Goal: Task Accomplishment & Management: Complete application form

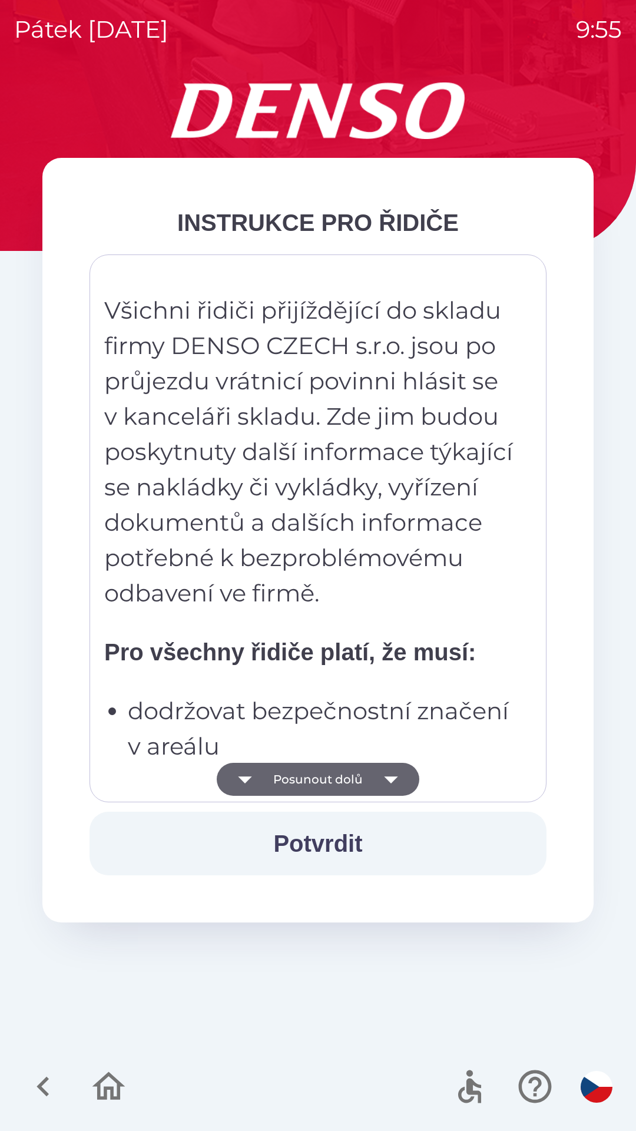
click at [380, 780] on icon "button" at bounding box center [391, 779] width 33 height 33
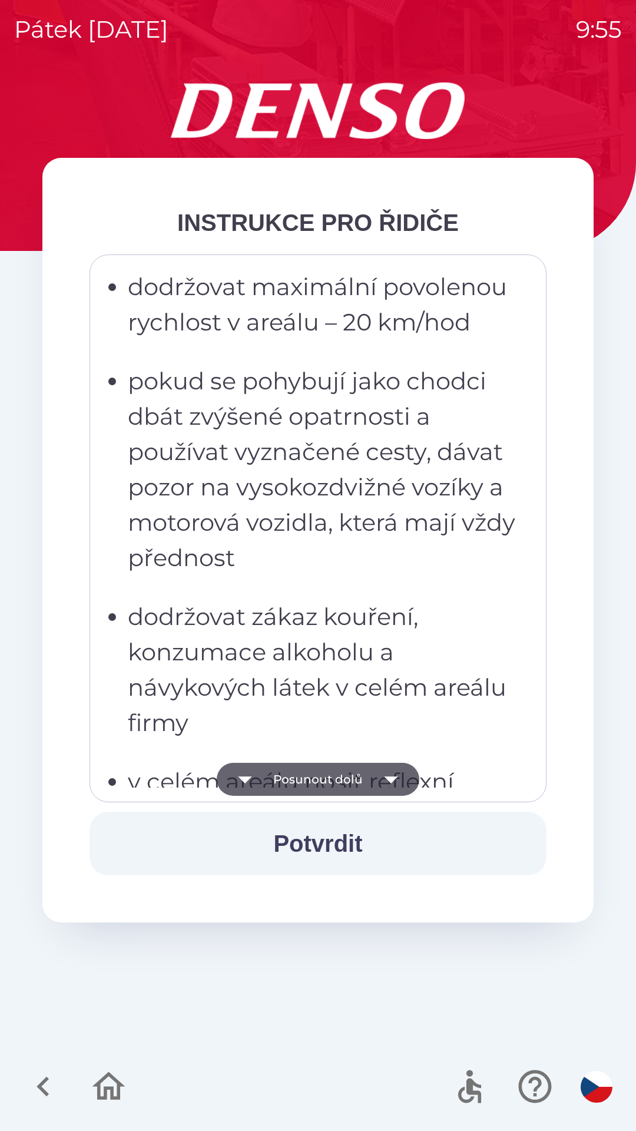
click at [389, 778] on icon "button" at bounding box center [391, 779] width 14 height 7
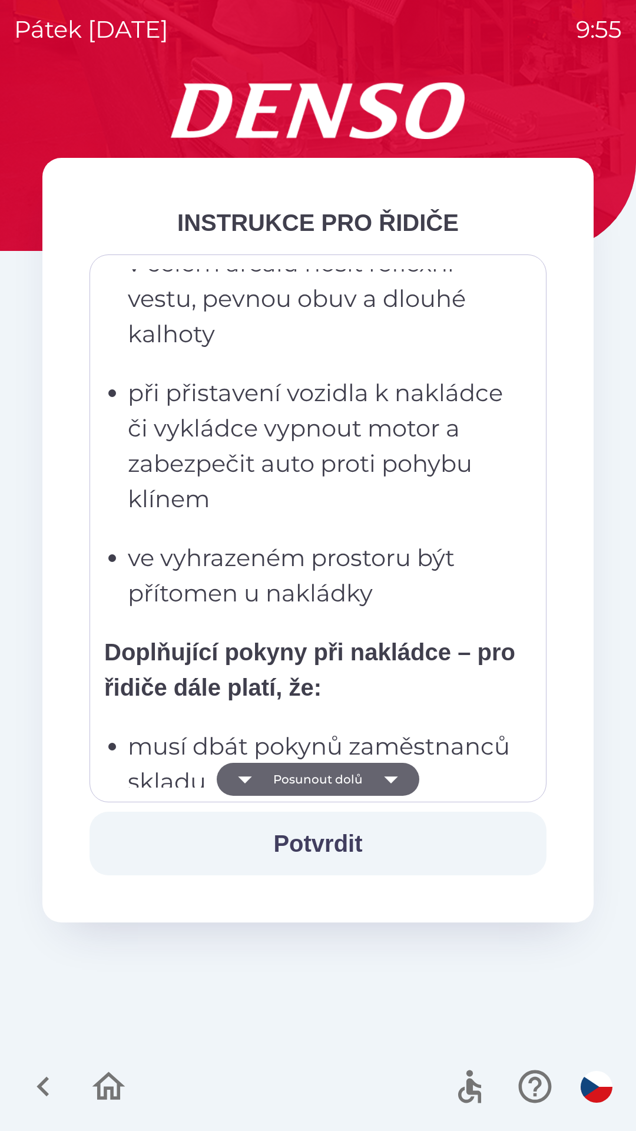
click at [383, 784] on icon "button" at bounding box center [391, 779] width 33 height 33
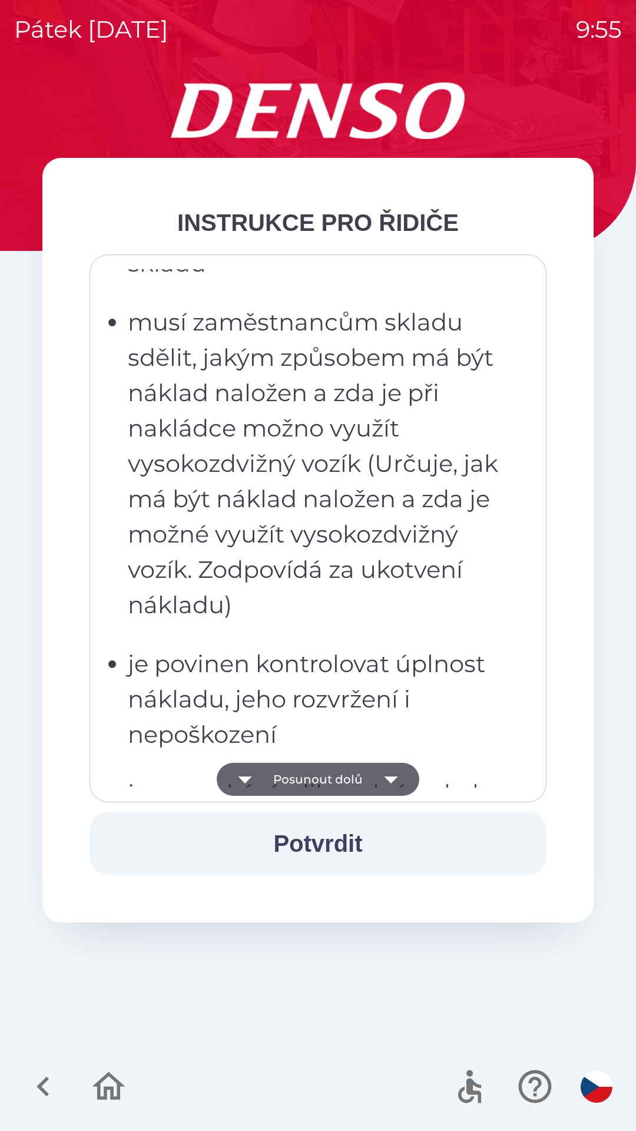
click at [379, 781] on icon "button" at bounding box center [391, 779] width 33 height 33
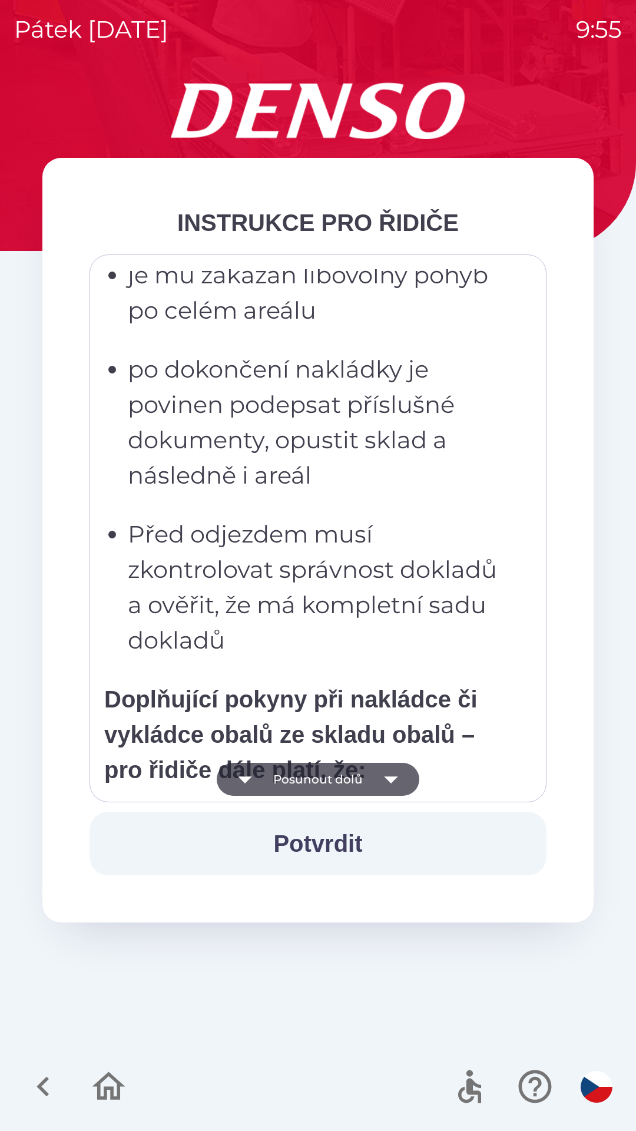
click at [378, 782] on icon "button" at bounding box center [391, 779] width 33 height 33
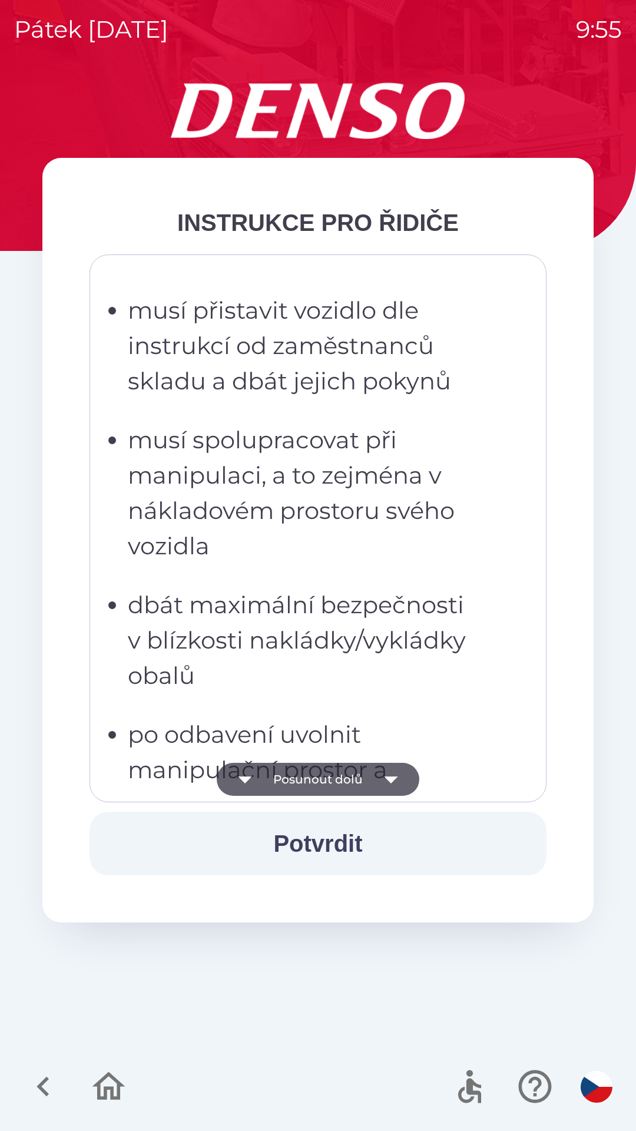
click at [381, 778] on icon "button" at bounding box center [391, 779] width 33 height 33
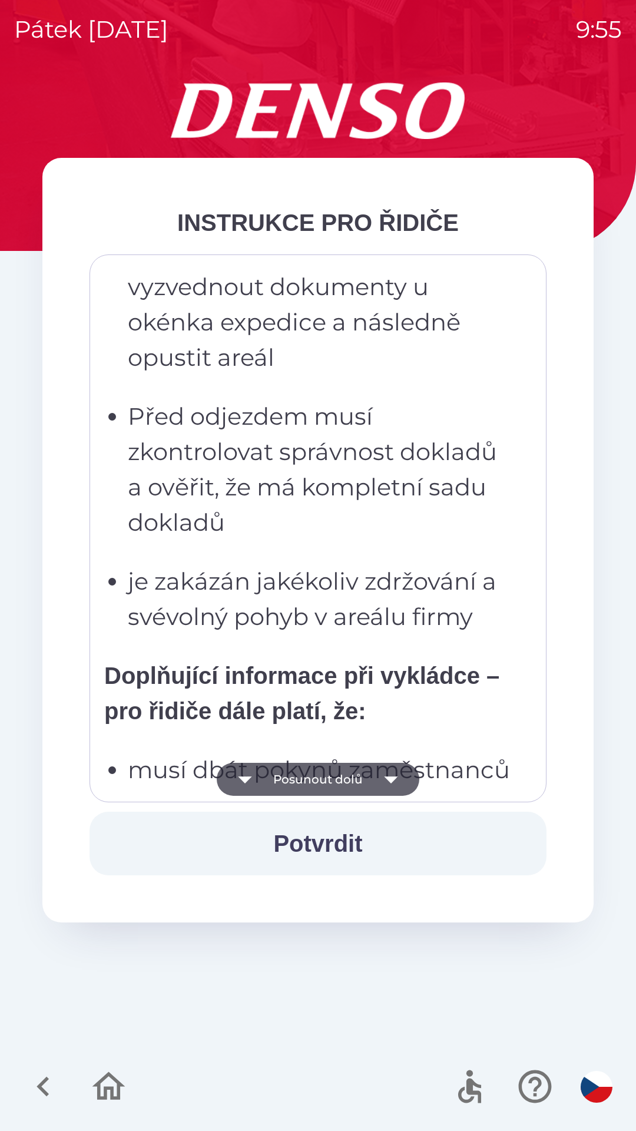
click at [377, 774] on icon "button" at bounding box center [391, 779] width 33 height 33
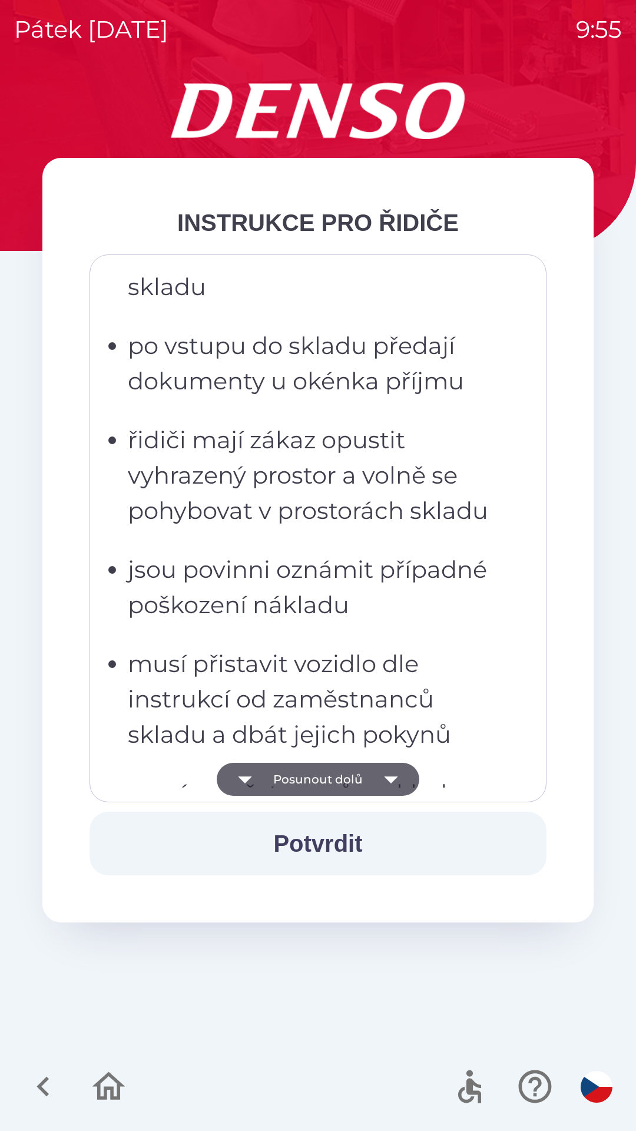
click at [379, 776] on icon "button" at bounding box center [391, 779] width 33 height 33
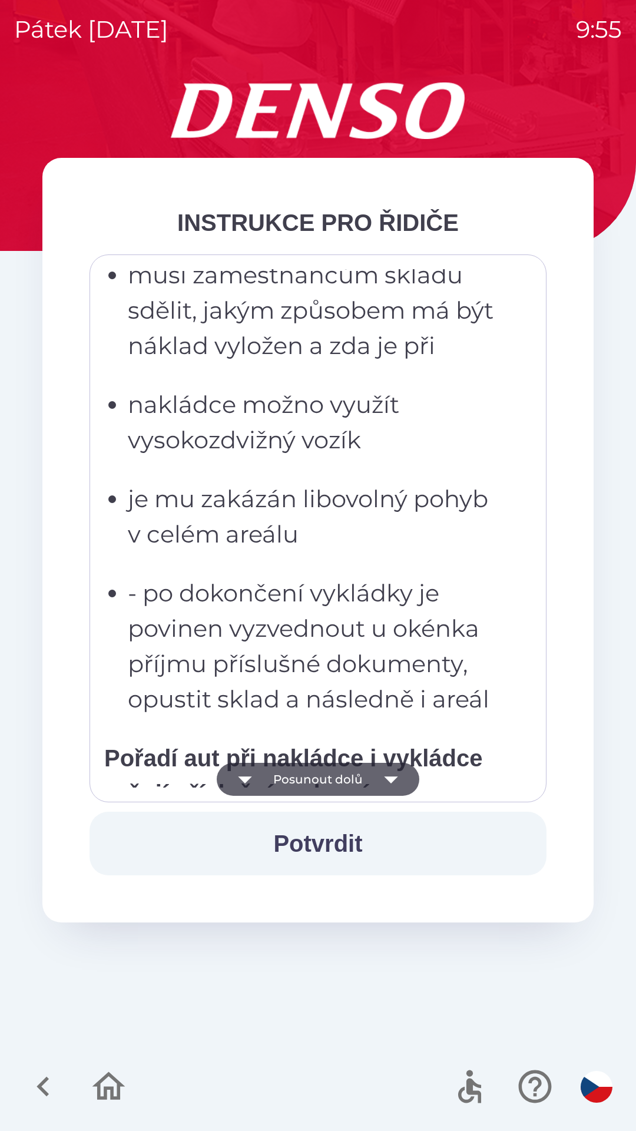
click at [378, 772] on icon "button" at bounding box center [391, 779] width 33 height 33
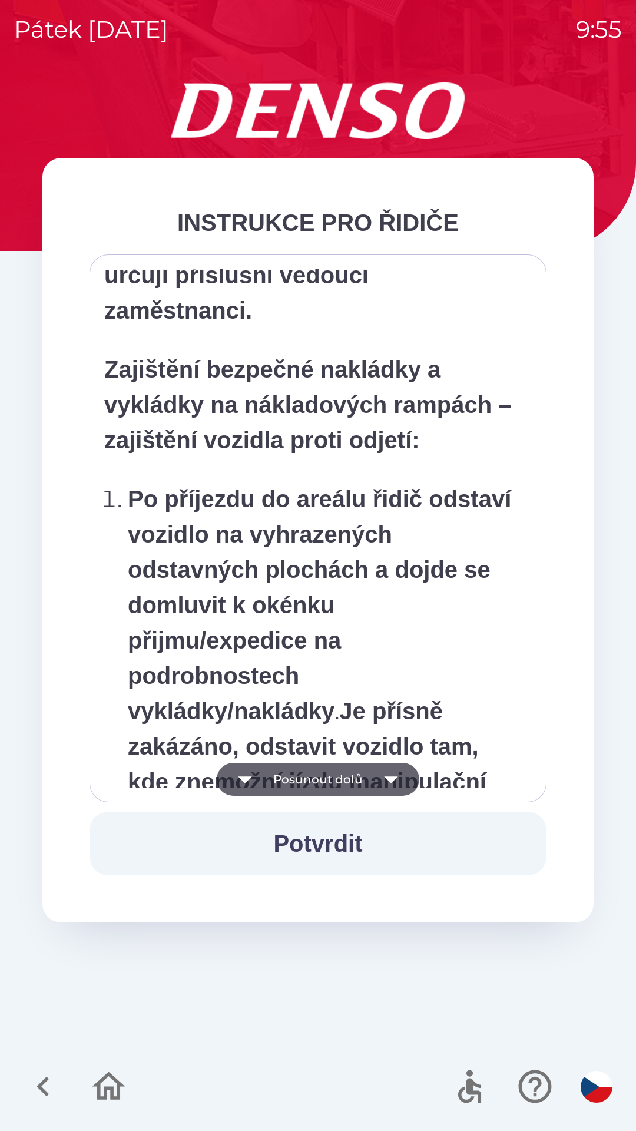
click at [376, 775] on icon "button" at bounding box center [391, 779] width 33 height 33
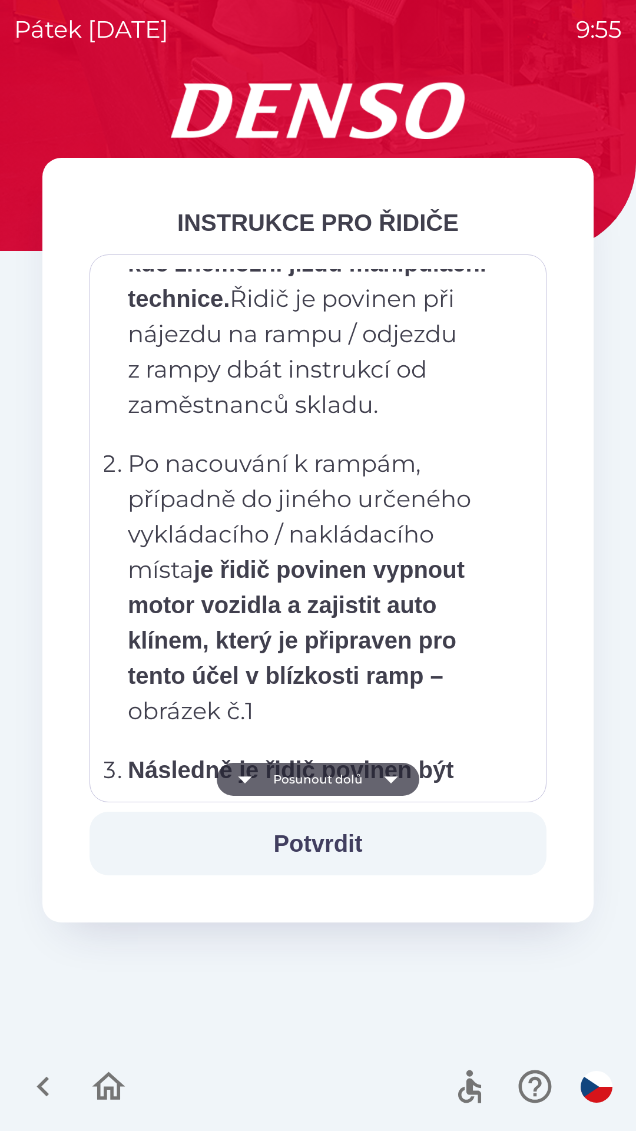
click at [376, 778] on icon "button" at bounding box center [391, 779] width 33 height 33
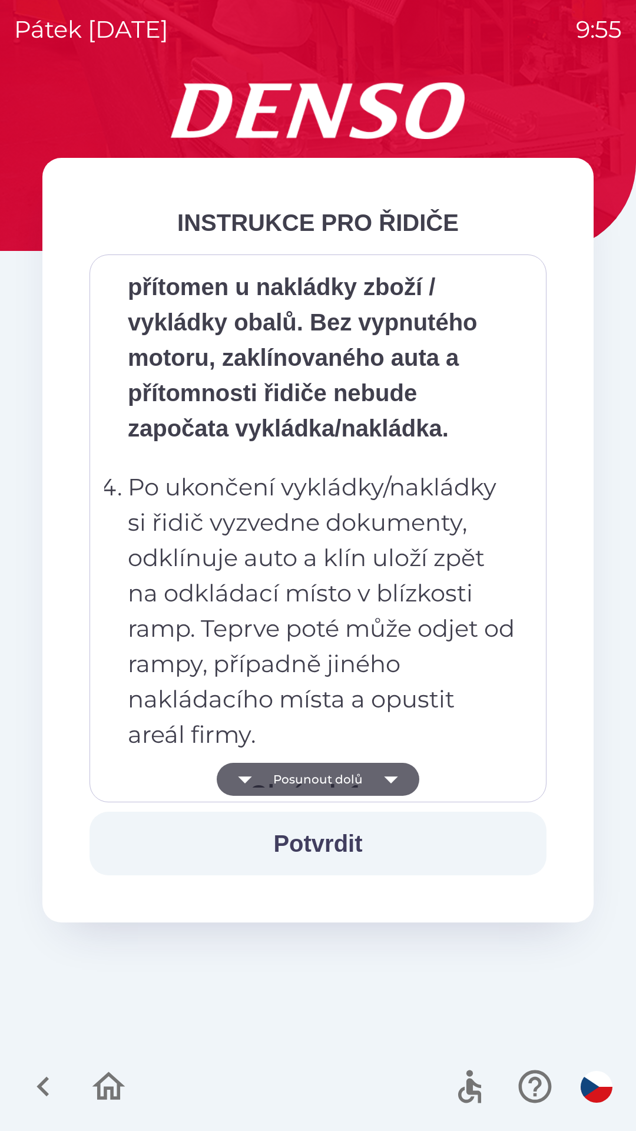
click at [379, 777] on icon "button" at bounding box center [391, 779] width 33 height 33
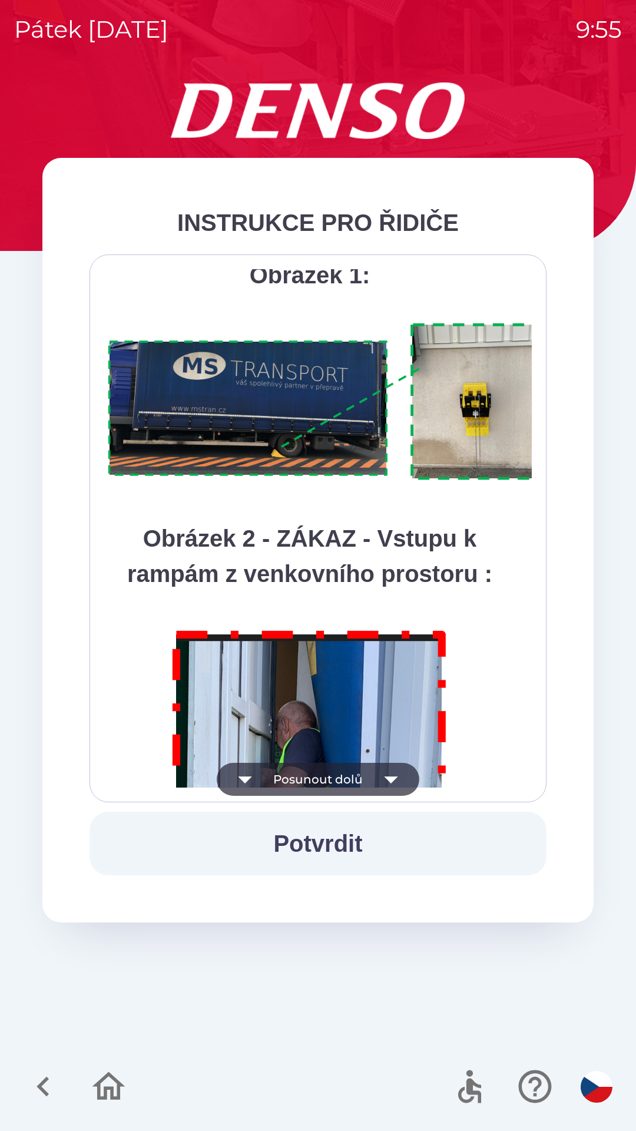
click at [378, 784] on icon "button" at bounding box center [391, 779] width 33 height 33
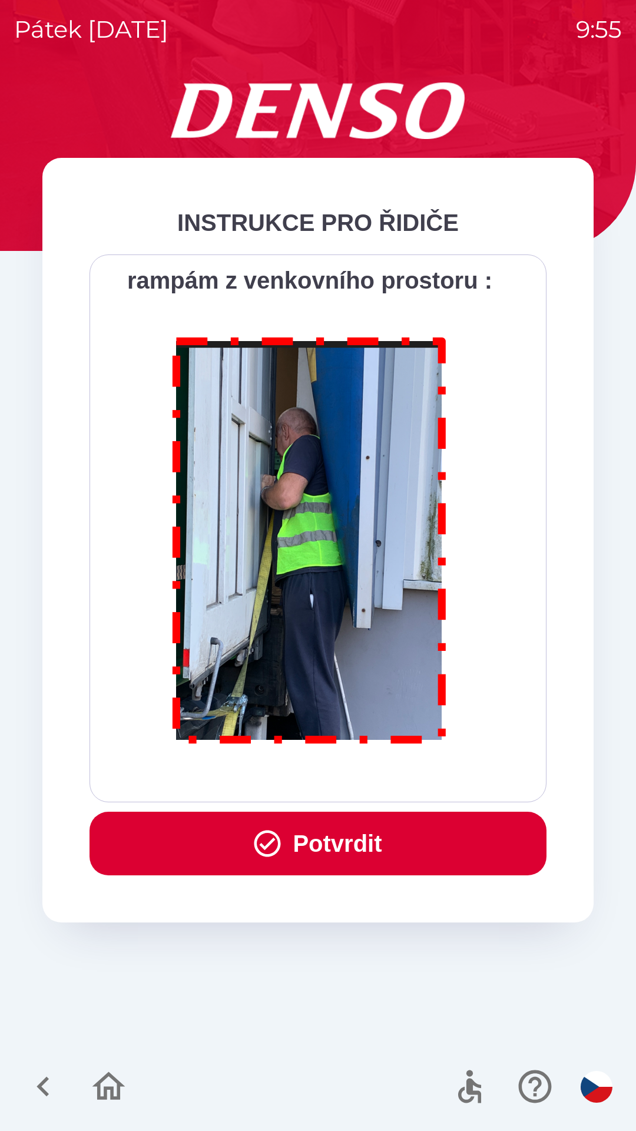
click at [376, 839] on button "Potvrdit" at bounding box center [318, 844] width 457 height 64
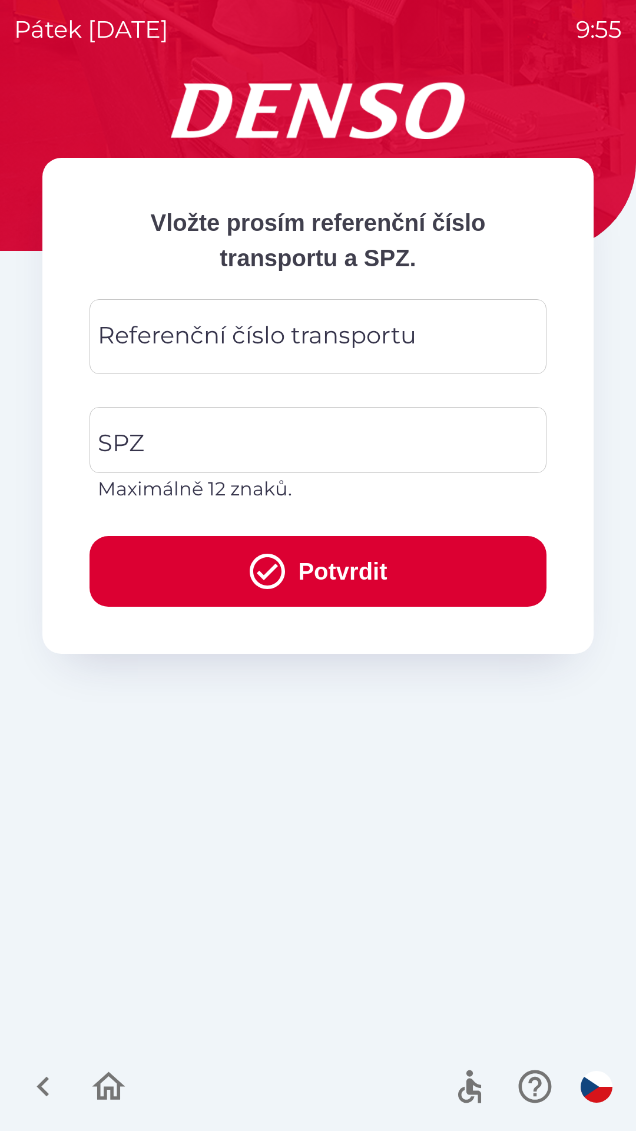
click at [347, 343] on div "Referenční číslo transportu Referenční číslo transportu" at bounding box center [318, 336] width 457 height 75
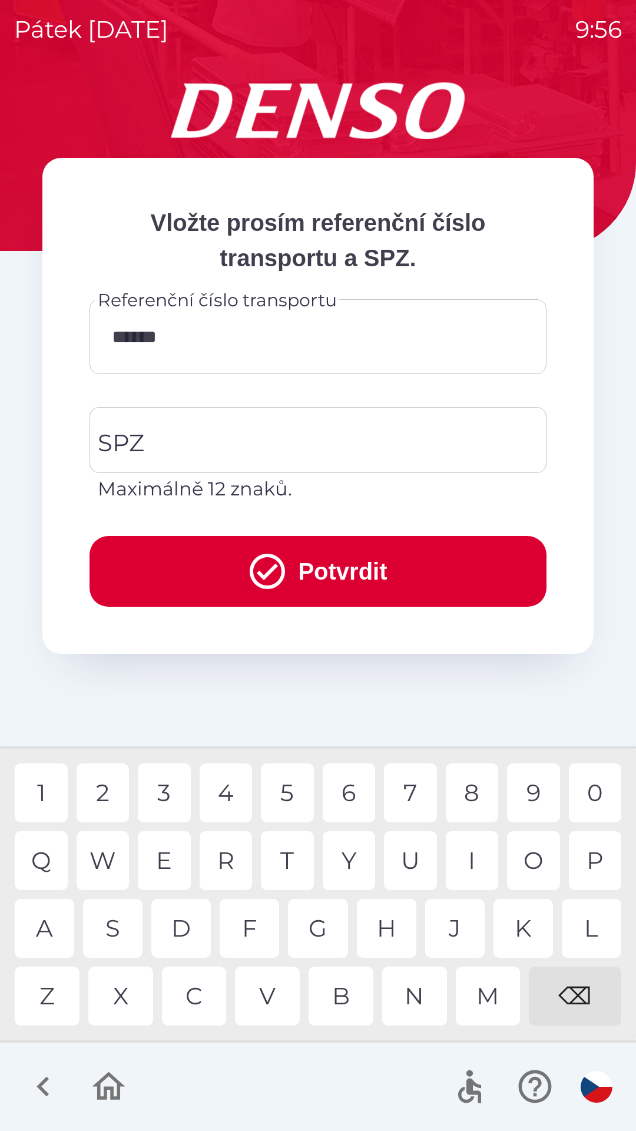
type input "*******"
click at [247, 440] on input "SPZ" at bounding box center [309, 439] width 429 height 55
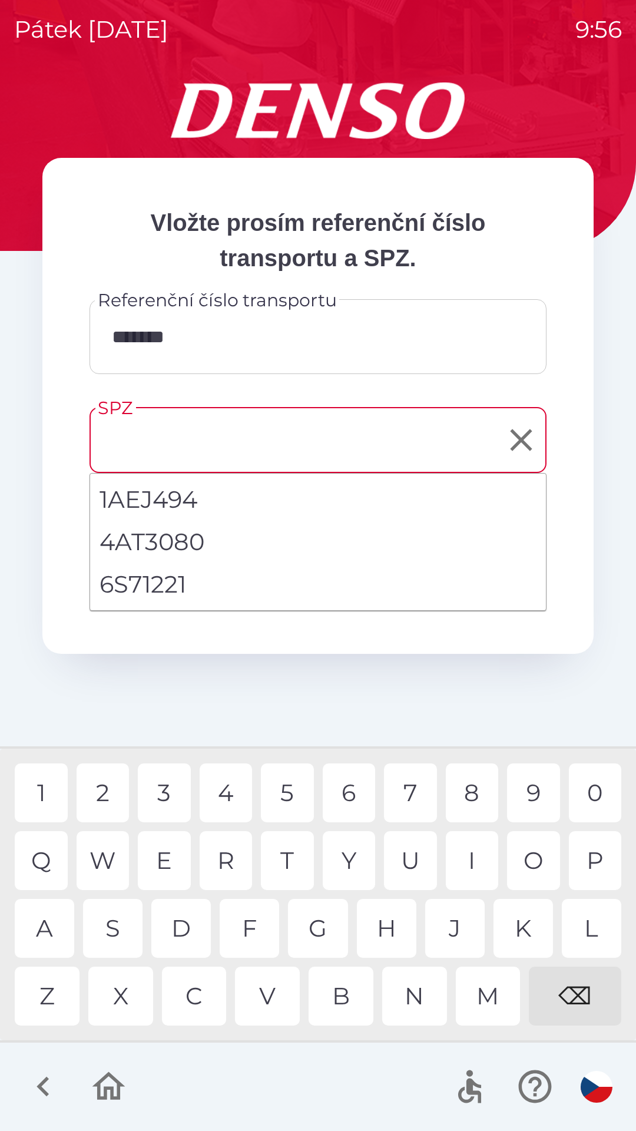
click at [170, 582] on li "6S71221" at bounding box center [318, 584] width 456 height 42
type input "*******"
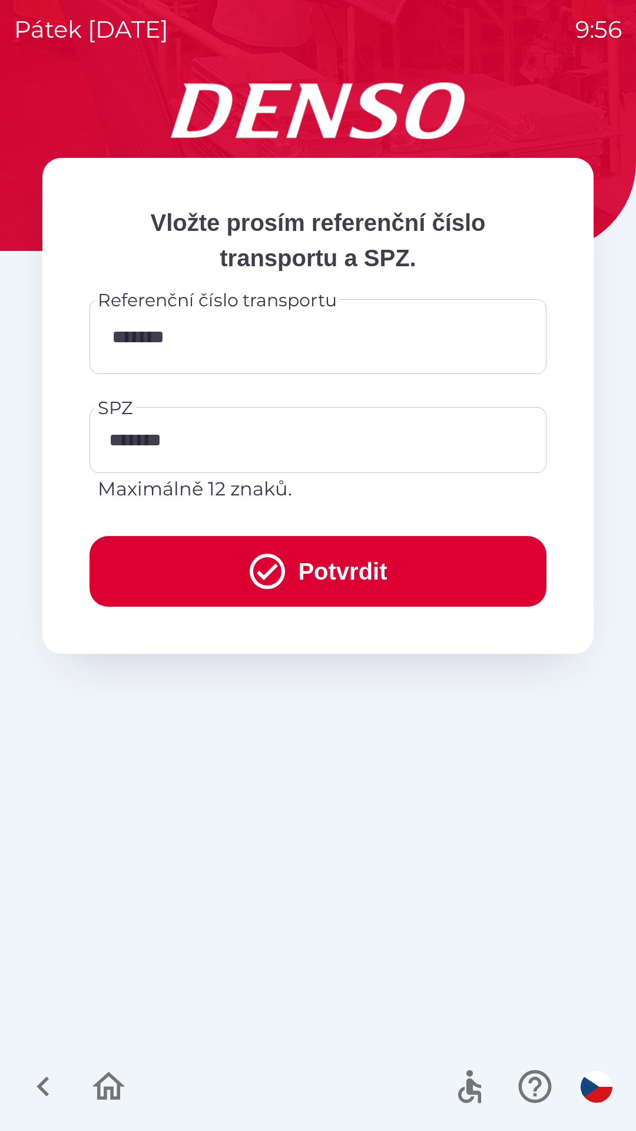
click at [362, 575] on button "Potvrdit" at bounding box center [318, 571] width 457 height 71
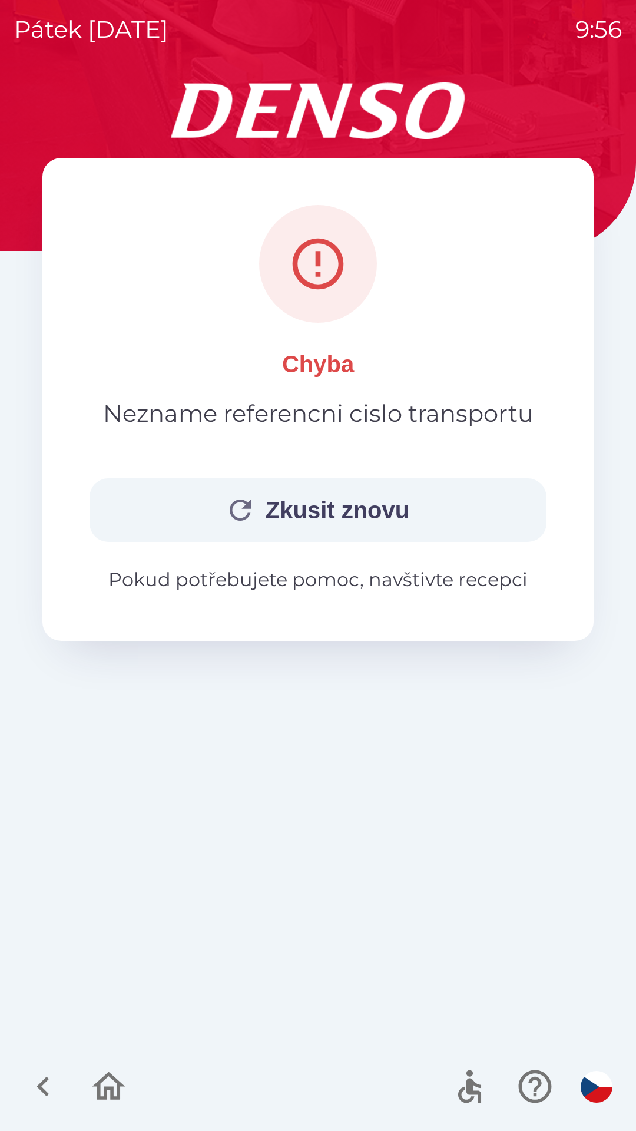
click at [340, 512] on button "Zkusit znovu" at bounding box center [318, 510] width 457 height 64
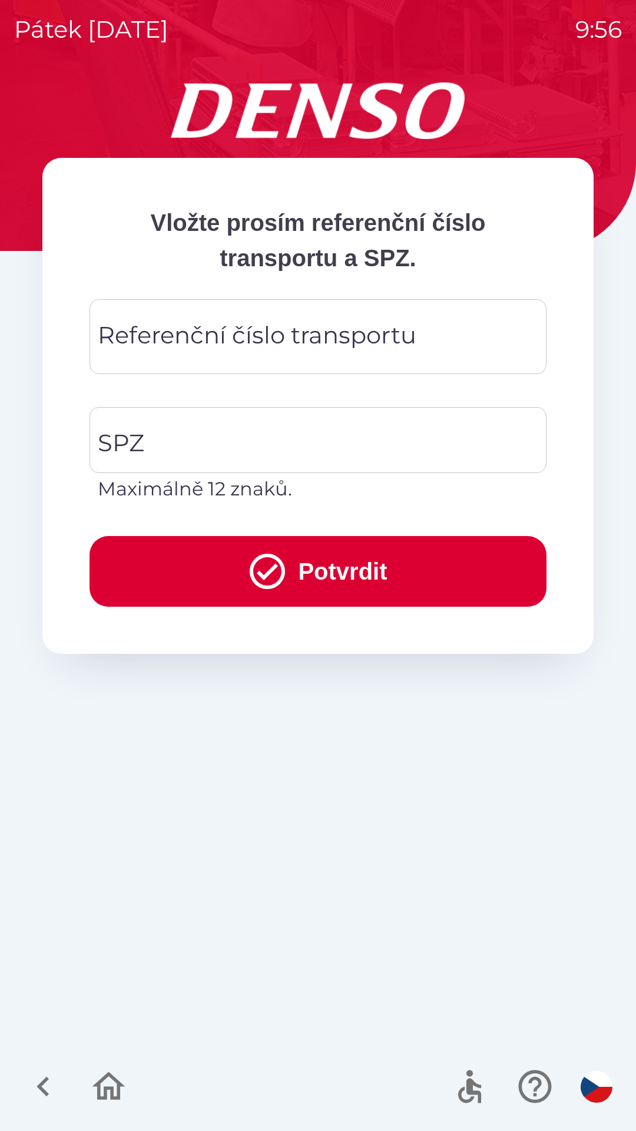
click at [352, 333] on div "Referenční číslo transportu Referenční číslo transportu" at bounding box center [318, 336] width 457 height 75
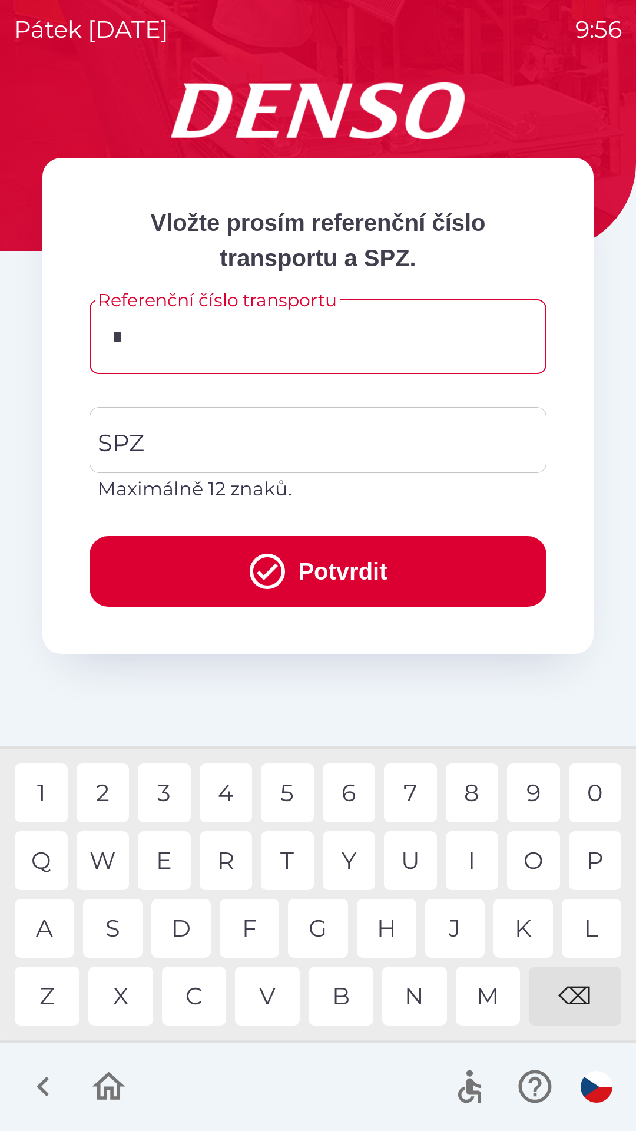
click at [589, 928] on div "L" at bounding box center [592, 928] width 60 height 59
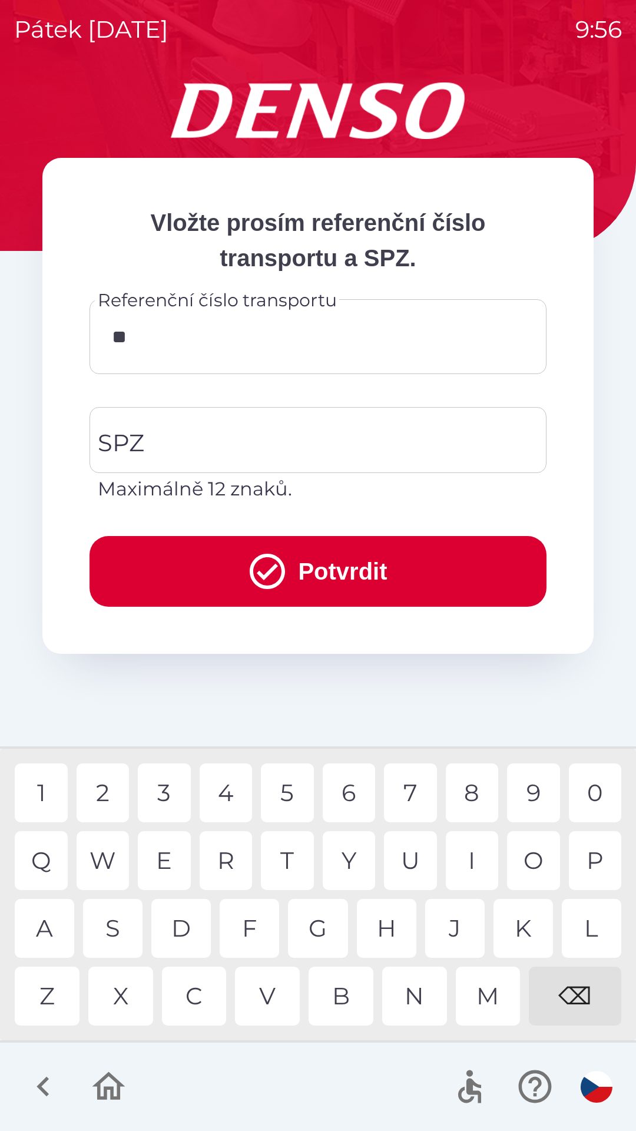
click at [531, 863] on div "O" at bounding box center [533, 860] width 53 height 59
click at [406, 860] on div "U" at bounding box center [410, 860] width 53 height 59
click at [41, 796] on div "1" at bounding box center [41, 792] width 53 height 59
click at [592, 792] on div "0" at bounding box center [595, 792] width 53 height 59
type input "*******"
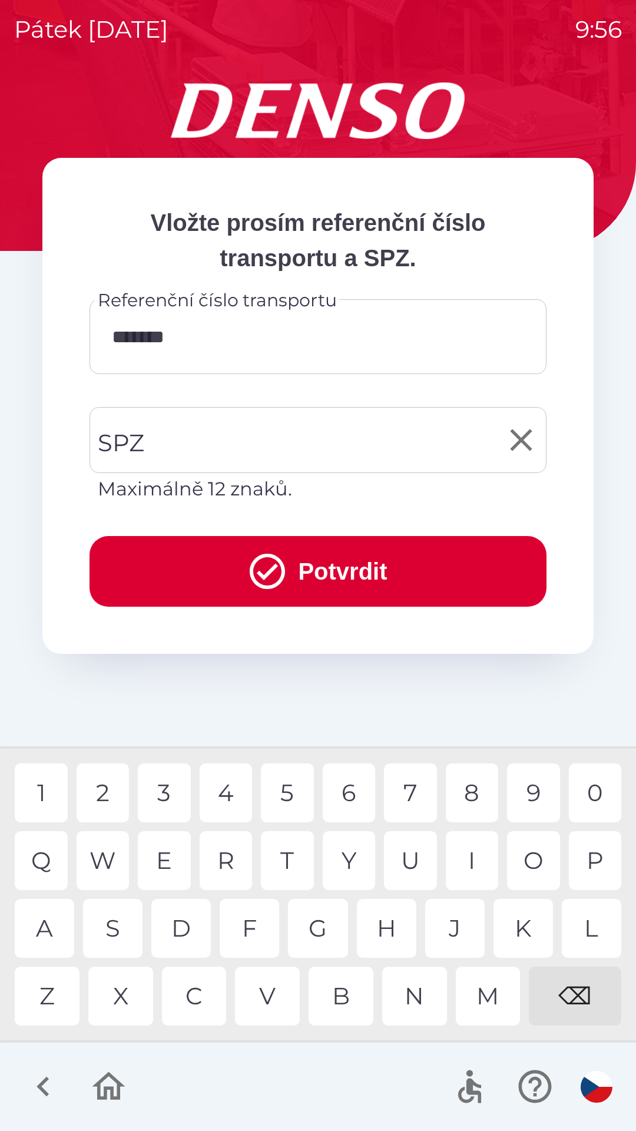
click at [257, 434] on input "SPZ" at bounding box center [309, 439] width 429 height 55
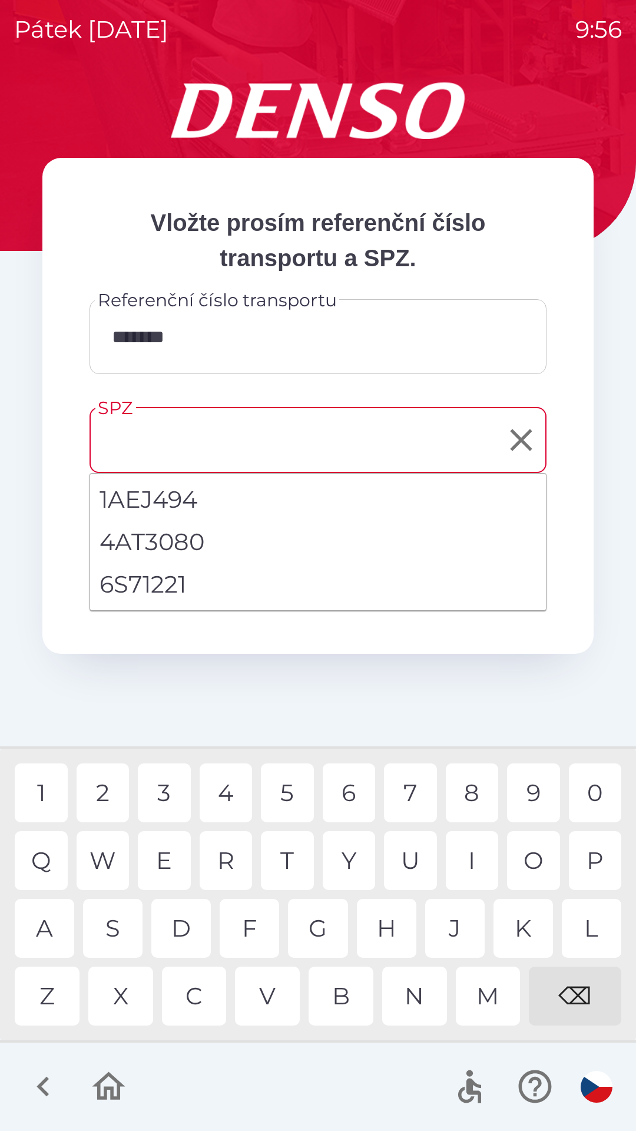
click at [170, 583] on li "6S71221" at bounding box center [318, 584] width 456 height 42
type input "*******"
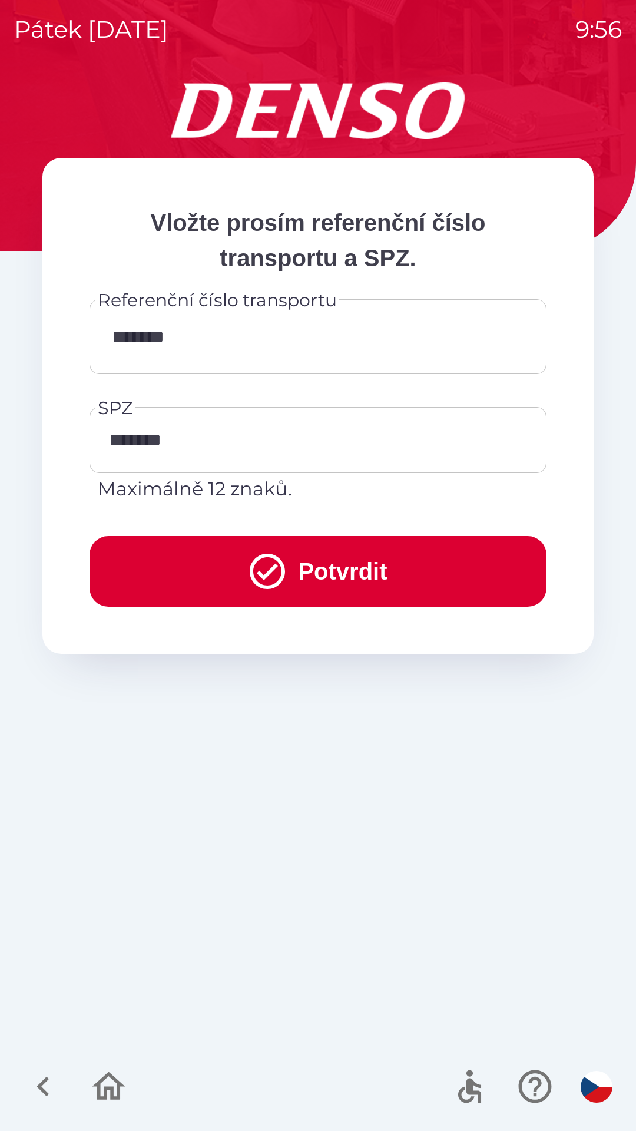
click at [358, 571] on button "Potvrdit" at bounding box center [318, 571] width 457 height 71
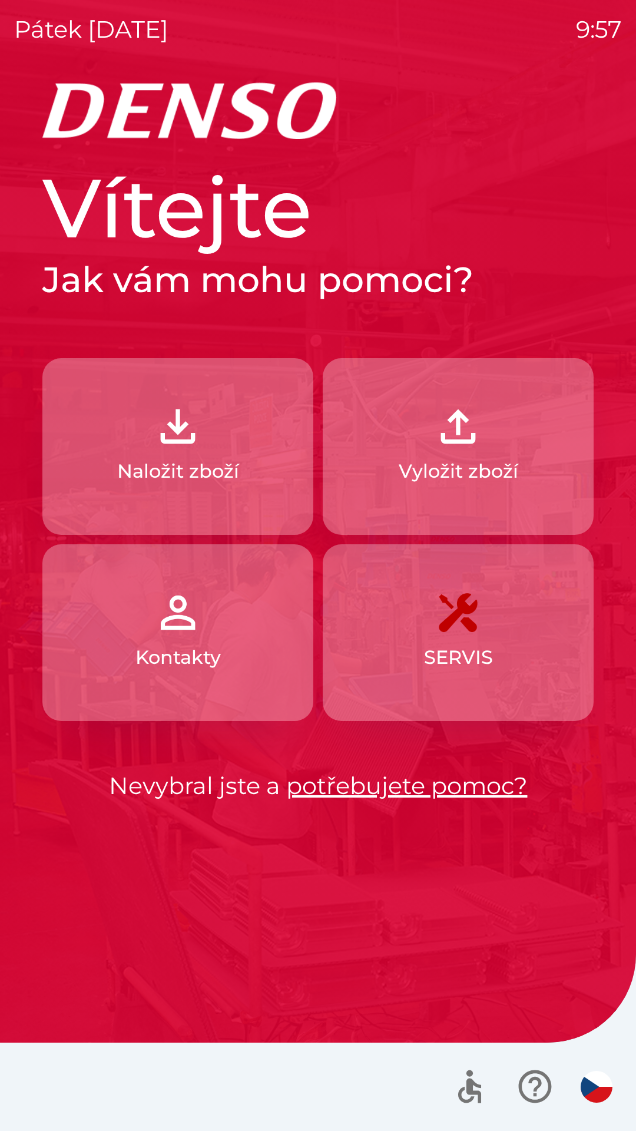
click at [184, 649] on p "Kontakty" at bounding box center [177, 657] width 85 height 28
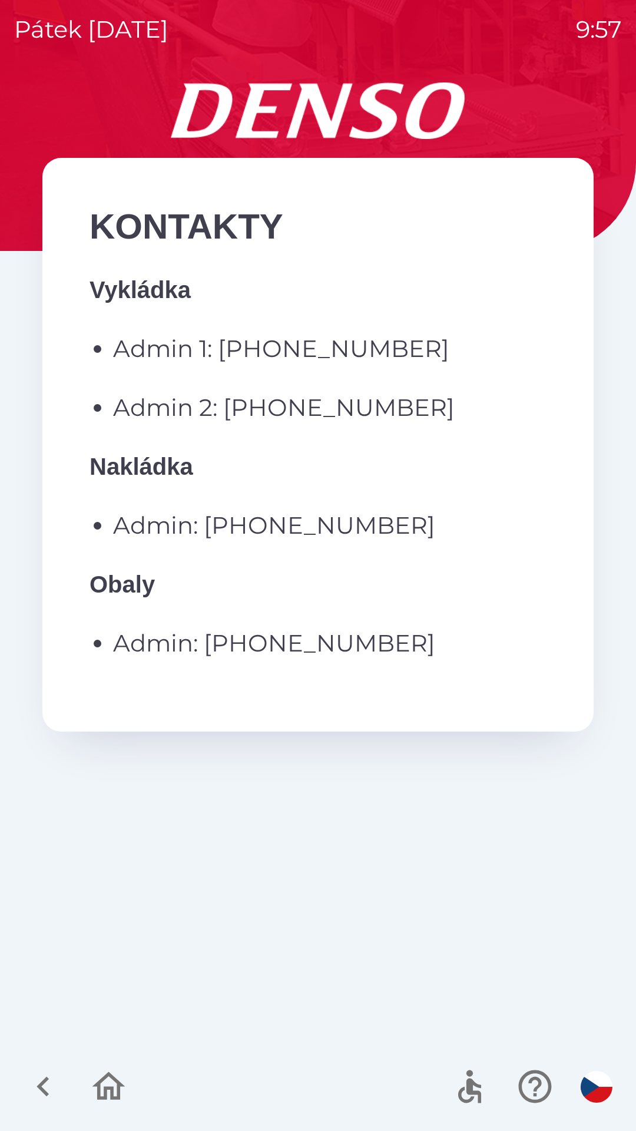
click at [312, 363] on p "Admin 1: [PHONE_NUMBER]" at bounding box center [330, 348] width 434 height 35
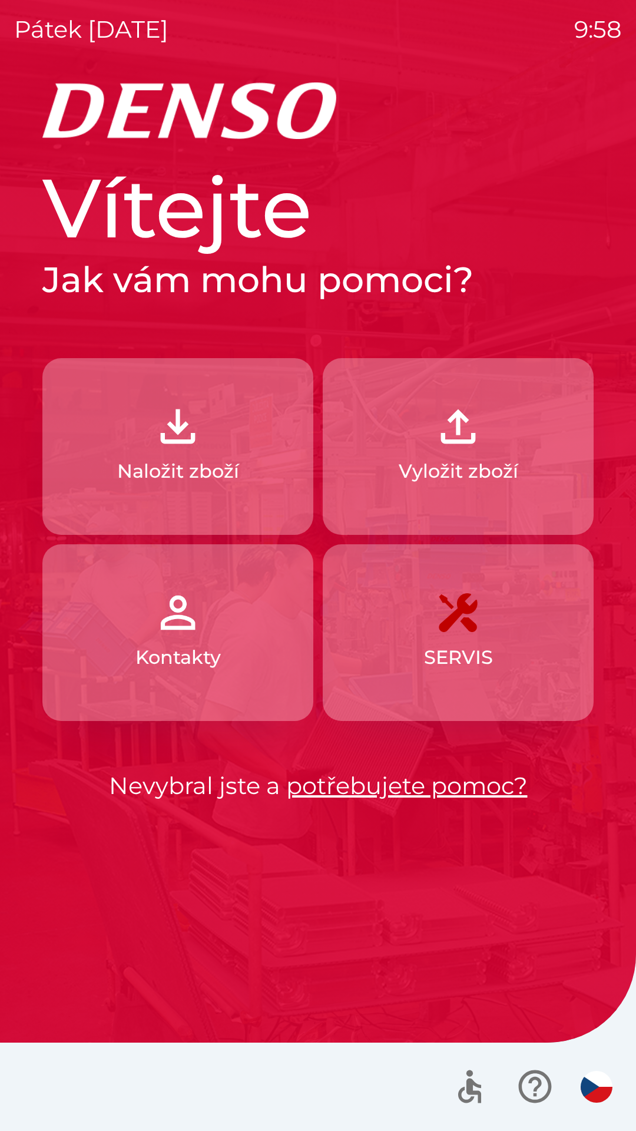
click at [480, 455] on button "Vyložit zboží" at bounding box center [458, 446] width 271 height 177
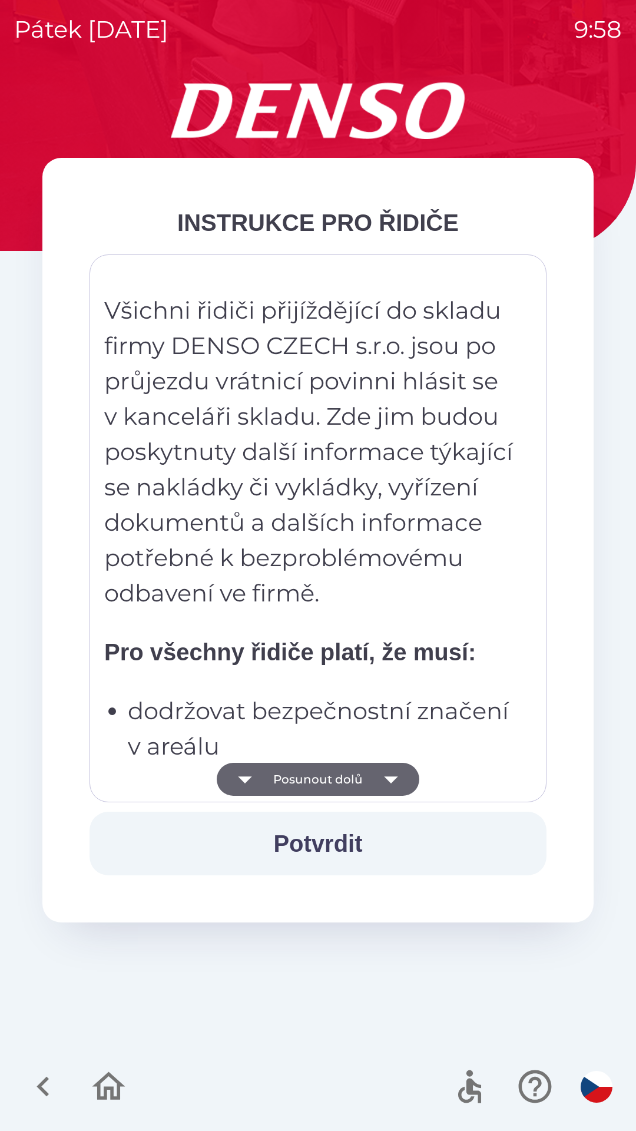
click at [392, 777] on icon "button" at bounding box center [391, 779] width 14 height 7
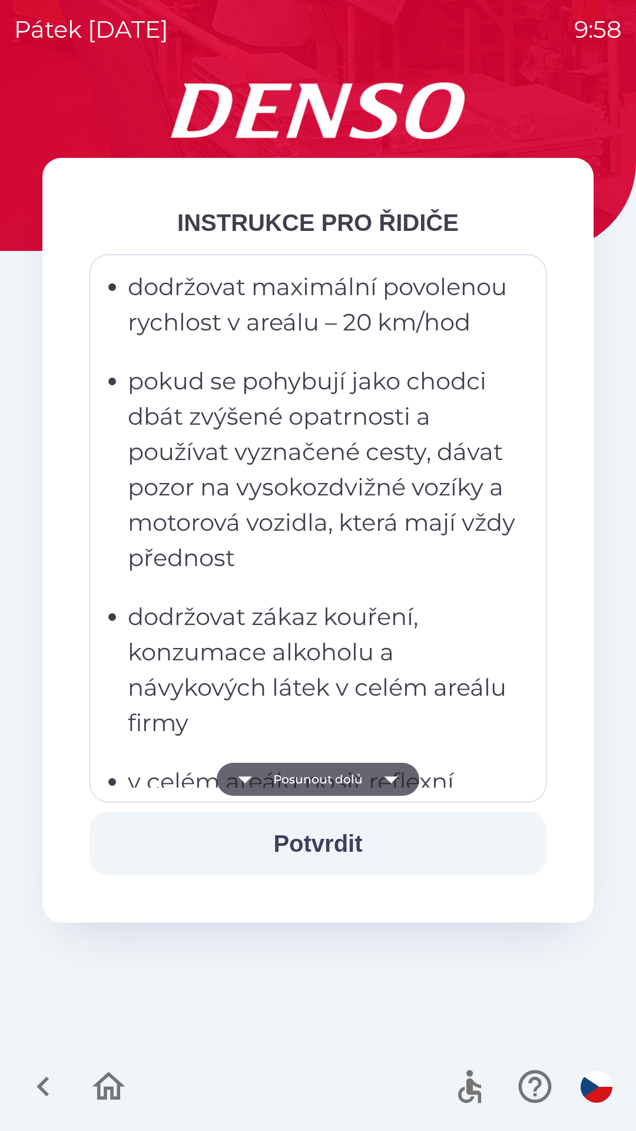
click at [393, 774] on icon "button" at bounding box center [391, 779] width 33 height 33
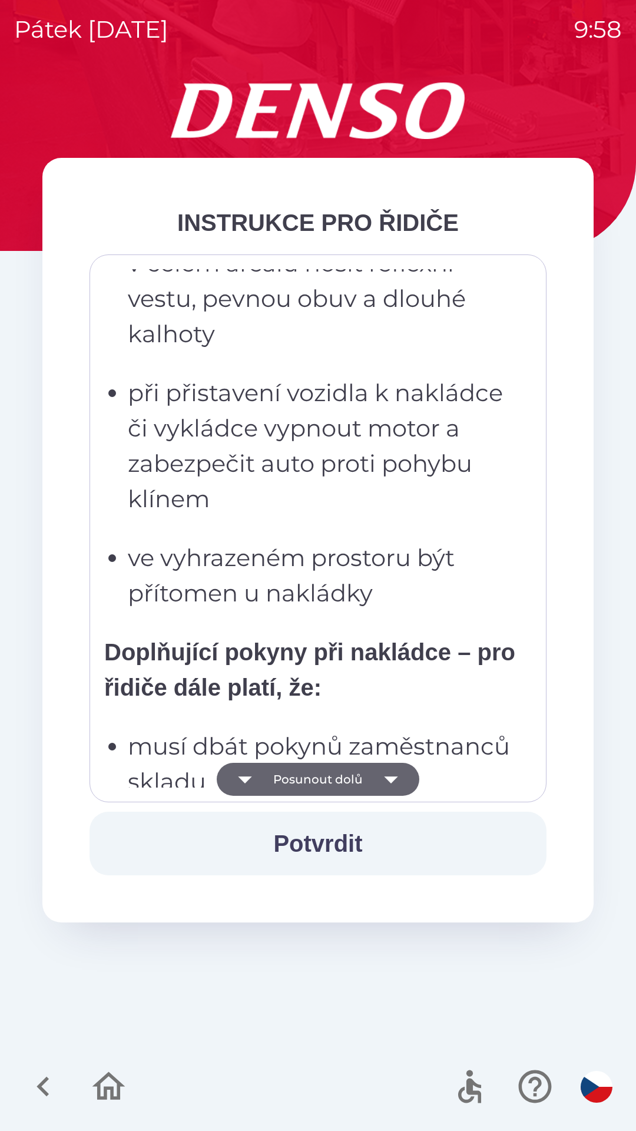
click at [392, 776] on icon "button" at bounding box center [391, 779] width 33 height 33
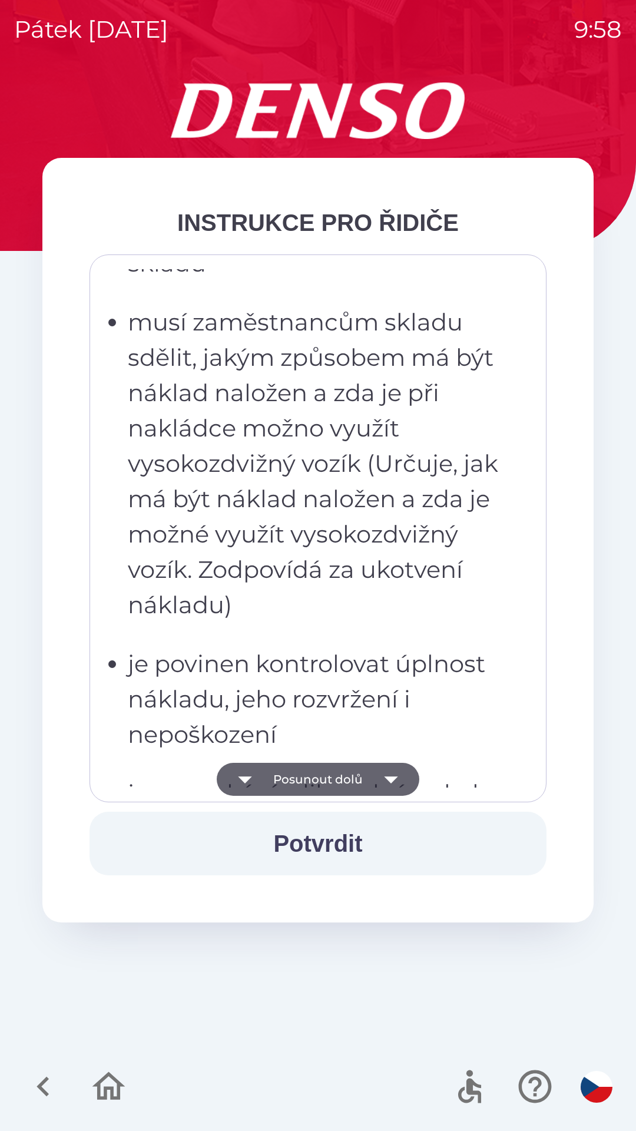
click at [365, 768] on button "Posunout dolů" at bounding box center [318, 779] width 203 height 33
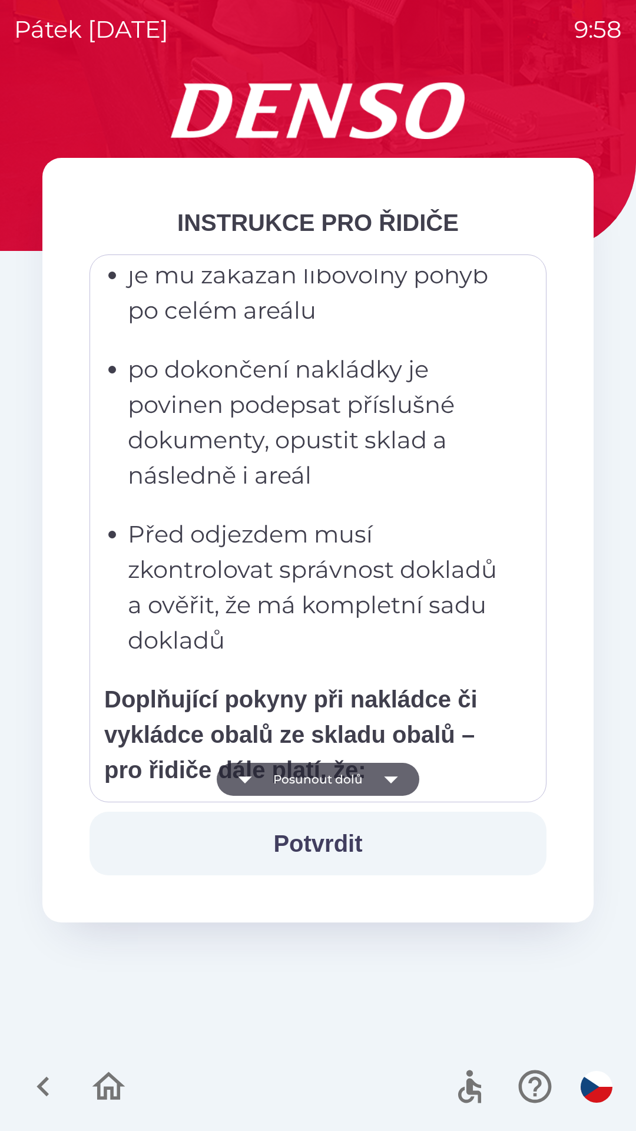
click at [359, 780] on button "Posunout dolů" at bounding box center [318, 779] width 203 height 33
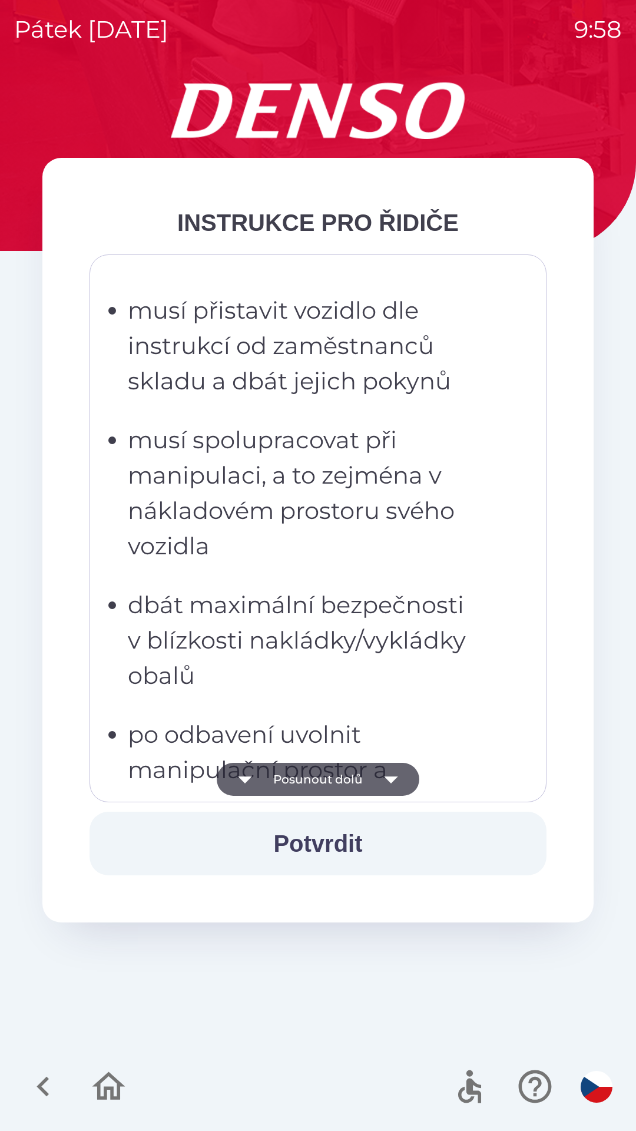
click at [357, 775] on button "Posunout dolů" at bounding box center [318, 779] width 203 height 33
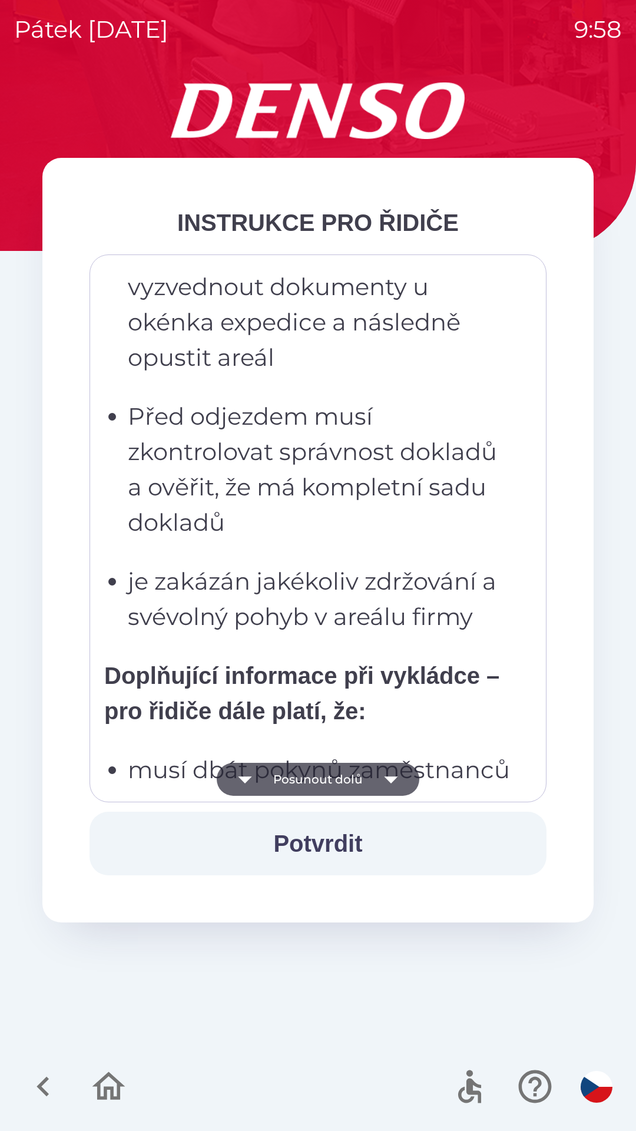
click at [356, 774] on button "Posunout dolů" at bounding box center [318, 779] width 203 height 33
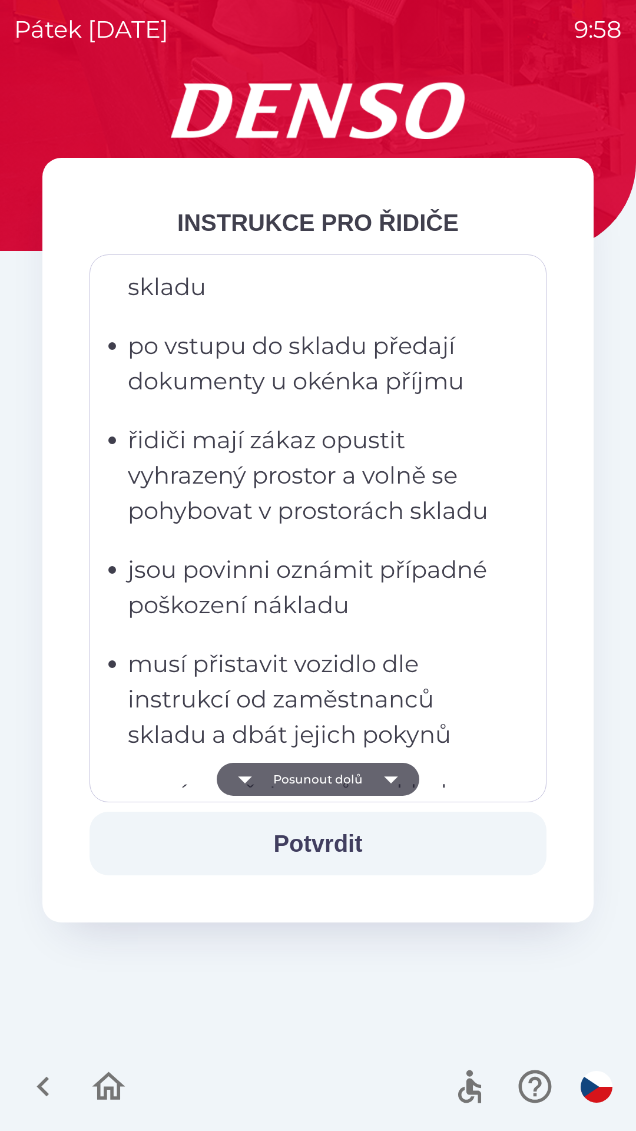
click at [355, 778] on button "Posunout dolů" at bounding box center [318, 779] width 203 height 33
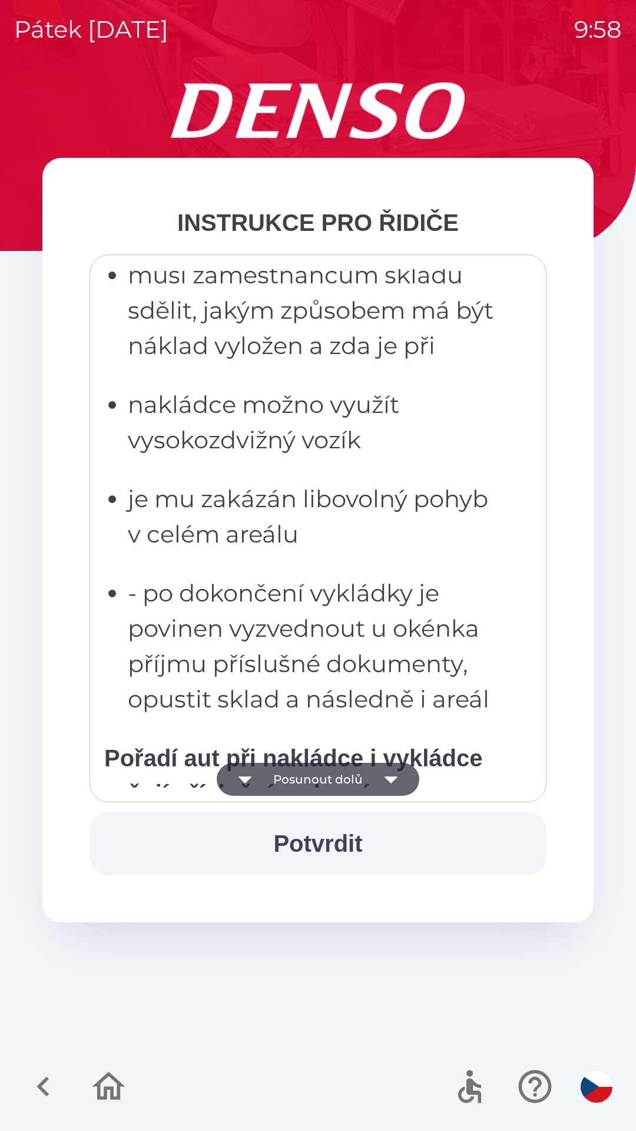
click at [352, 777] on button "Posunout dolů" at bounding box center [318, 779] width 203 height 33
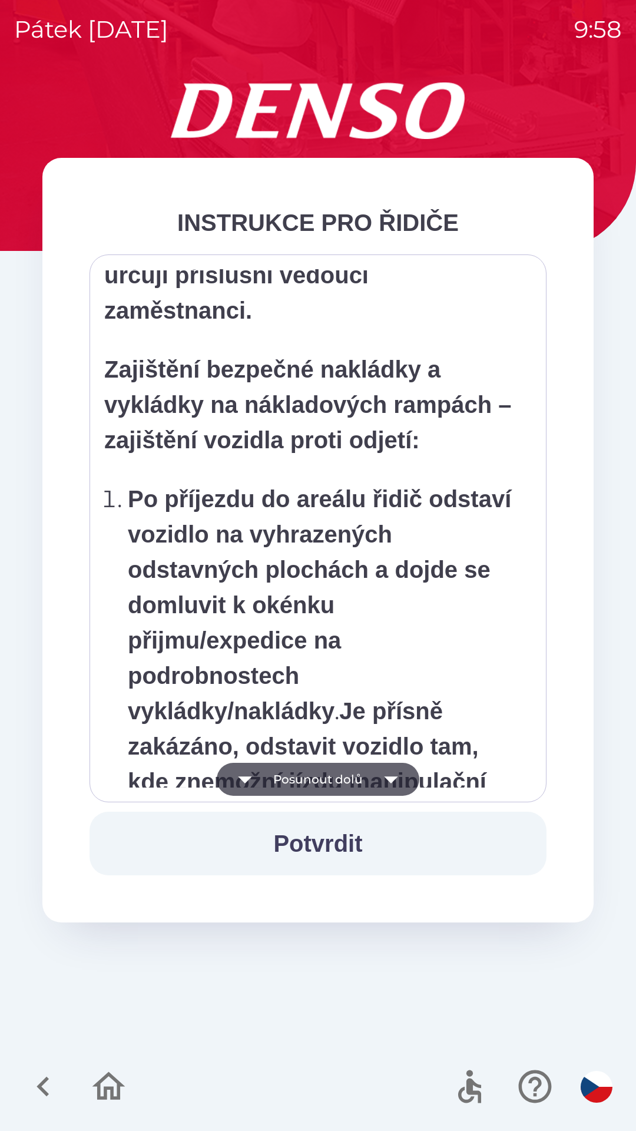
click at [351, 778] on button "Posunout dolů" at bounding box center [318, 779] width 203 height 33
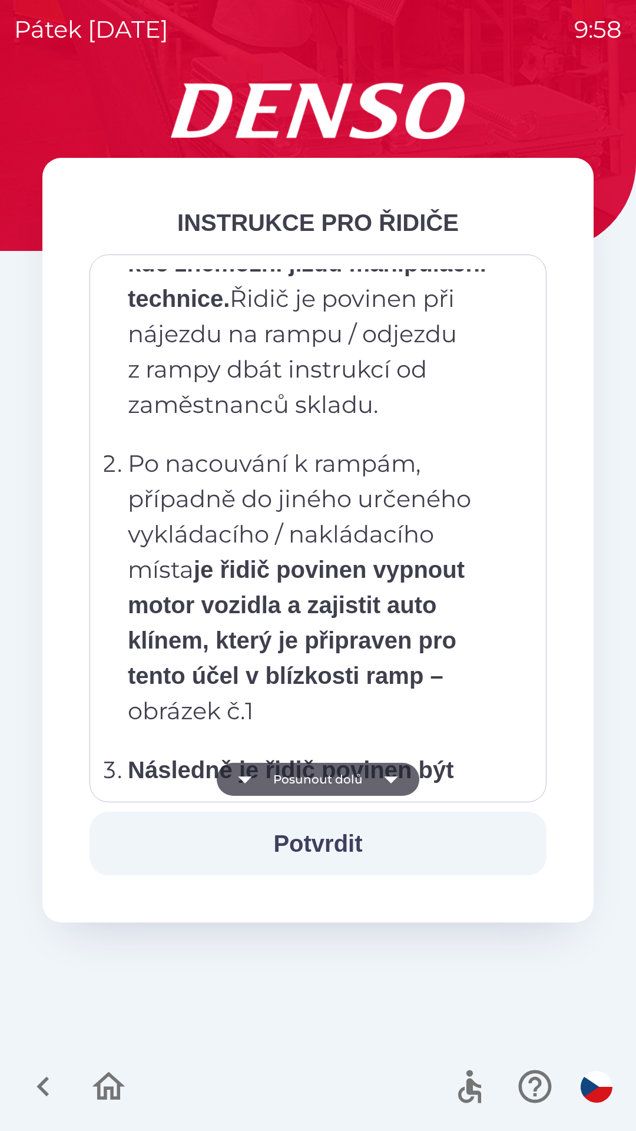
click at [357, 779] on button "Posunout dolů" at bounding box center [318, 779] width 203 height 33
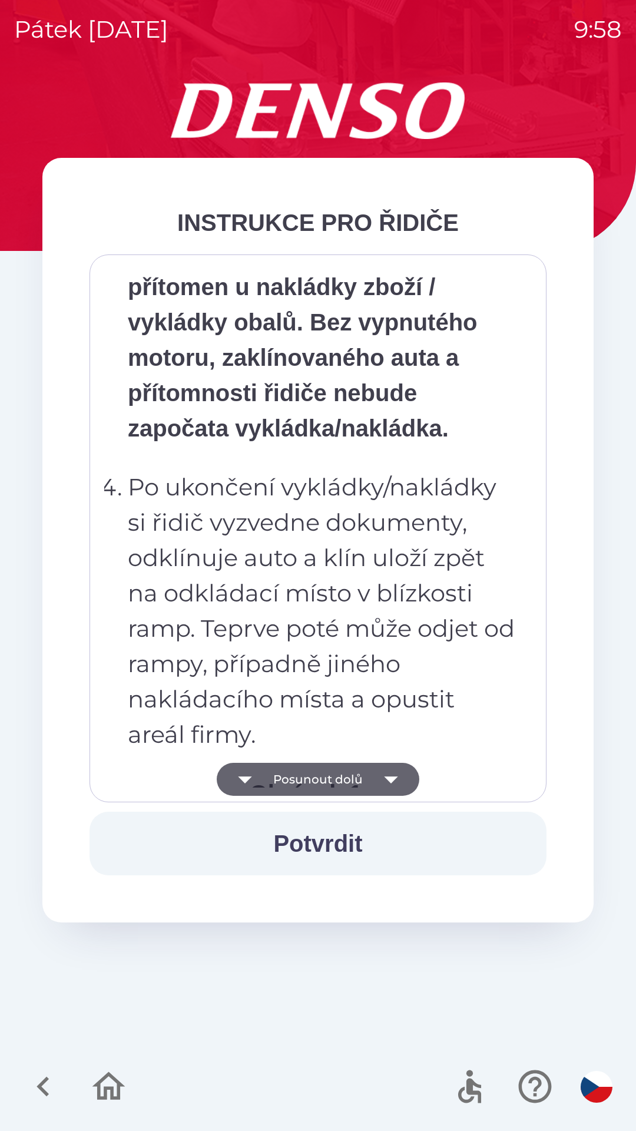
click at [359, 779] on button "Posunout dolů" at bounding box center [318, 779] width 203 height 33
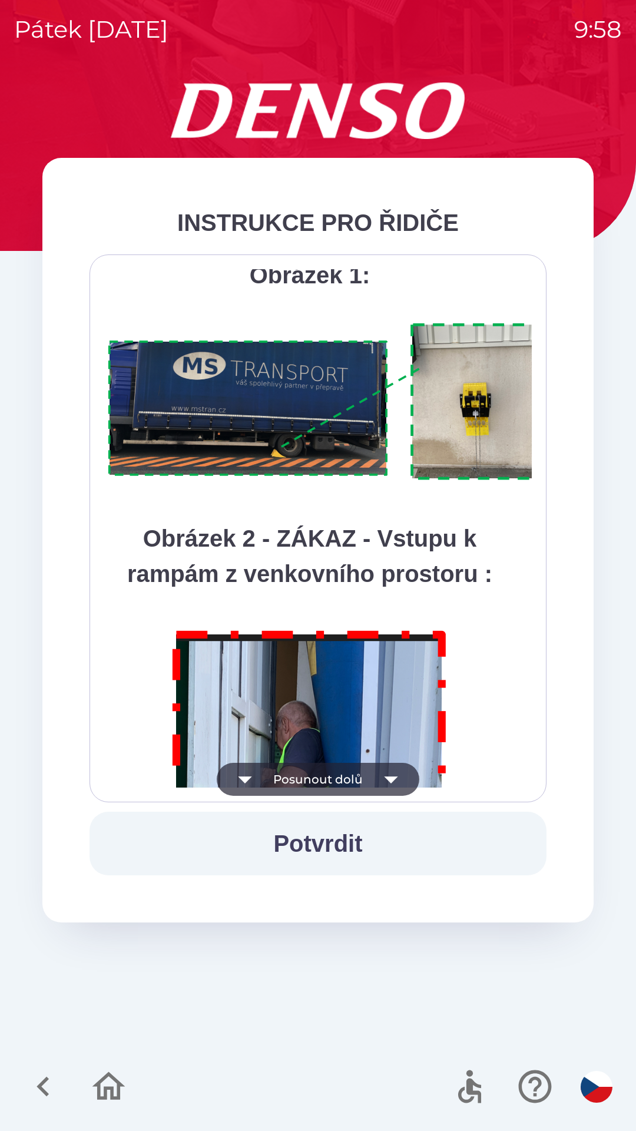
click at [365, 778] on button "Posunout dolů" at bounding box center [318, 779] width 203 height 33
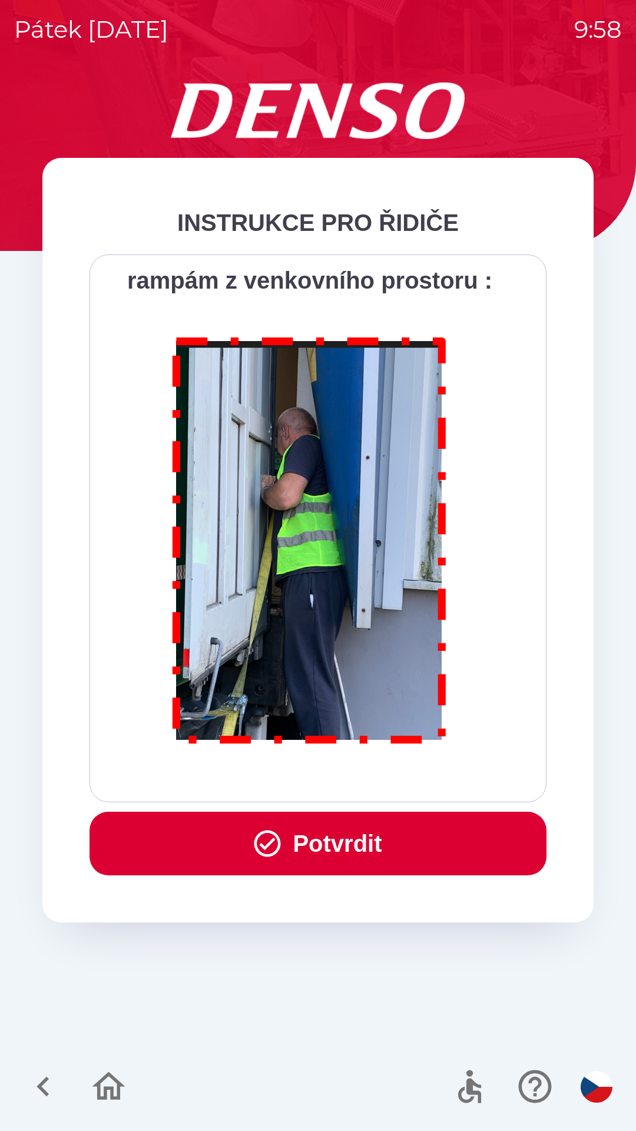
click at [342, 845] on button "Potvrdit" at bounding box center [318, 844] width 457 height 64
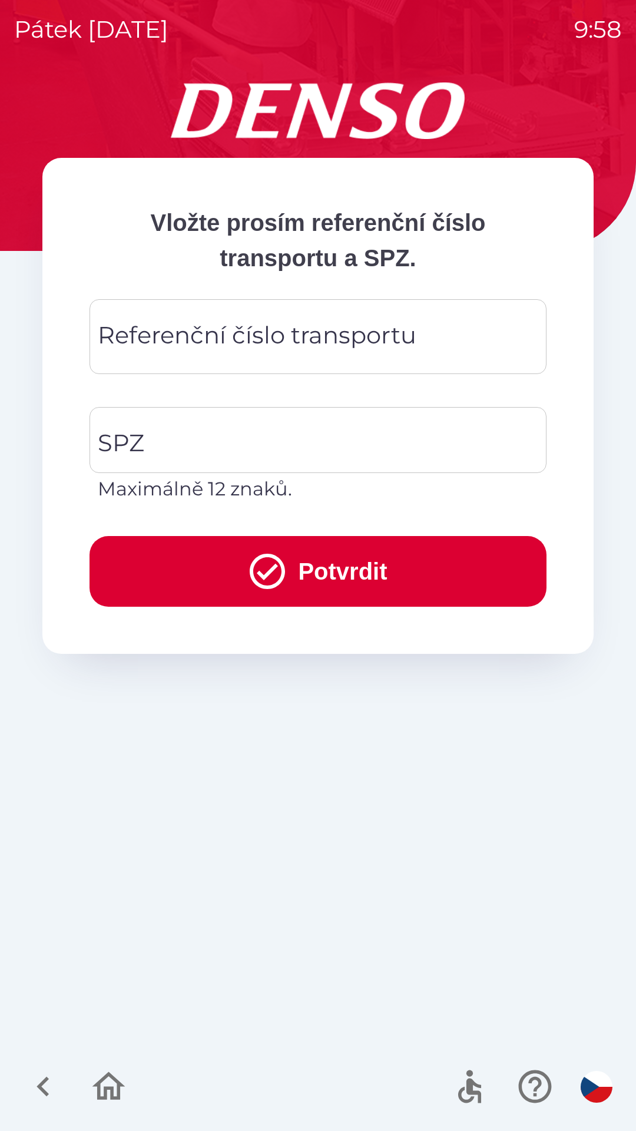
click at [371, 325] on div "Referenční číslo transportu Referenční číslo transportu" at bounding box center [318, 336] width 457 height 75
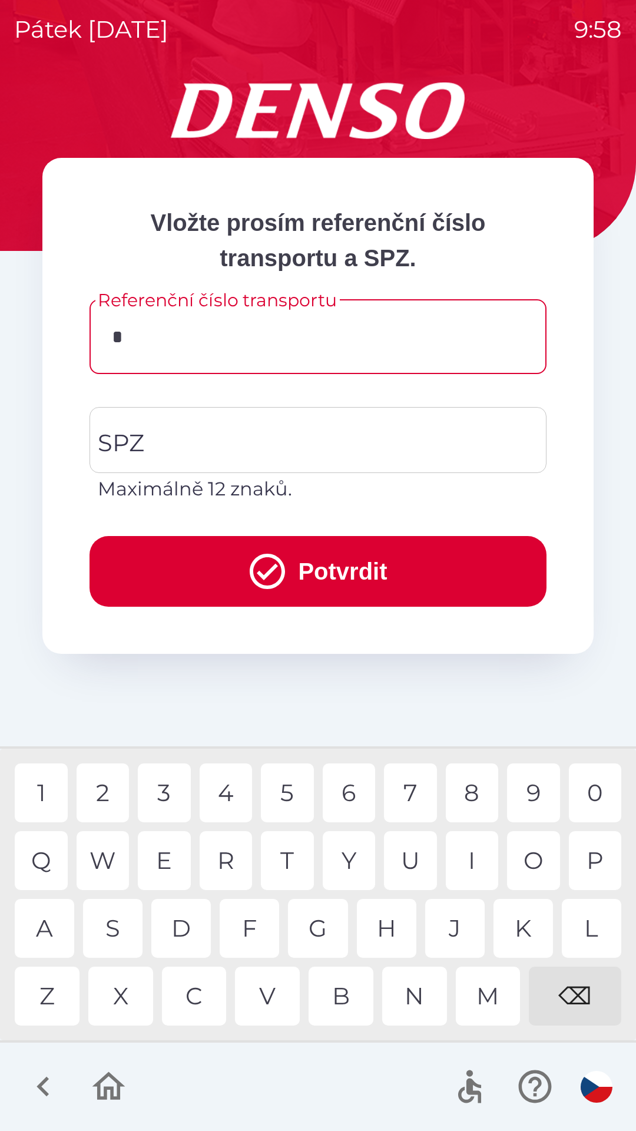
click at [586, 932] on div "L" at bounding box center [592, 928] width 60 height 59
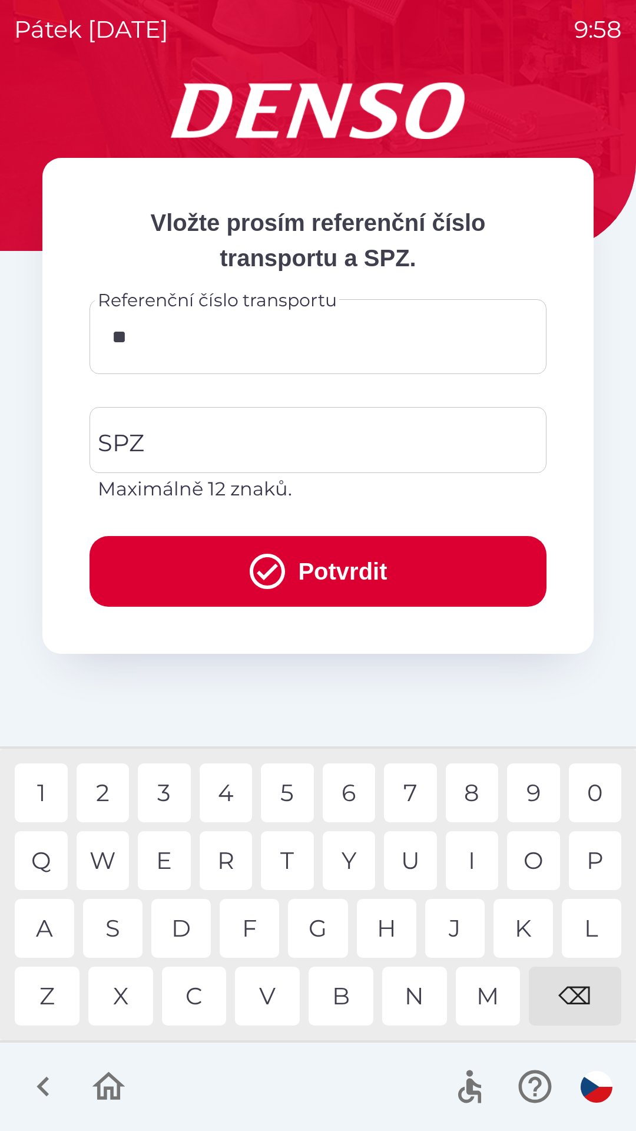
click at [583, 792] on div "0" at bounding box center [595, 792] width 53 height 59
click at [406, 857] on div "U" at bounding box center [410, 860] width 53 height 59
click at [592, 804] on div "0" at bounding box center [595, 792] width 53 height 59
type input "*******"
click at [217, 435] on input "SPZ" at bounding box center [309, 439] width 429 height 55
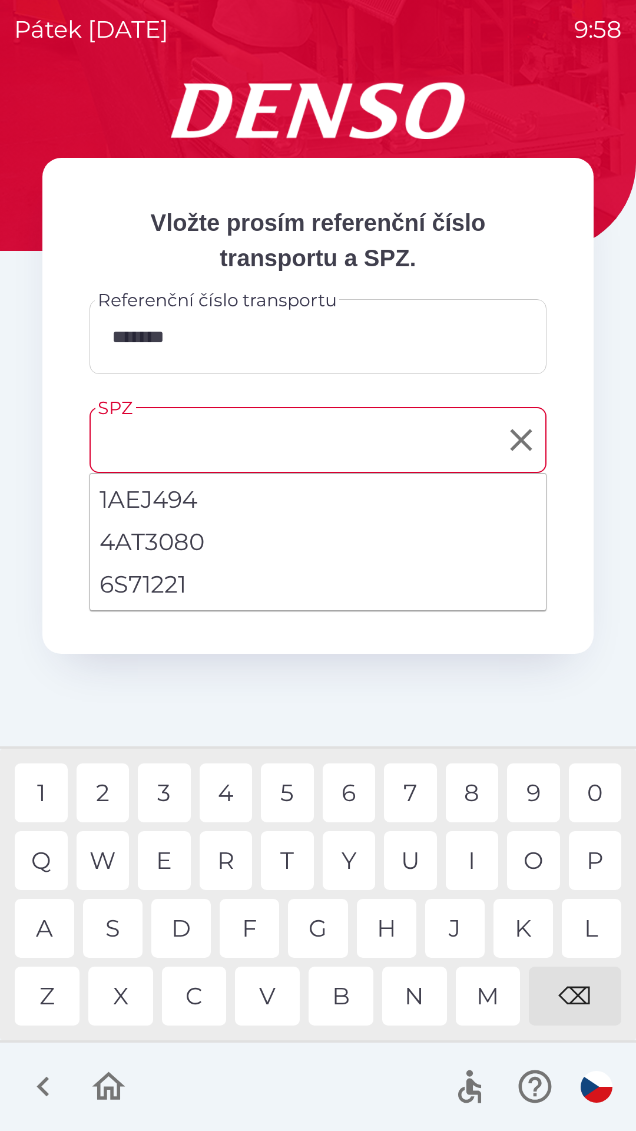
click at [189, 583] on li "6S71221" at bounding box center [318, 584] width 456 height 42
type input "*******"
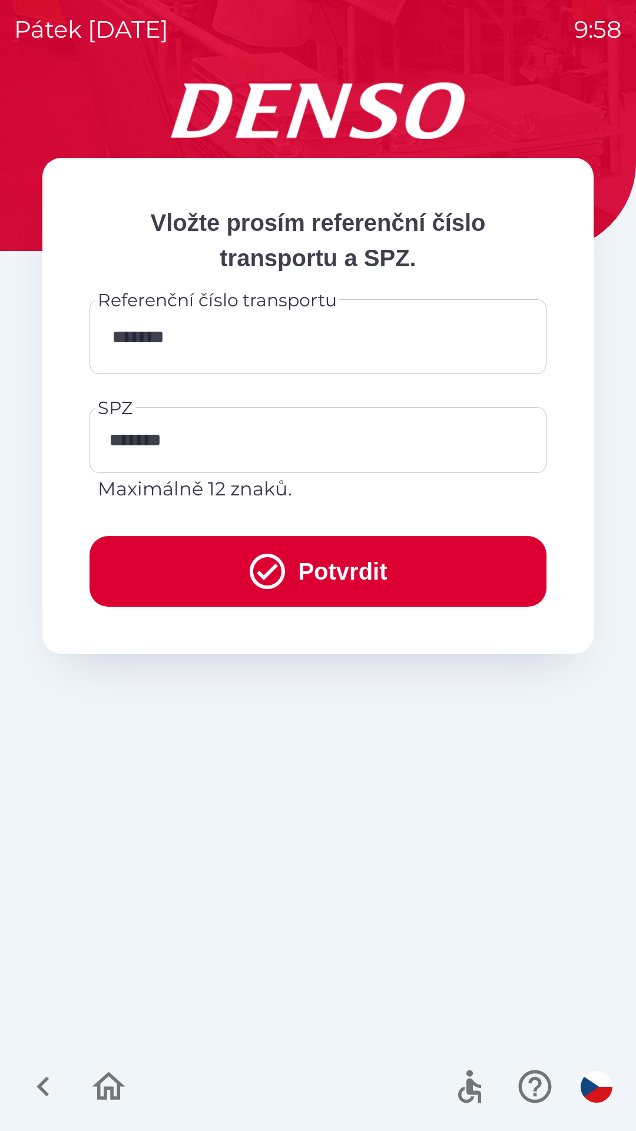
click at [350, 571] on button "Potvrdit" at bounding box center [318, 571] width 457 height 71
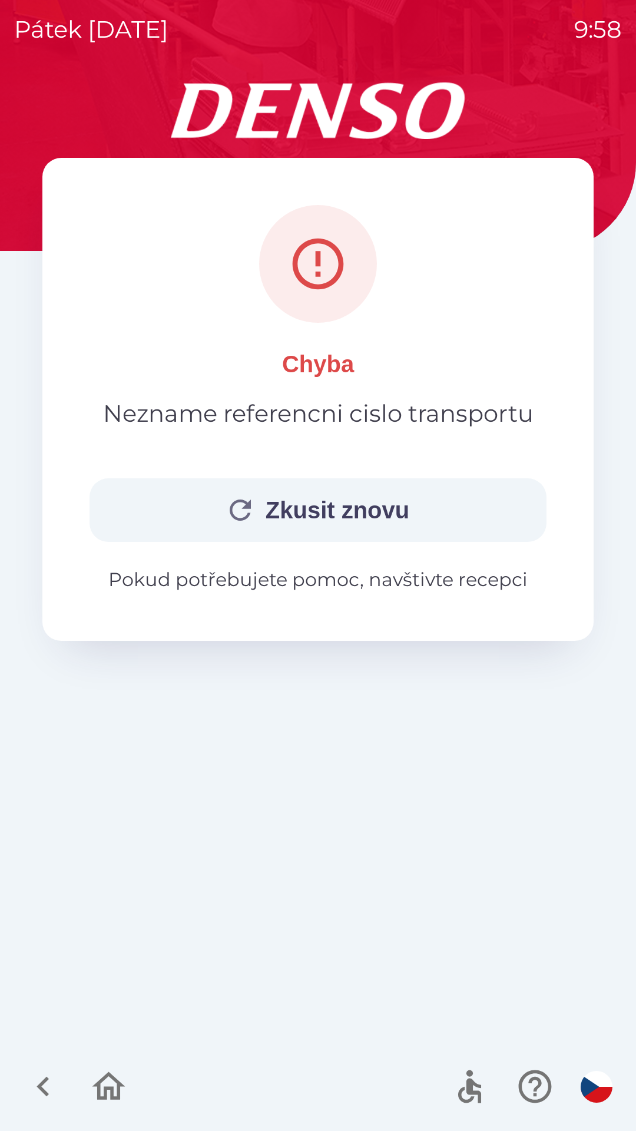
click at [346, 513] on button "Zkusit znovu" at bounding box center [318, 510] width 457 height 64
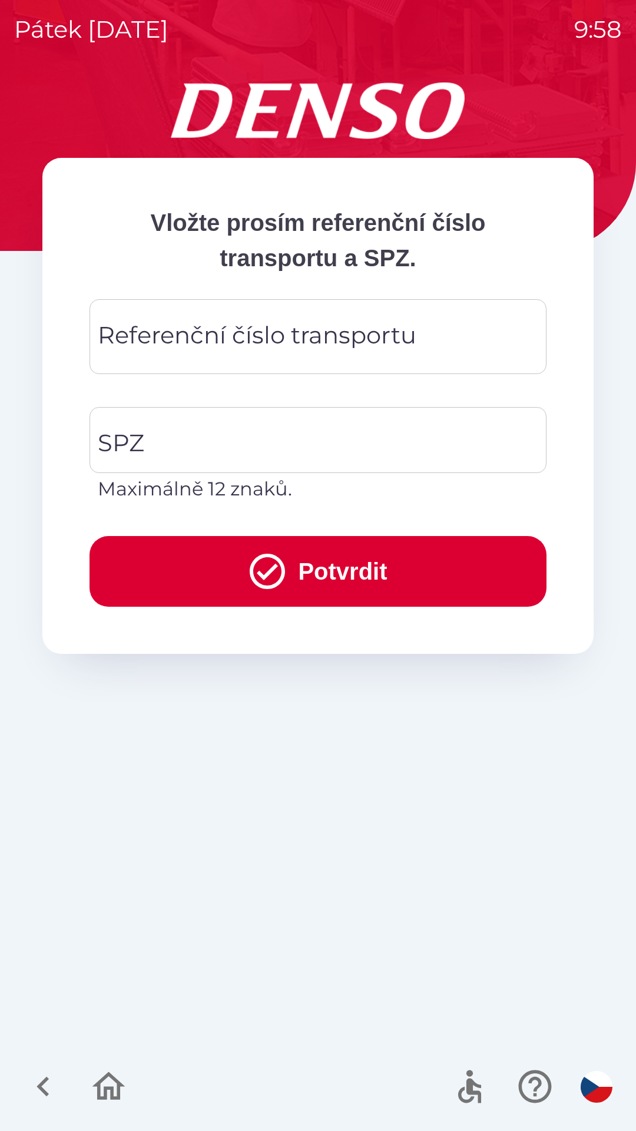
click at [342, 329] on div "Referenční číslo transportu Referenční číslo transportu" at bounding box center [318, 336] width 457 height 75
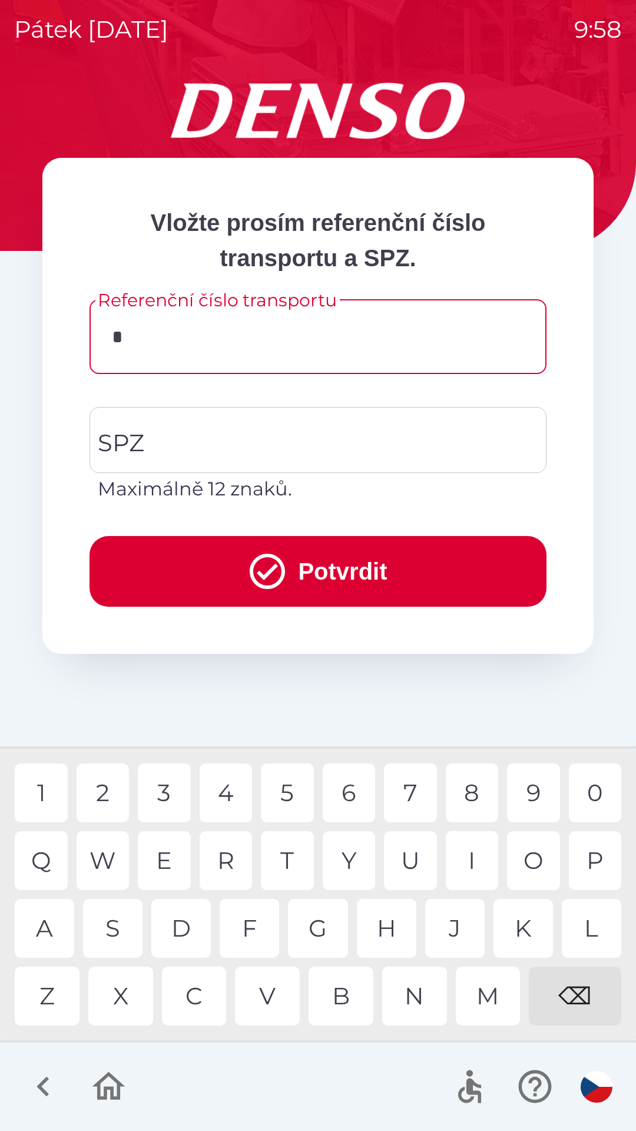
click at [591, 924] on div "L" at bounding box center [592, 928] width 60 height 59
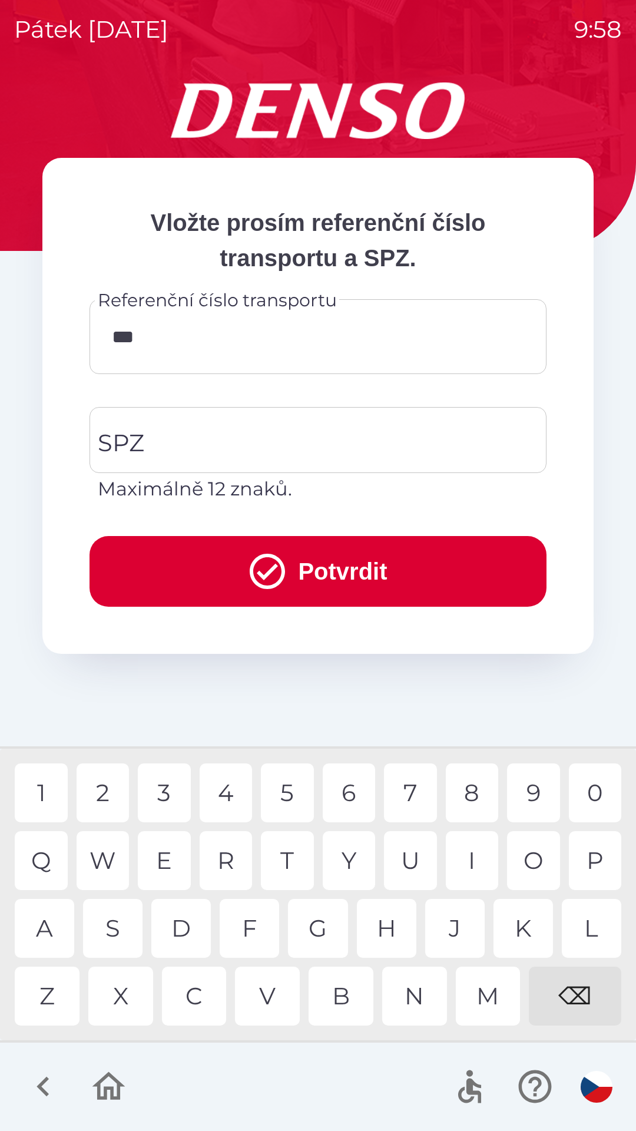
click at [414, 846] on div "U" at bounding box center [410, 860] width 53 height 59
click at [586, 796] on div "0" at bounding box center [595, 792] width 53 height 59
type input "*******"
click at [166, 785] on div "3" at bounding box center [164, 792] width 53 height 59
click at [224, 429] on input "SPZ" at bounding box center [309, 439] width 429 height 55
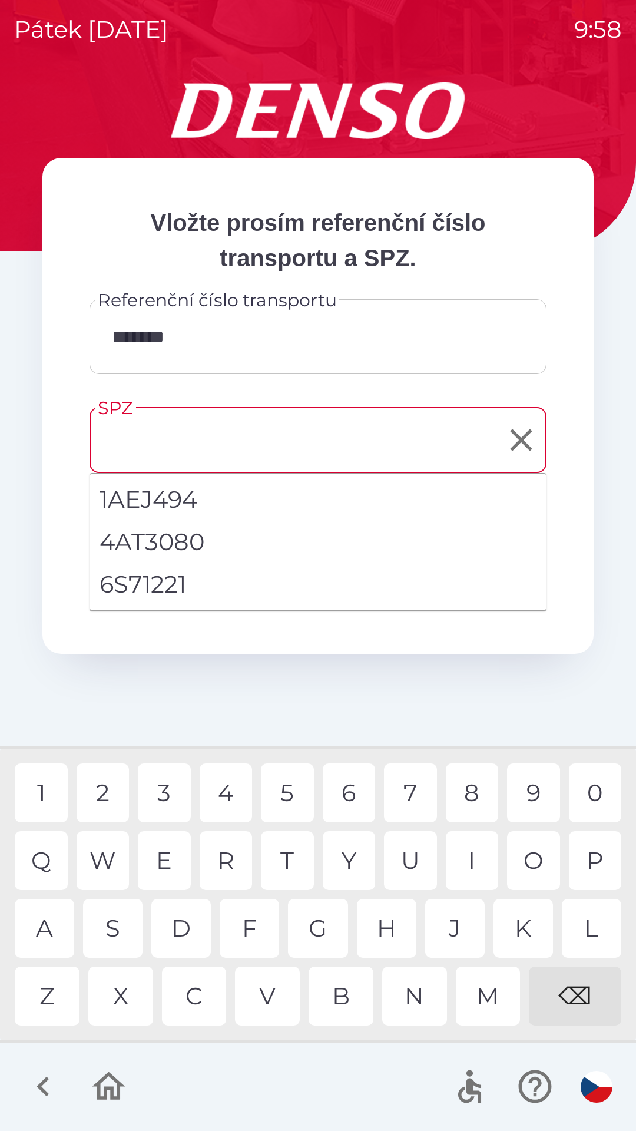
click at [180, 586] on li "6S71221" at bounding box center [318, 584] width 456 height 42
type input "*******"
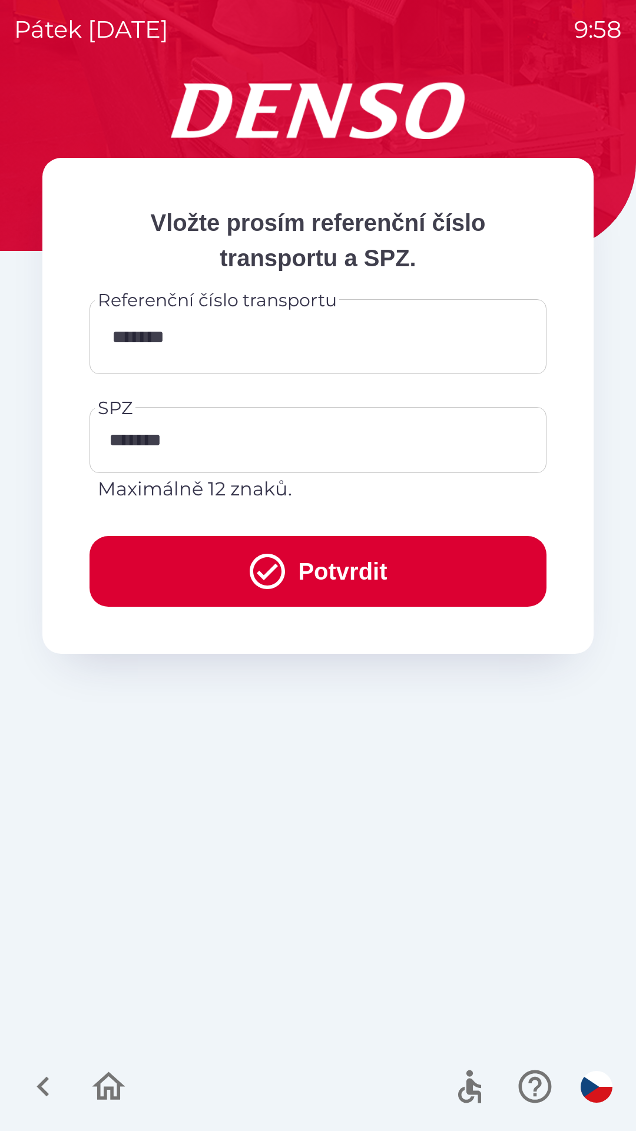
click at [329, 583] on button "Potvrdit" at bounding box center [318, 571] width 457 height 71
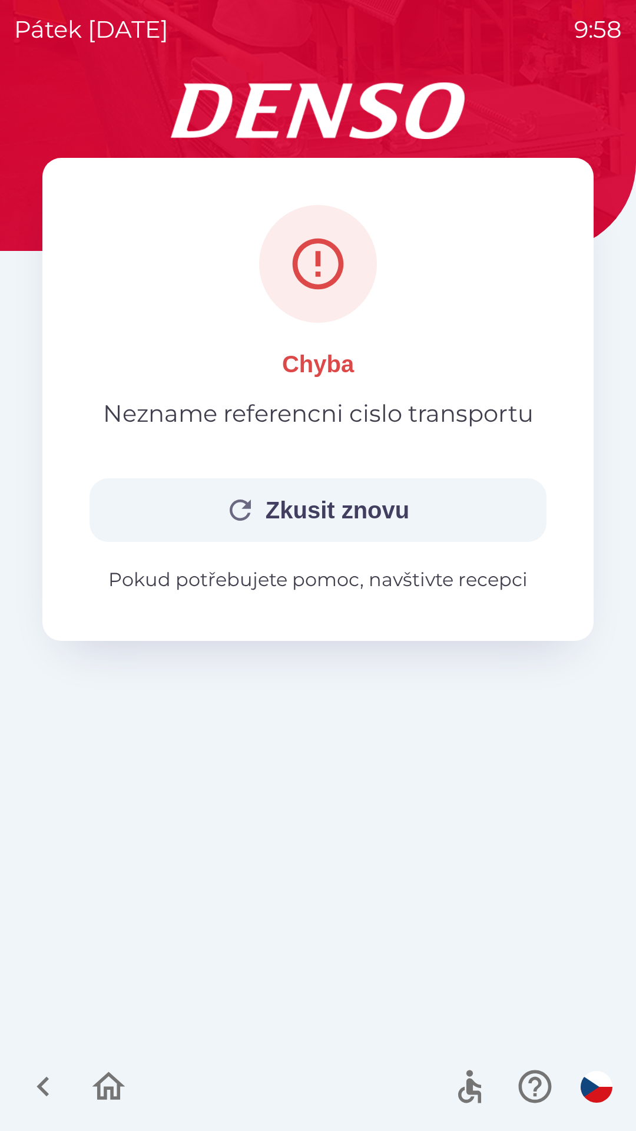
click at [405, 590] on p "Pokud potřebujete pomoc, navštivte recepci" at bounding box center [318, 580] width 457 height 28
click at [112, 1085] on icon "button" at bounding box center [108, 1086] width 39 height 39
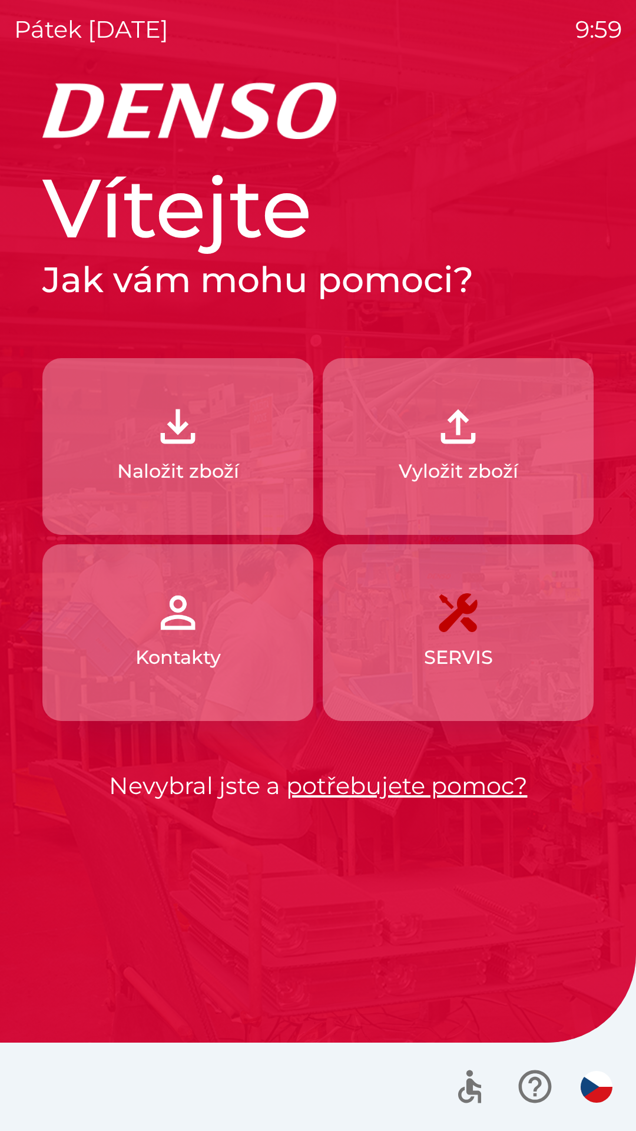
click at [191, 634] on img "button" at bounding box center [178, 613] width 52 height 52
click at [226, 488] on button "Naložit zboží" at bounding box center [177, 446] width 271 height 177
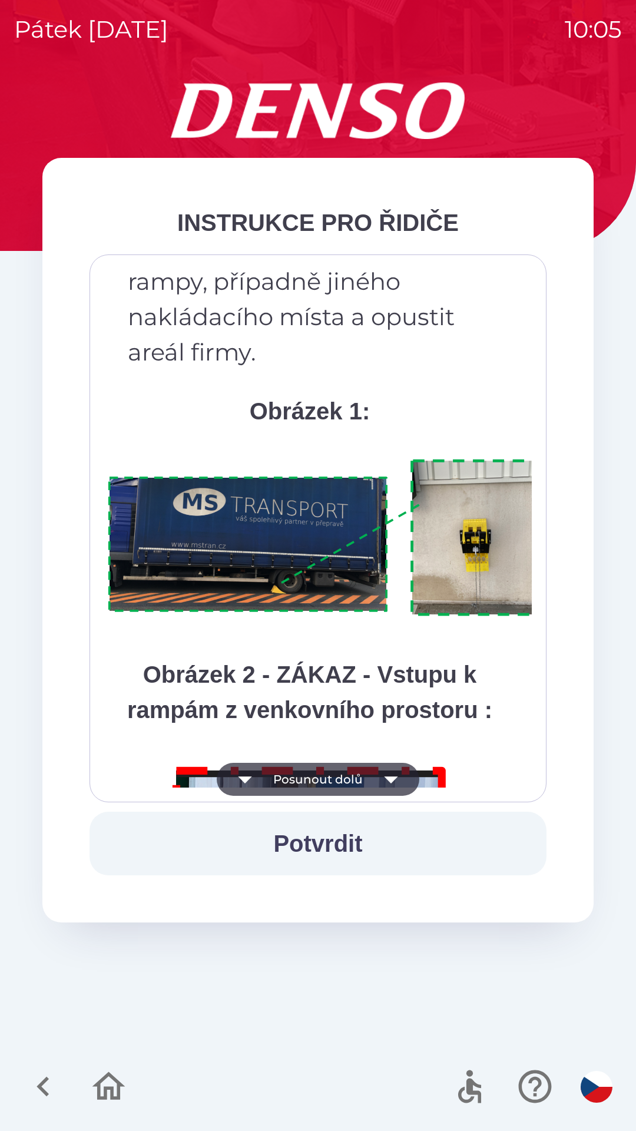
scroll to position [6621, 0]
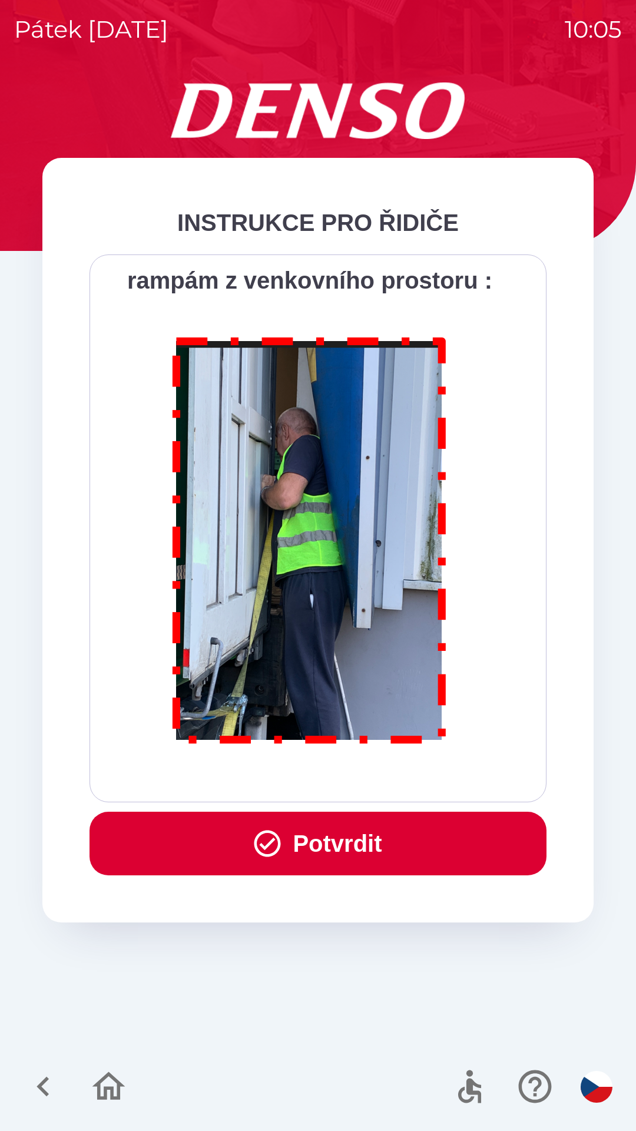
click at [355, 856] on button "Potvrdit" at bounding box center [318, 844] width 457 height 64
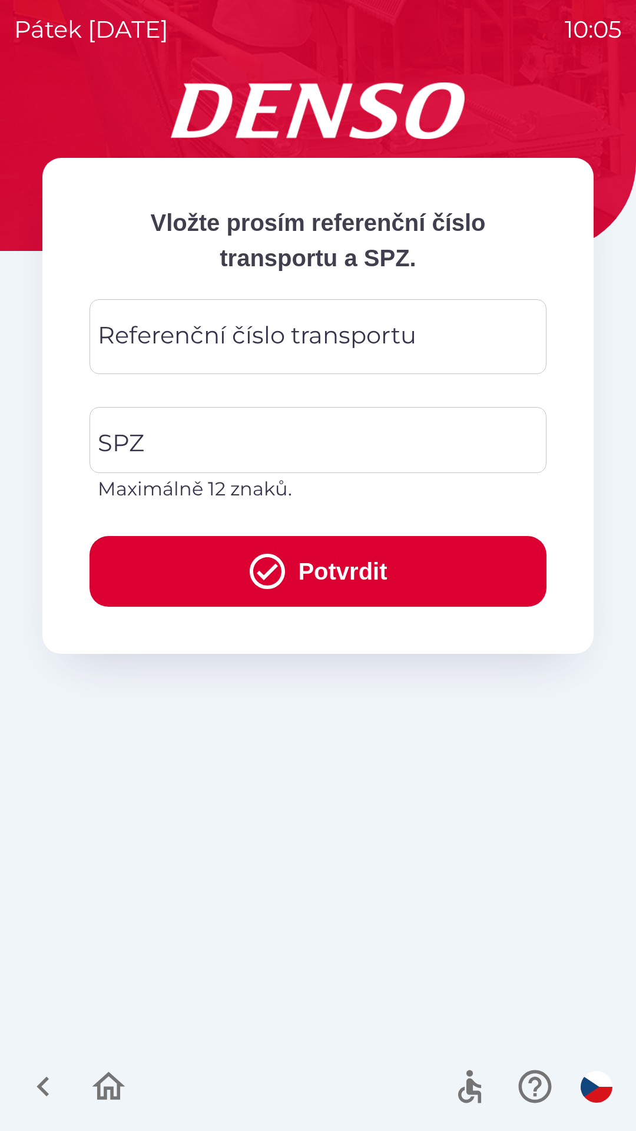
click at [320, 342] on div "Referenční číslo transportu Referenční číslo transportu" at bounding box center [318, 336] width 457 height 75
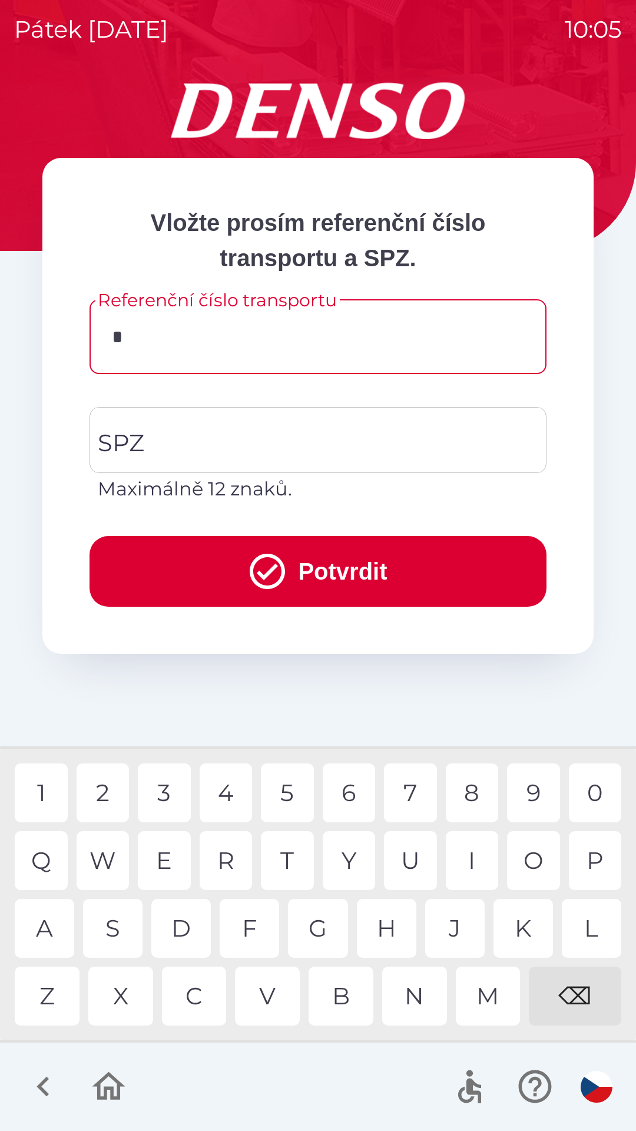
click at [175, 795] on div "3" at bounding box center [164, 792] width 53 height 59
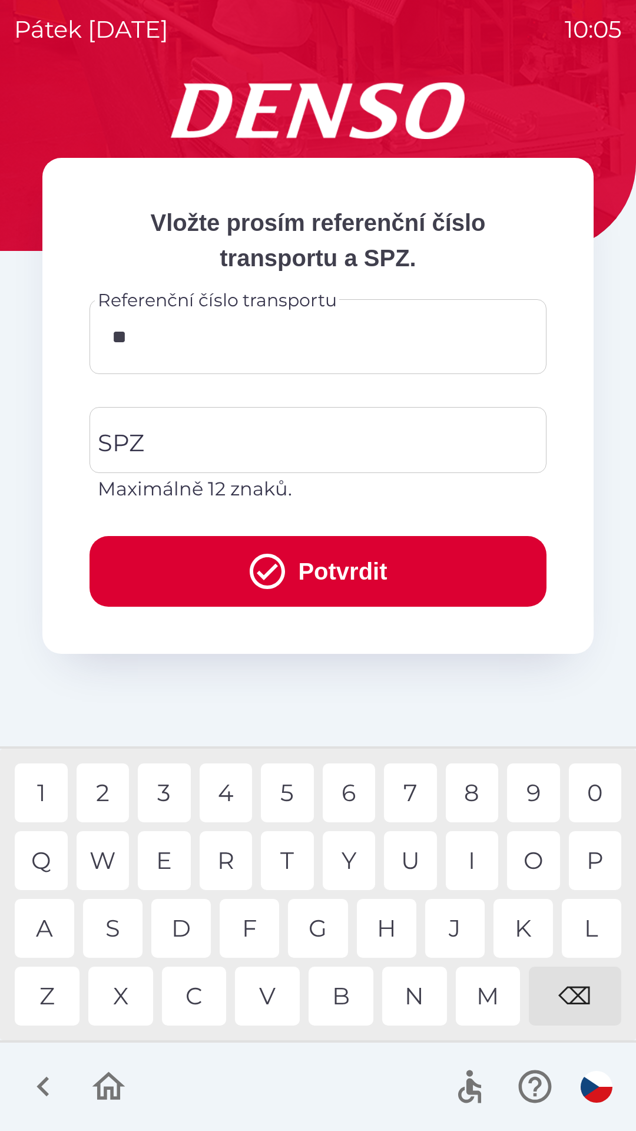
click at [232, 804] on div "4" at bounding box center [226, 792] width 53 height 59
click at [404, 794] on div "7" at bounding box center [410, 792] width 53 height 59
type input "******"
click at [293, 448] on input "SPZ" at bounding box center [309, 439] width 429 height 55
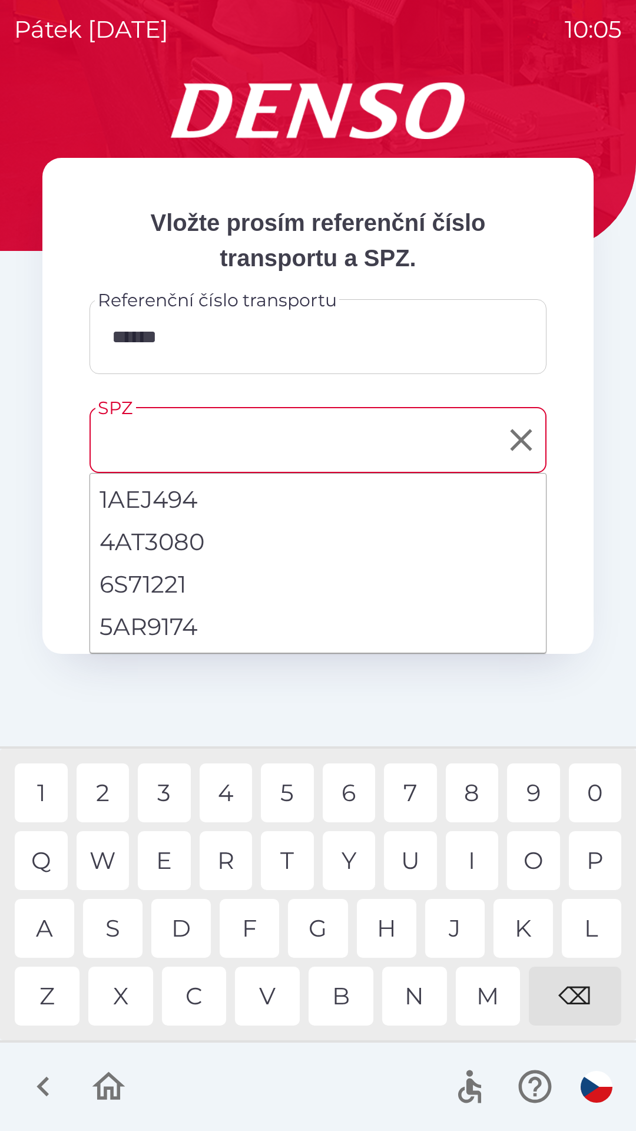
click at [169, 632] on li "5AR9174" at bounding box center [318, 627] width 456 height 42
type input "*******"
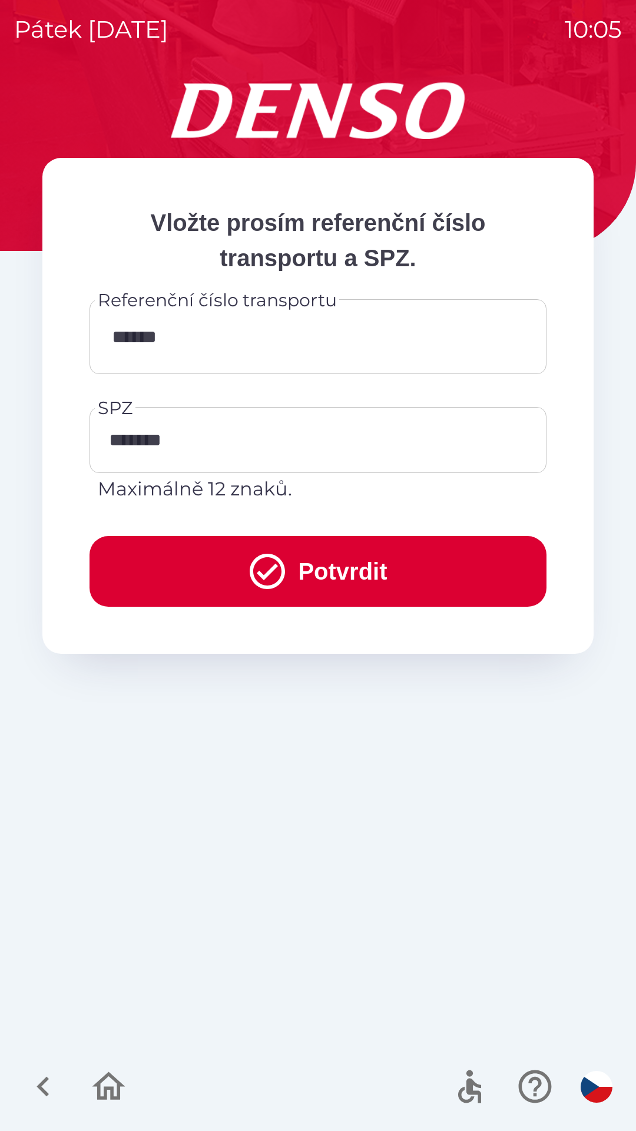
click at [355, 557] on button "Potvrdit" at bounding box center [318, 571] width 457 height 71
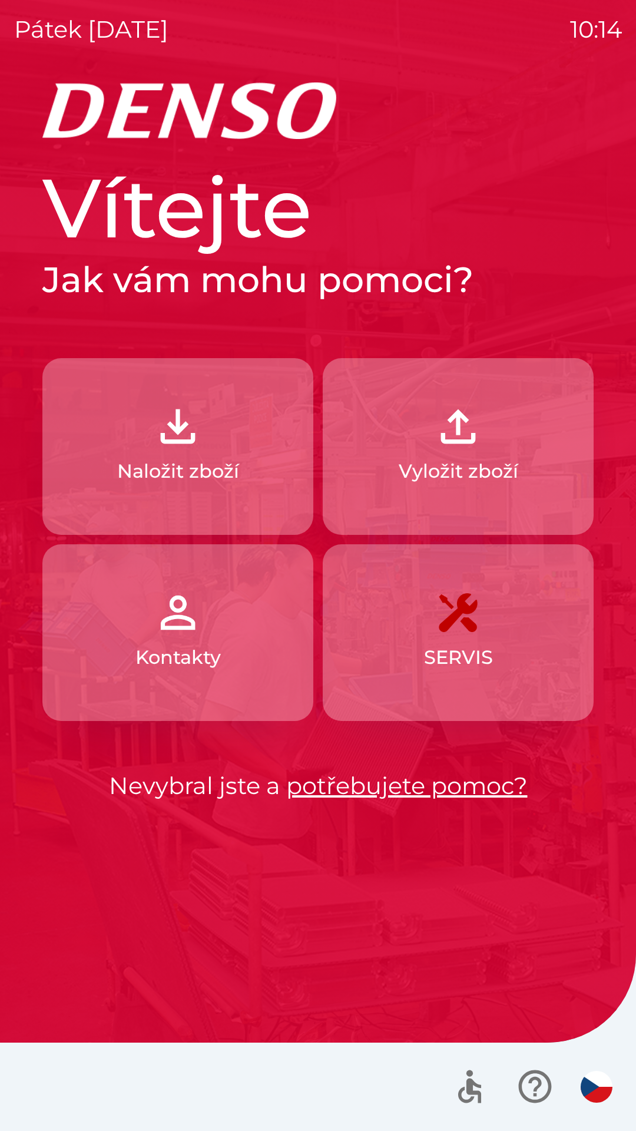
click at [468, 640] on button "SERVIS" at bounding box center [458, 632] width 271 height 177
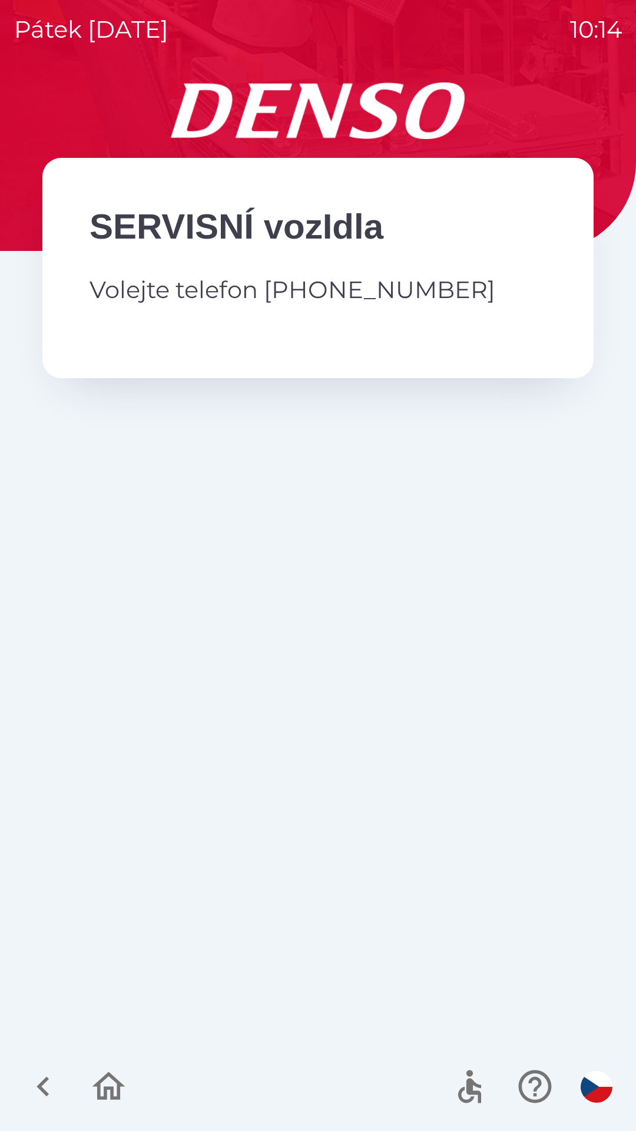
click at [593, 1087] on img "button" at bounding box center [597, 1087] width 32 height 32
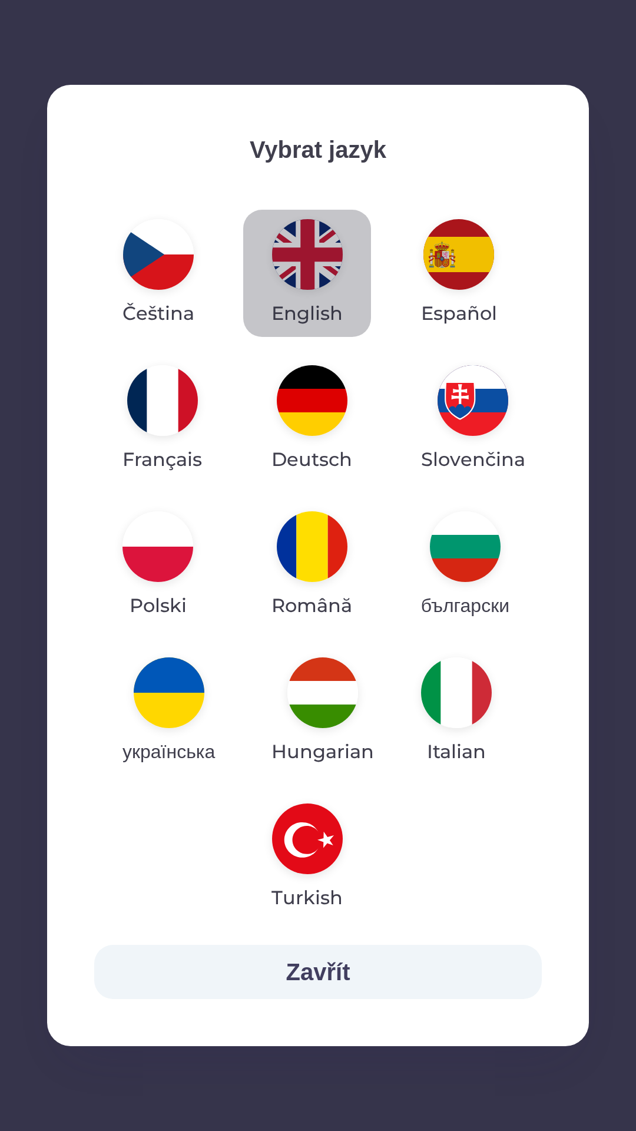
click at [318, 272] on img "button" at bounding box center [307, 254] width 71 height 71
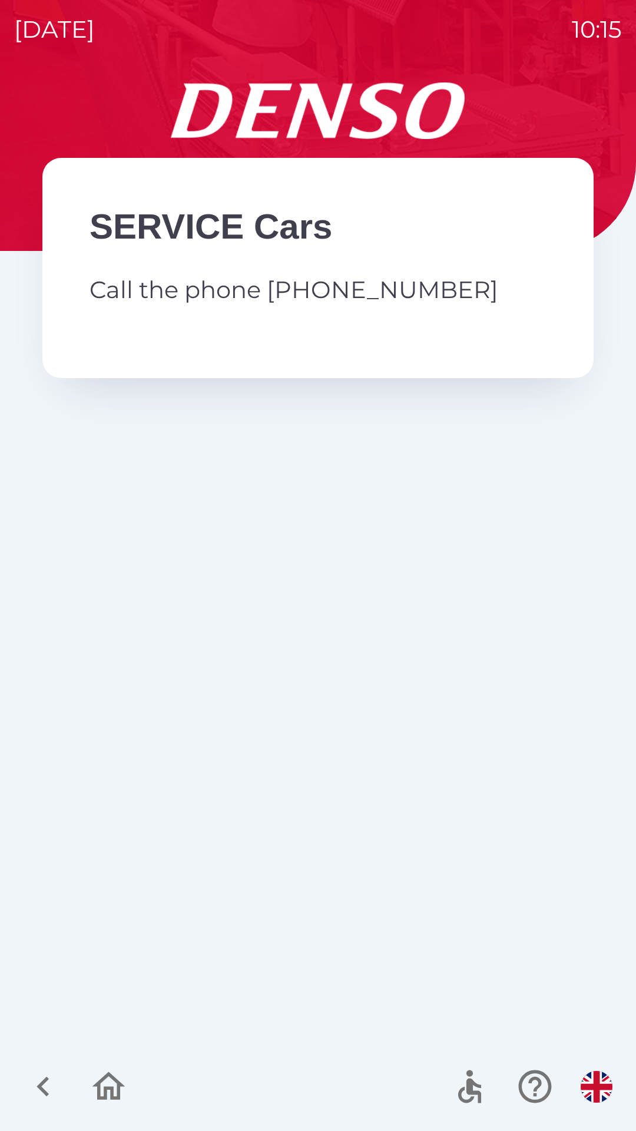
click at [472, 1087] on icon "button" at bounding box center [469, 1091] width 23 height 25
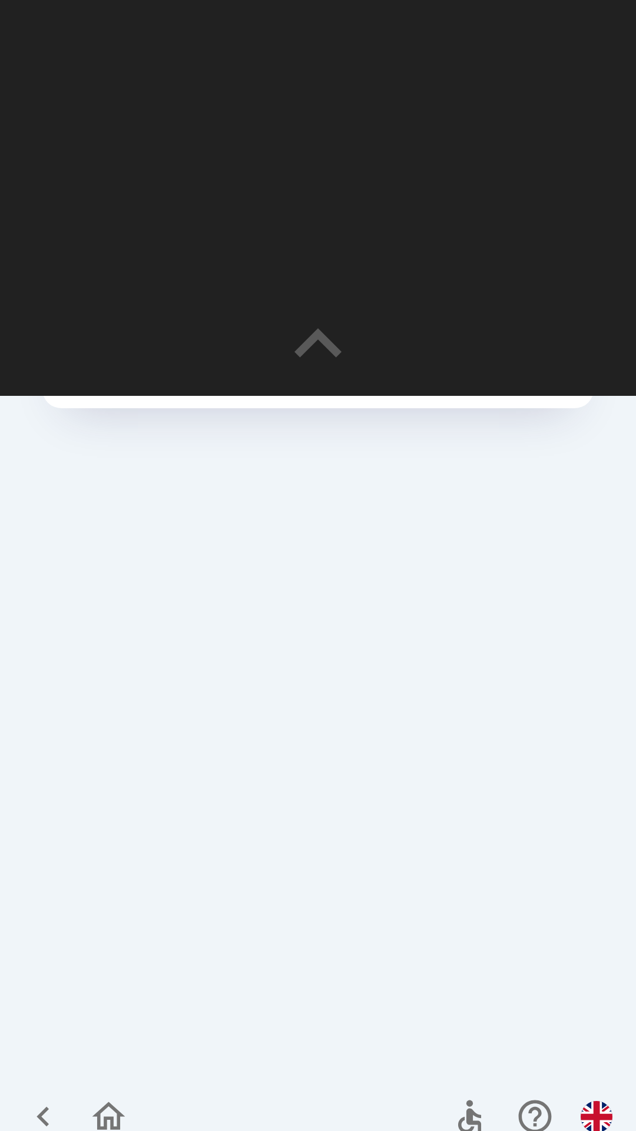
scroll to position [396, 0]
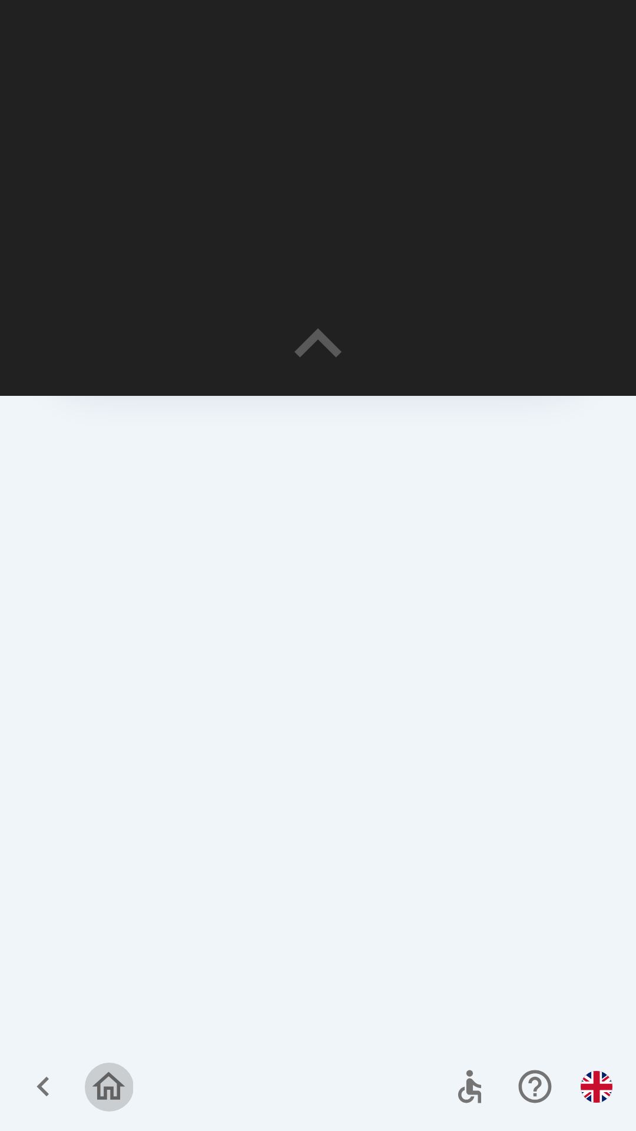
click at [114, 1088] on icon "button" at bounding box center [108, 1086] width 39 height 39
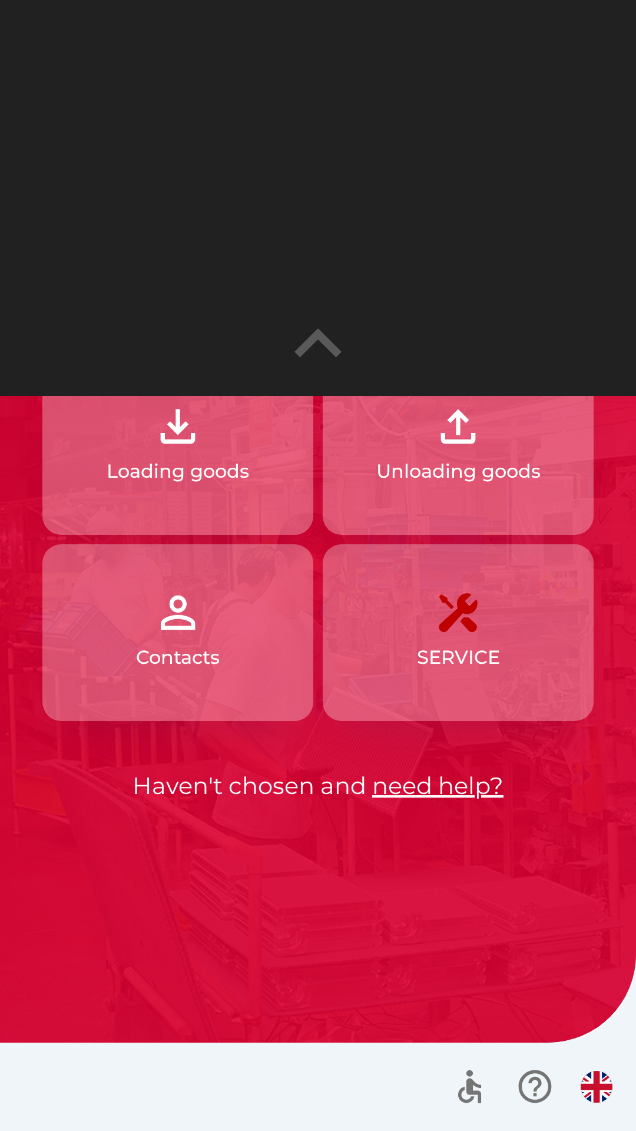
click at [213, 464] on p "Loading goods" at bounding box center [178, 471] width 143 height 28
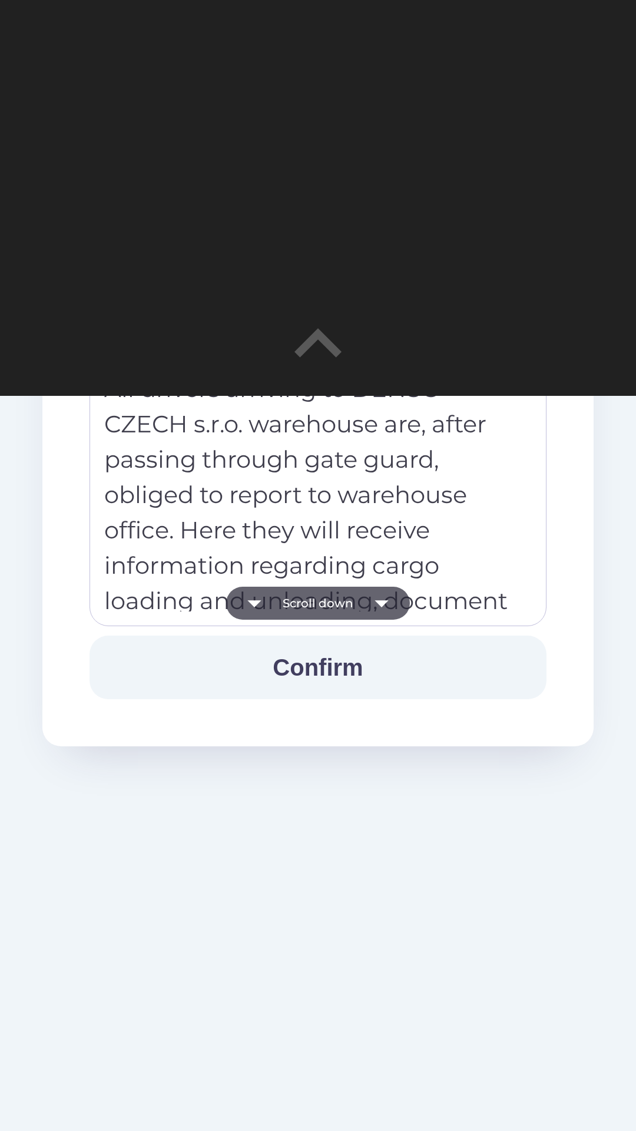
scroll to position [328, 0]
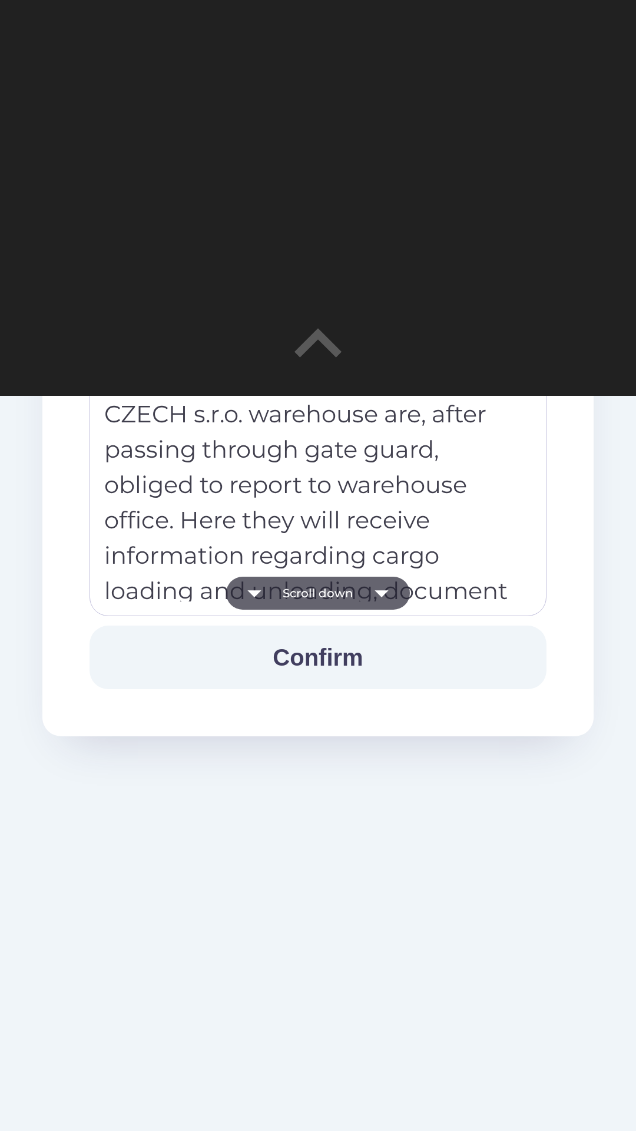
click at [352, 660] on button "Confirm" at bounding box center [318, 658] width 457 height 64
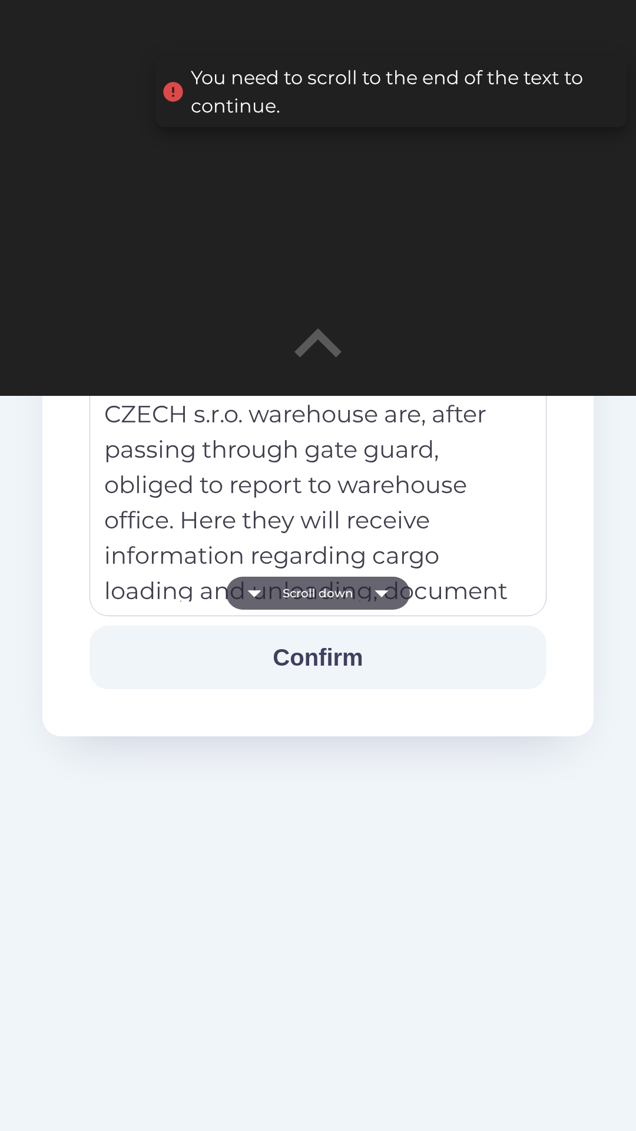
click at [328, 657] on button "Confirm" at bounding box center [318, 658] width 457 height 64
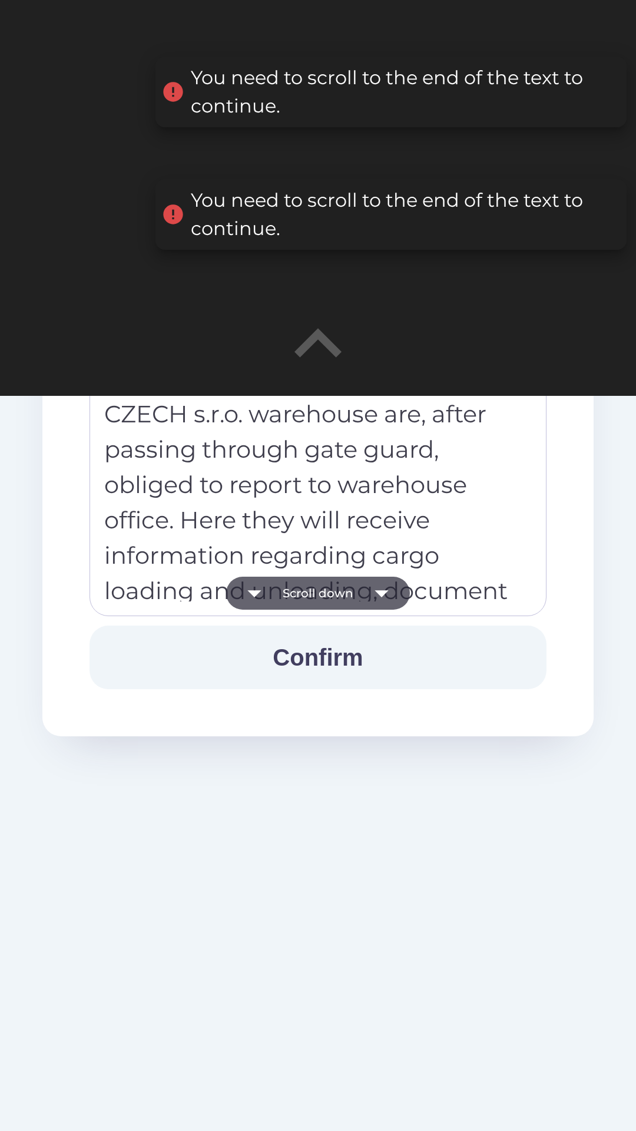
click at [382, 594] on icon "button" at bounding box center [382, 593] width 14 height 7
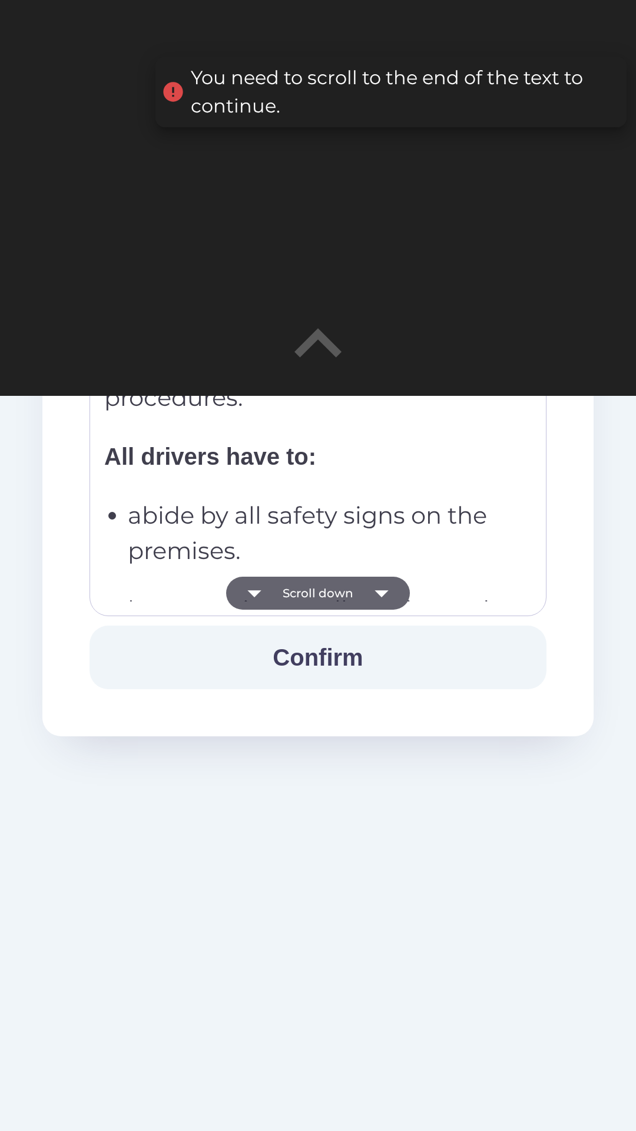
click at [385, 595] on icon "button" at bounding box center [381, 593] width 33 height 33
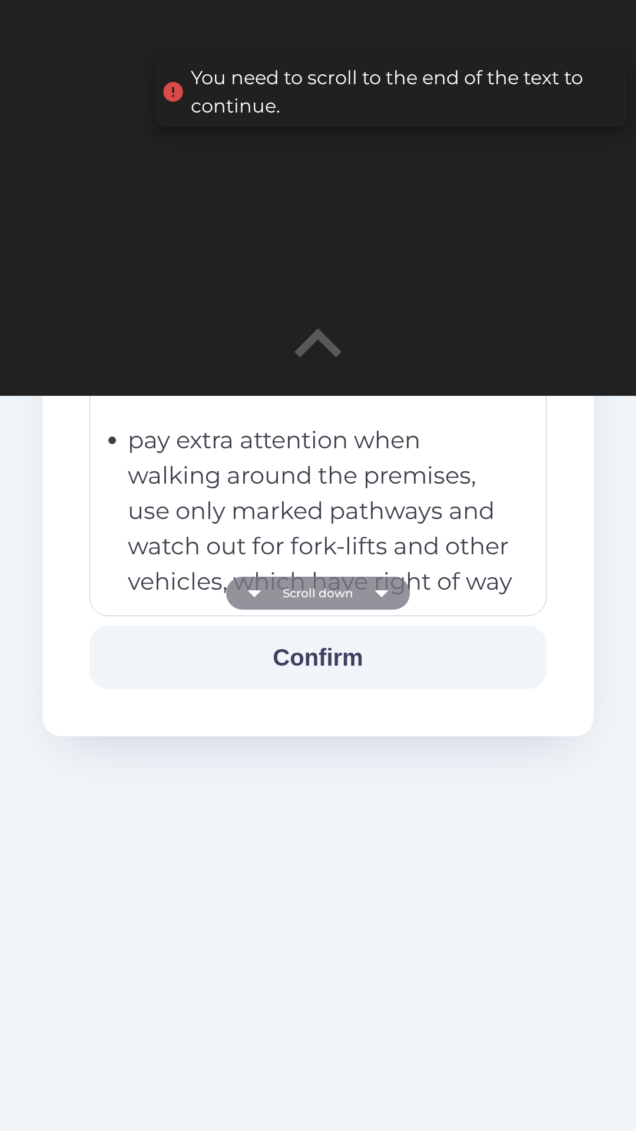
click at [385, 594] on icon "button" at bounding box center [381, 593] width 33 height 33
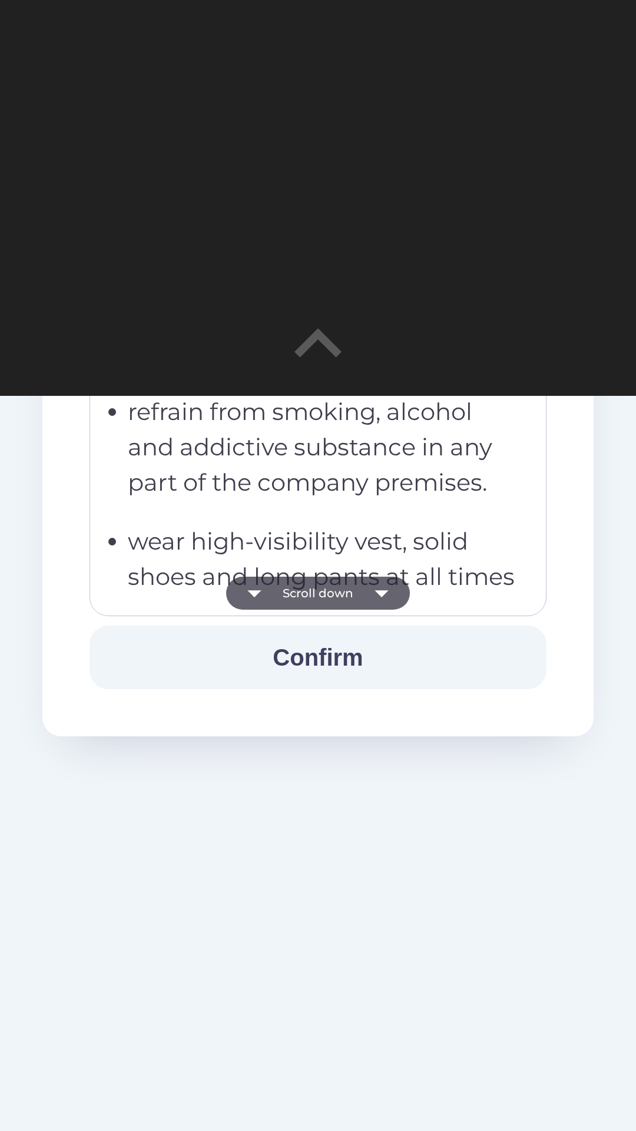
click at [347, 658] on button "Confirm" at bounding box center [318, 658] width 457 height 64
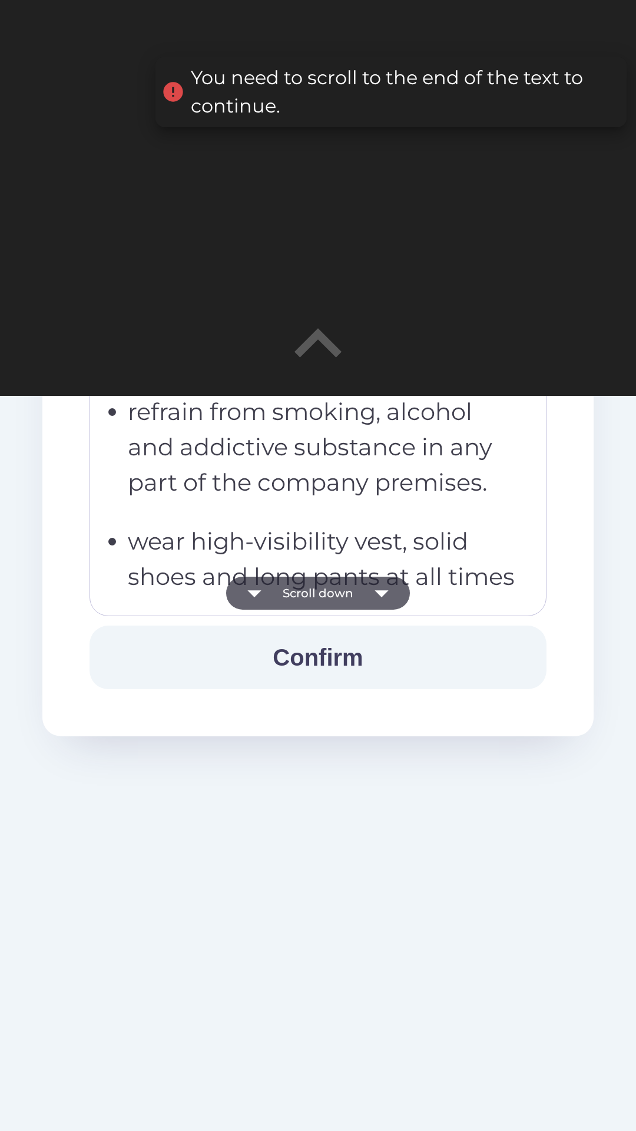
click at [382, 591] on icon "button" at bounding box center [382, 593] width 14 height 7
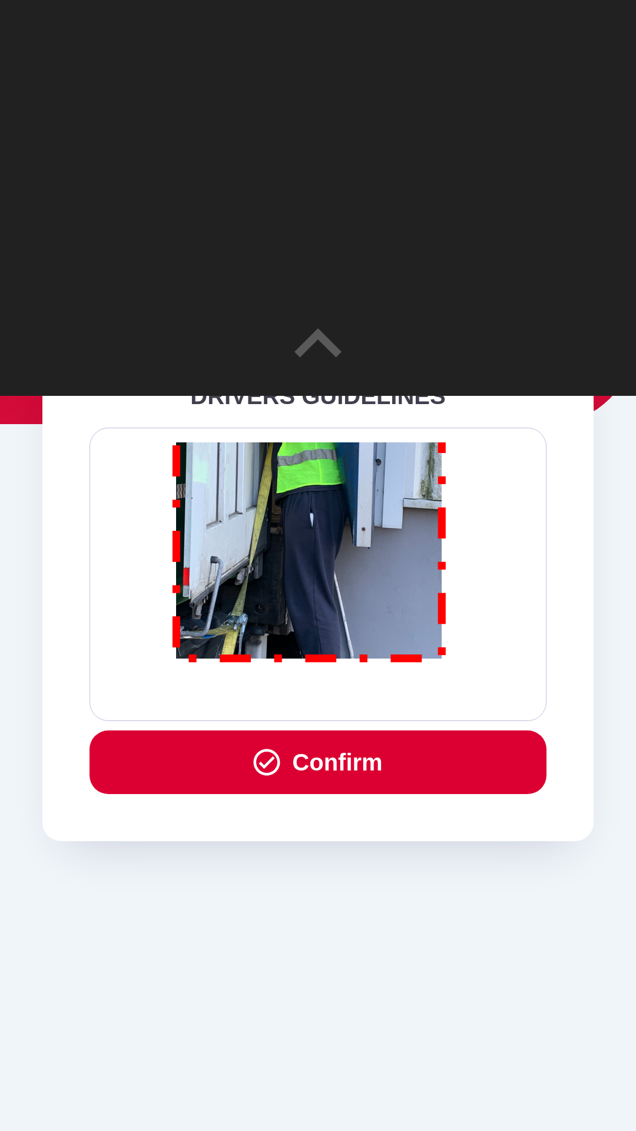
scroll to position [230, 0]
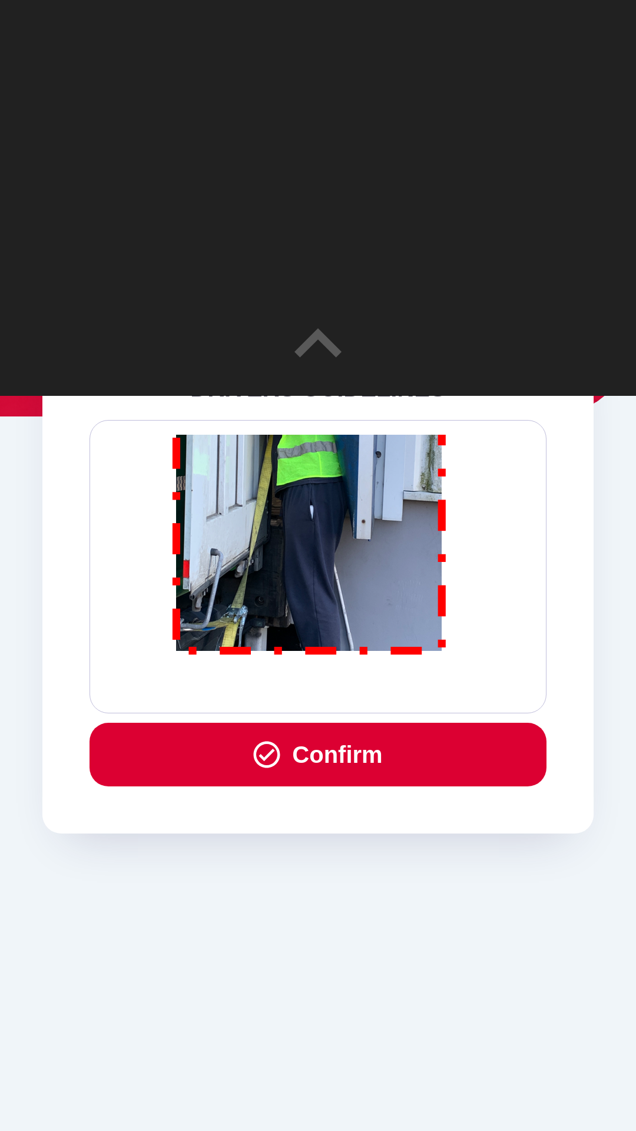
click at [360, 755] on button "Confirm" at bounding box center [318, 755] width 457 height 64
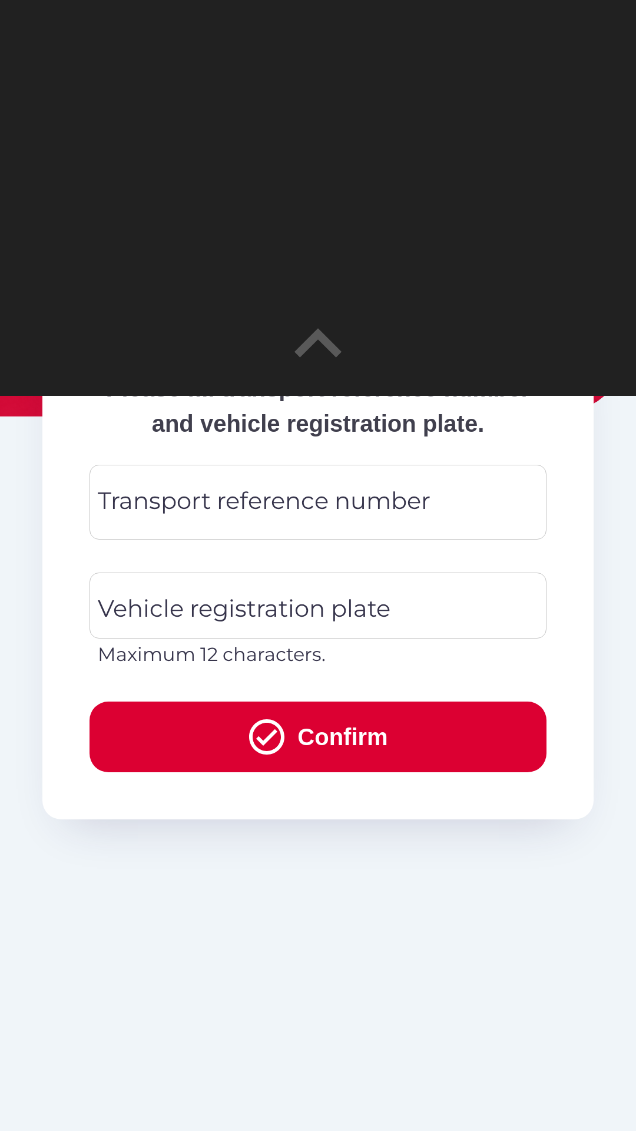
click at [400, 540] on div "Transport reference number Transport reference number" at bounding box center [318, 502] width 457 height 75
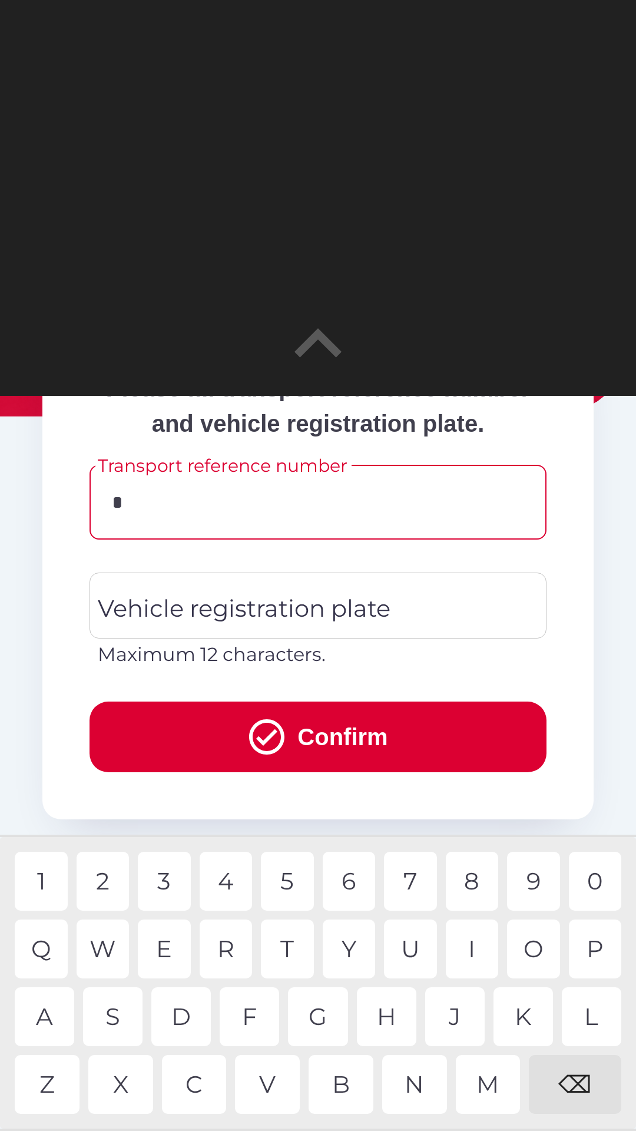
click at [199, 1083] on div "C" at bounding box center [194, 1084] width 65 height 59
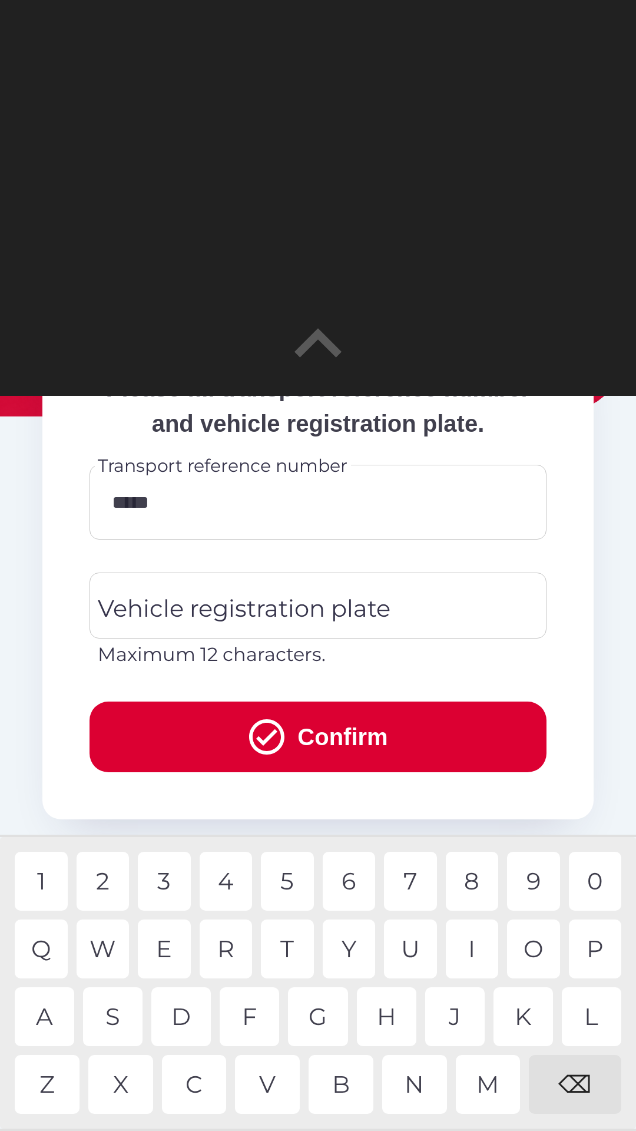
click at [113, 881] on div "2" at bounding box center [103, 881] width 53 height 59
type input "******"
click at [425, 633] on input "Vehicle registration plate" at bounding box center [309, 605] width 429 height 55
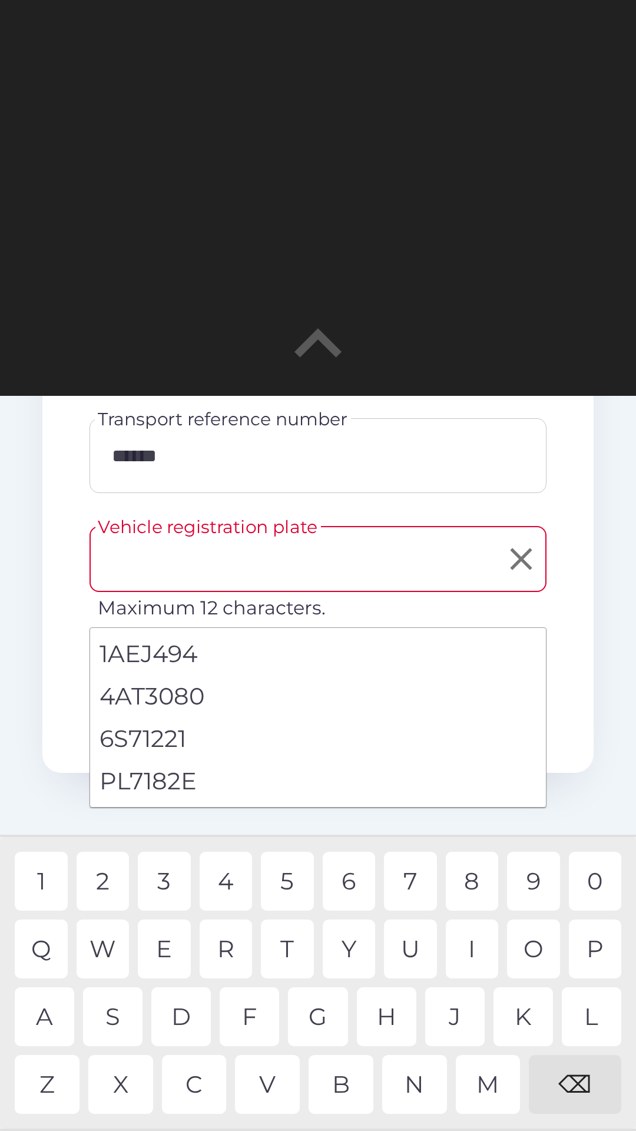
scroll to position [280, 0]
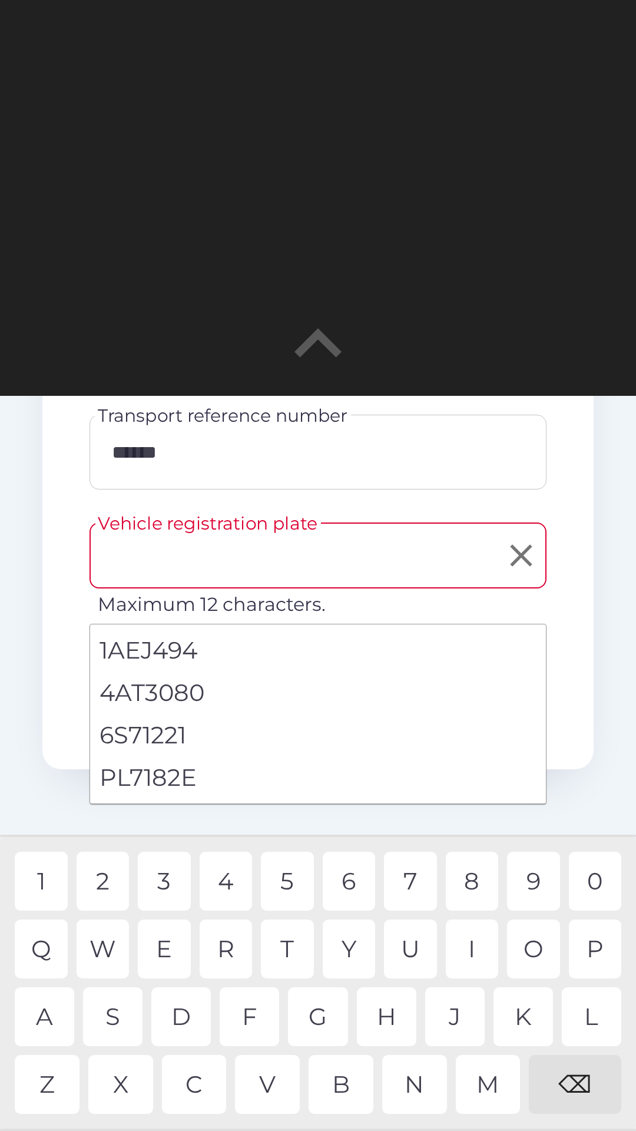
click at [170, 779] on li "PL7182E" at bounding box center [318, 777] width 456 height 42
type input "*******"
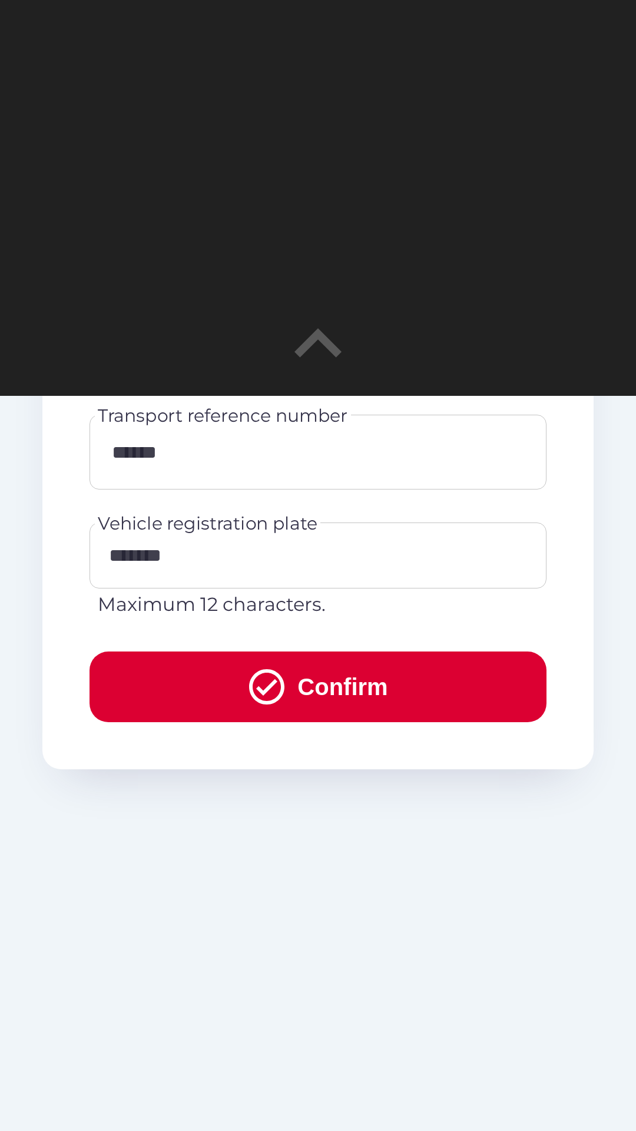
click at [343, 718] on button "Confirm" at bounding box center [318, 687] width 457 height 71
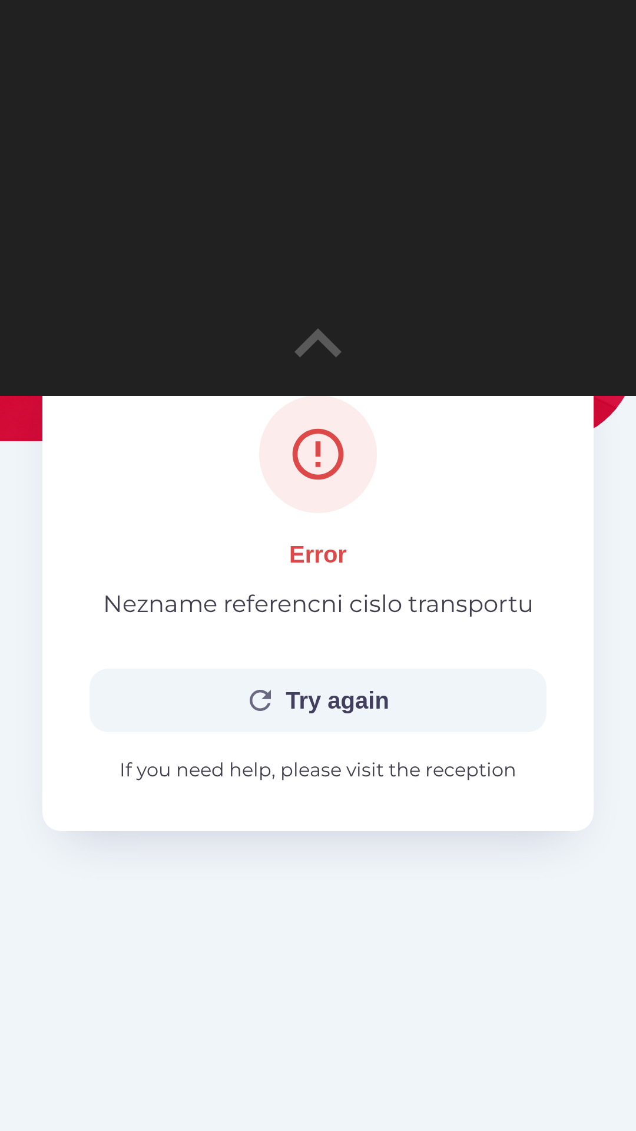
scroll to position [209, 0]
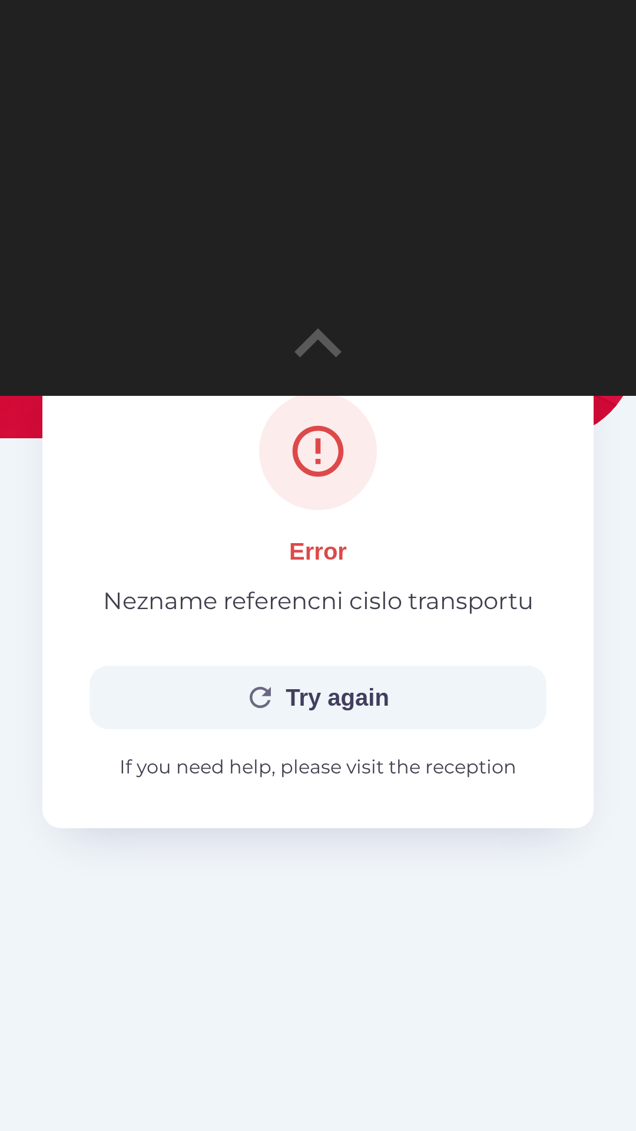
click at [367, 693] on button "Try again" at bounding box center [318, 698] width 457 height 64
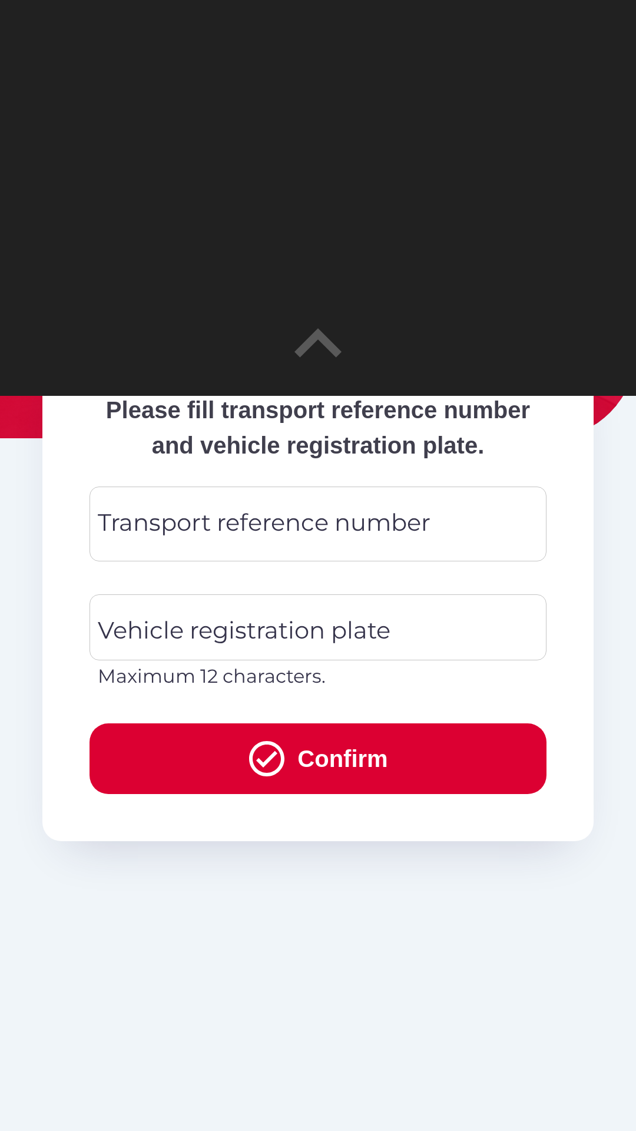
click at [434, 547] on input "Transport reference number" at bounding box center [318, 524] width 429 height 47
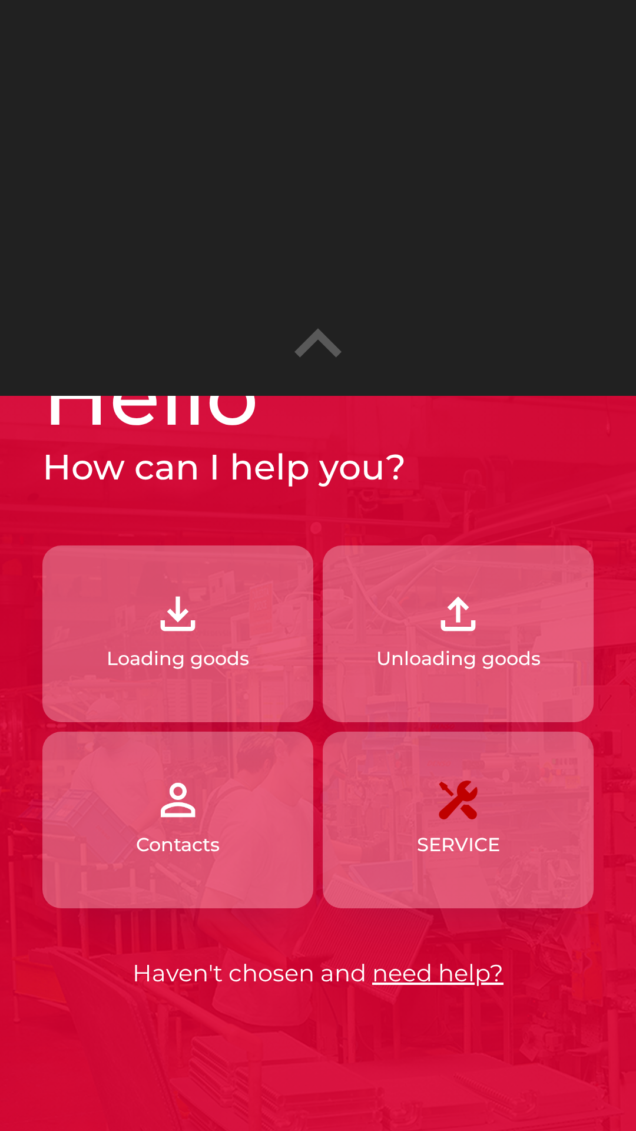
click at [204, 650] on p "Loading goods" at bounding box center [178, 658] width 143 height 28
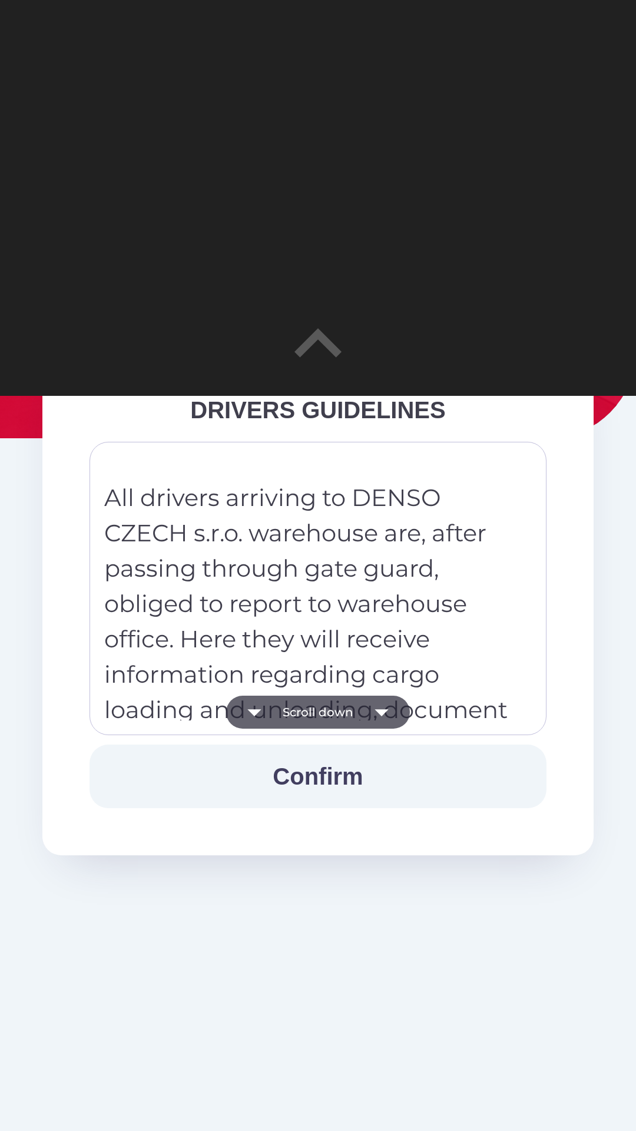
click at [383, 706] on icon "button" at bounding box center [381, 712] width 33 height 33
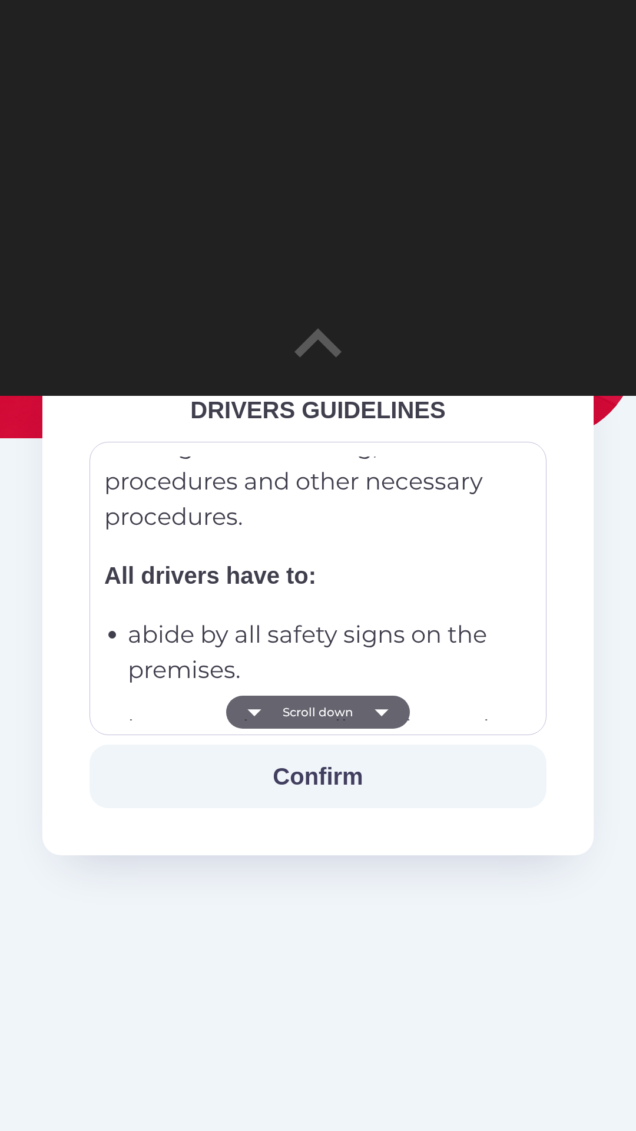
click at [387, 716] on icon "button" at bounding box center [381, 712] width 33 height 33
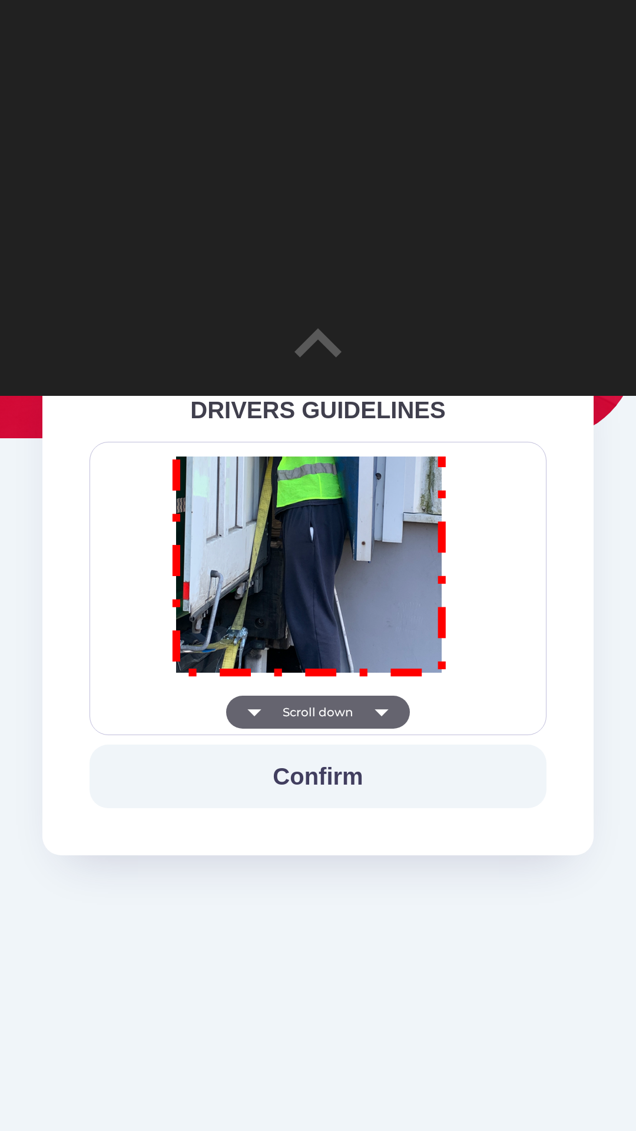
scroll to position [6922, 0]
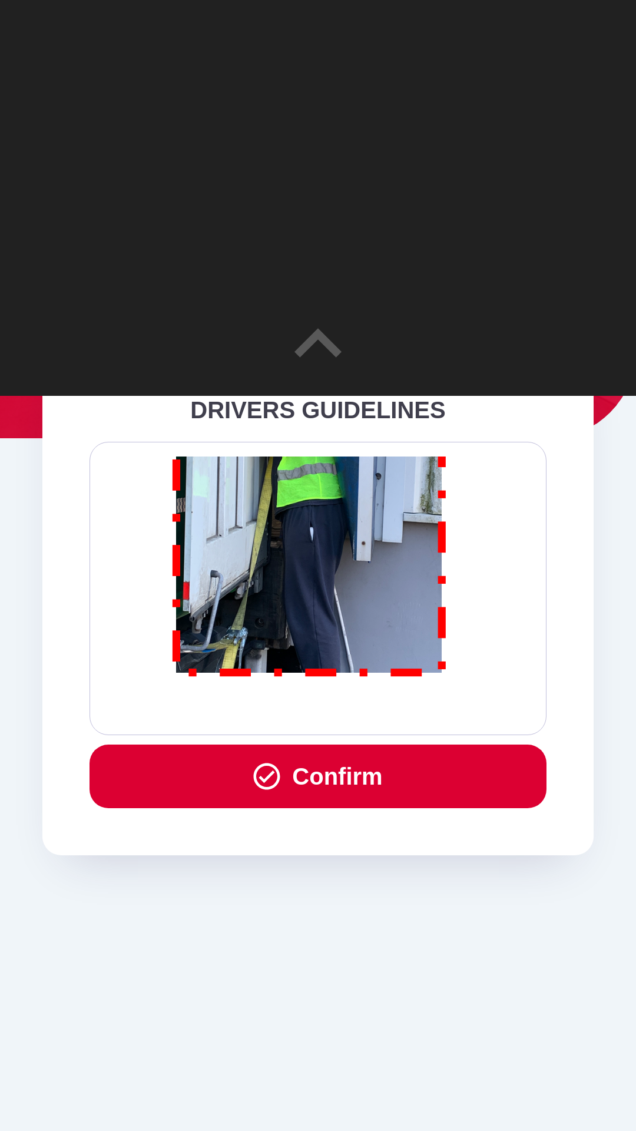
click at [366, 769] on button "Confirm" at bounding box center [318, 777] width 457 height 64
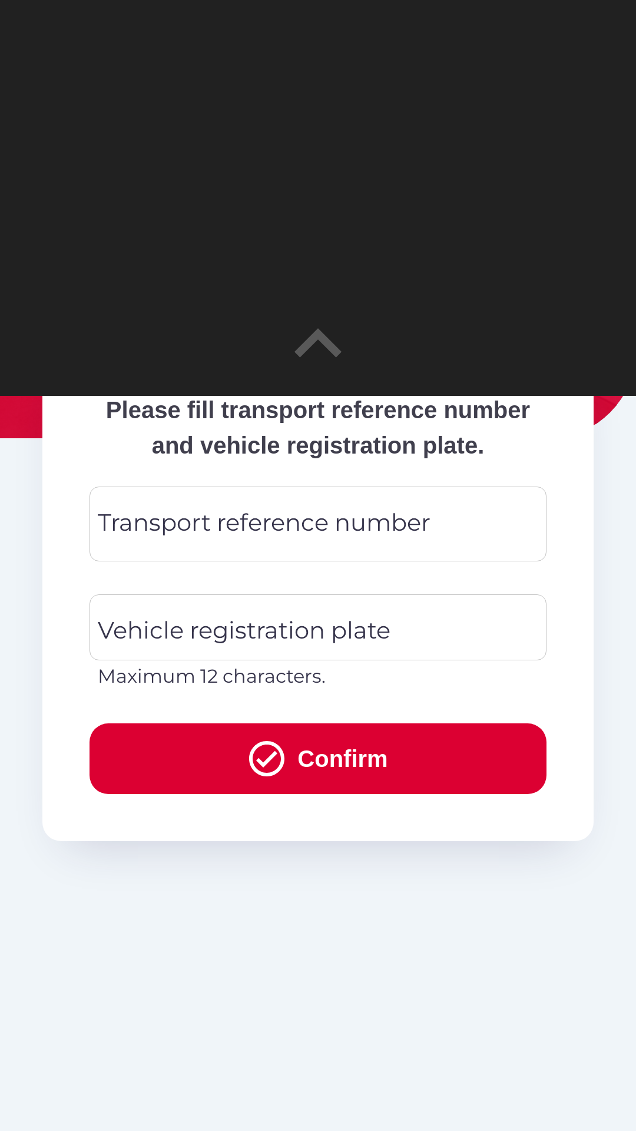
click at [377, 561] on div "Transport reference number Transport reference number" at bounding box center [318, 524] width 457 height 75
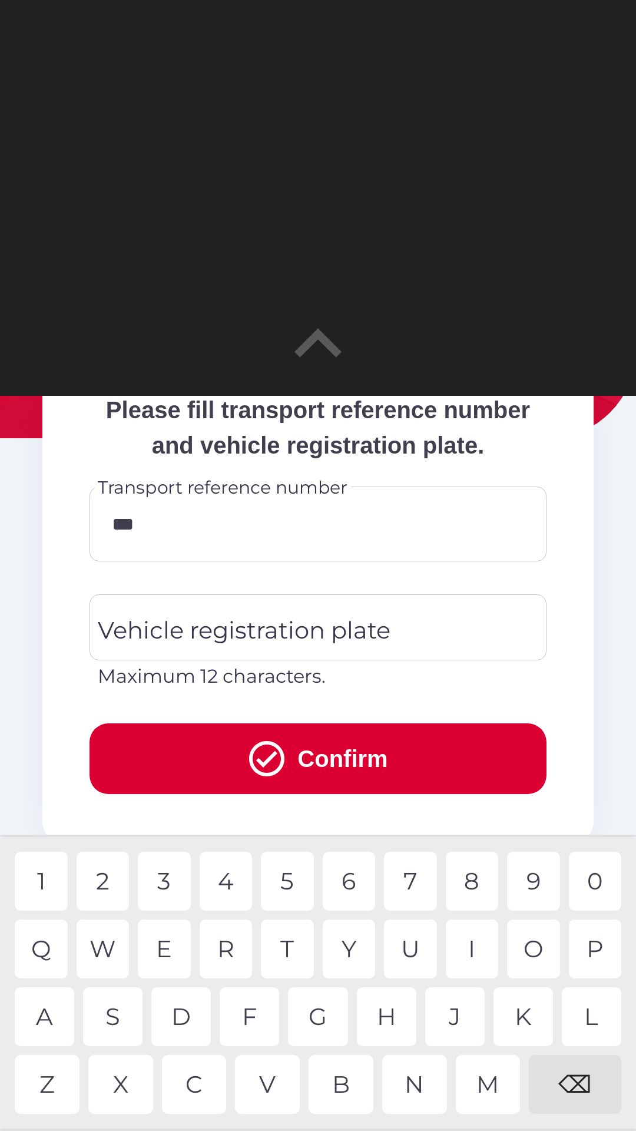
click at [424, 877] on div "7" at bounding box center [410, 881] width 53 height 59
click at [296, 883] on div "5" at bounding box center [287, 881] width 53 height 59
type input "******"
click at [391, 660] on div "Vehicle registration plate Vehicle registration plate Maximum 12 characters." at bounding box center [318, 642] width 457 height 96
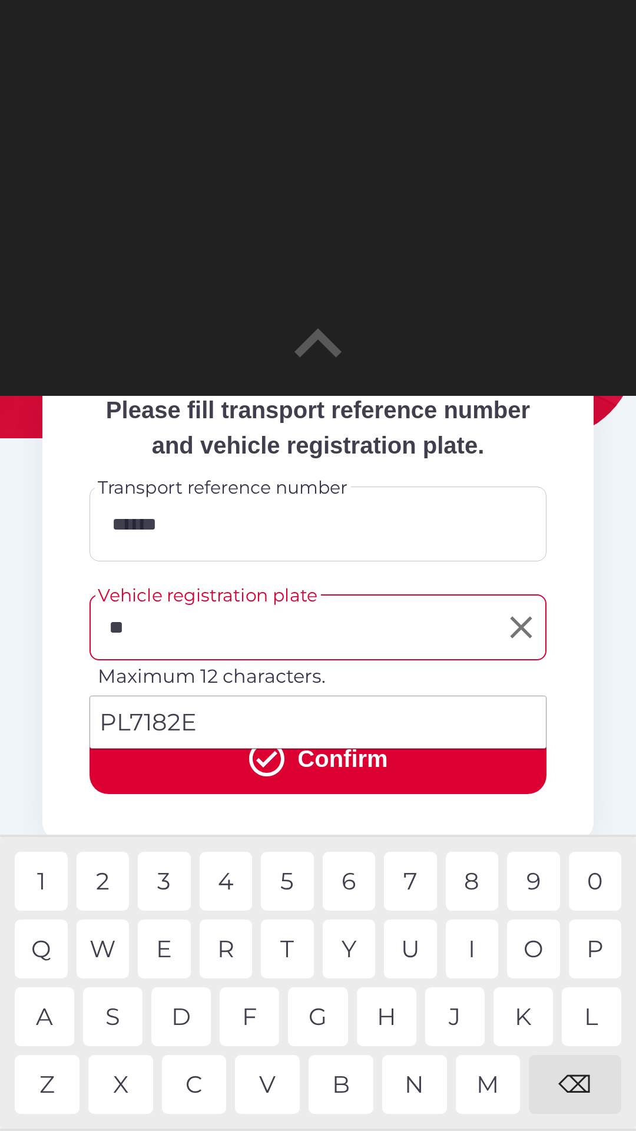
click at [586, 1020] on div "L" at bounding box center [592, 1016] width 60 height 59
click at [178, 716] on li "PL7182E" at bounding box center [318, 722] width 456 height 42
type input "*******"
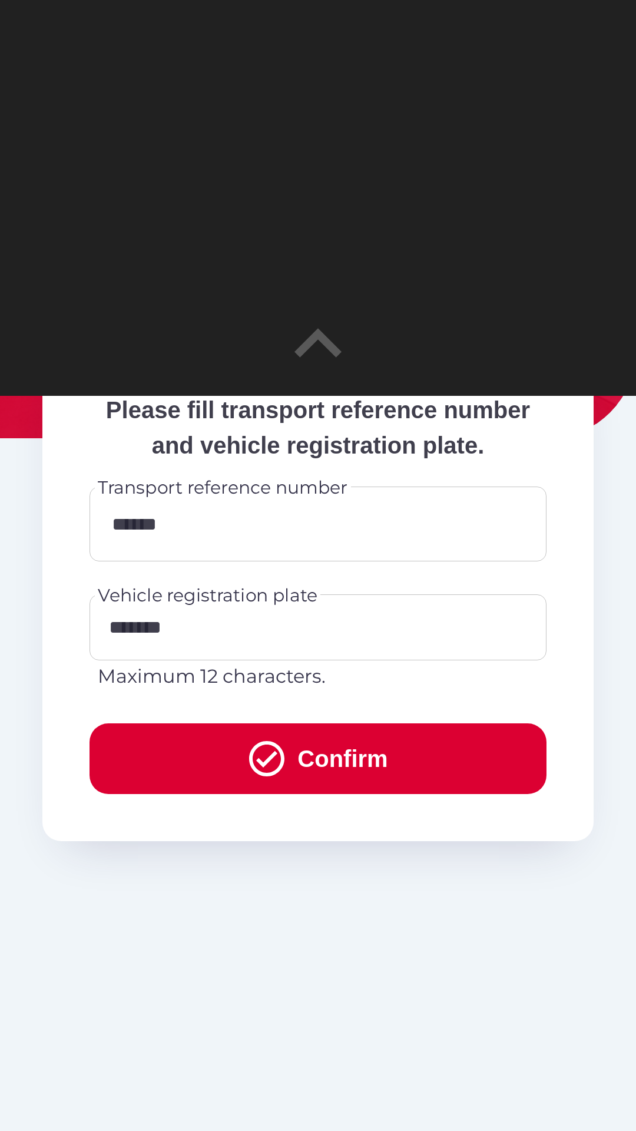
click at [349, 784] on button "Confirm" at bounding box center [318, 758] width 457 height 71
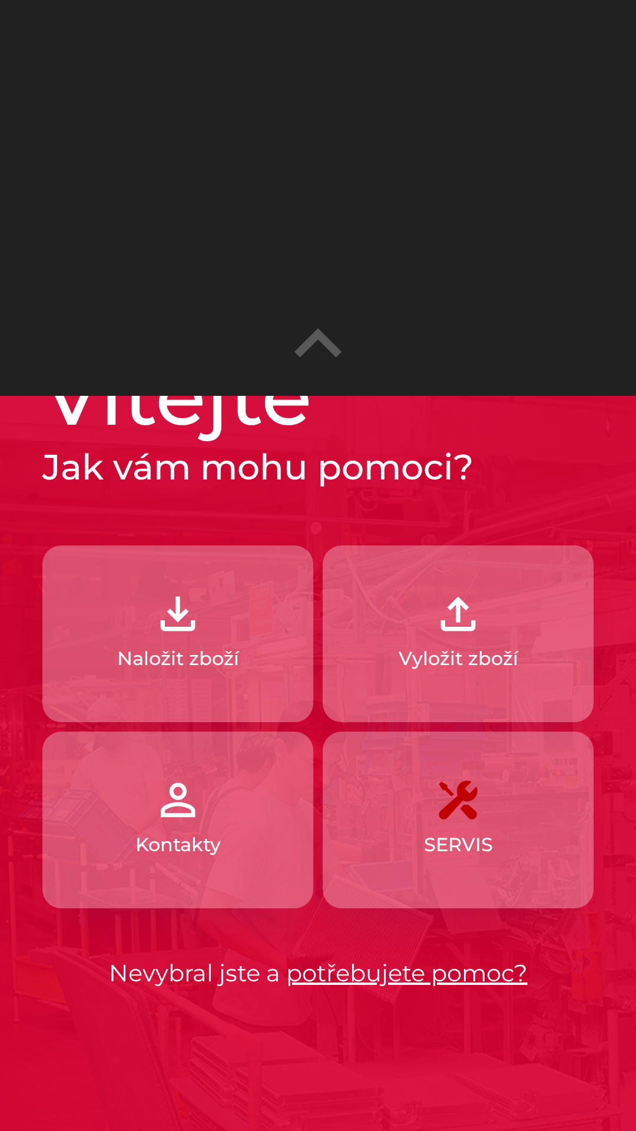
click at [168, 629] on img "button" at bounding box center [178, 614] width 52 height 52
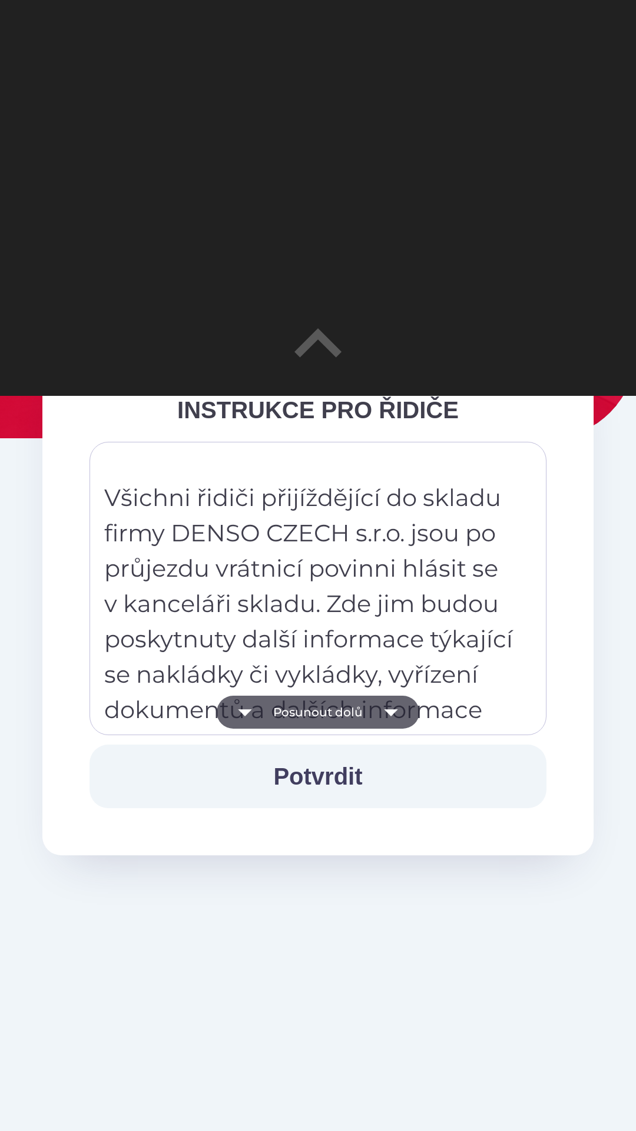
click at [306, 709] on button "Posunout dolů" at bounding box center [318, 712] width 203 height 33
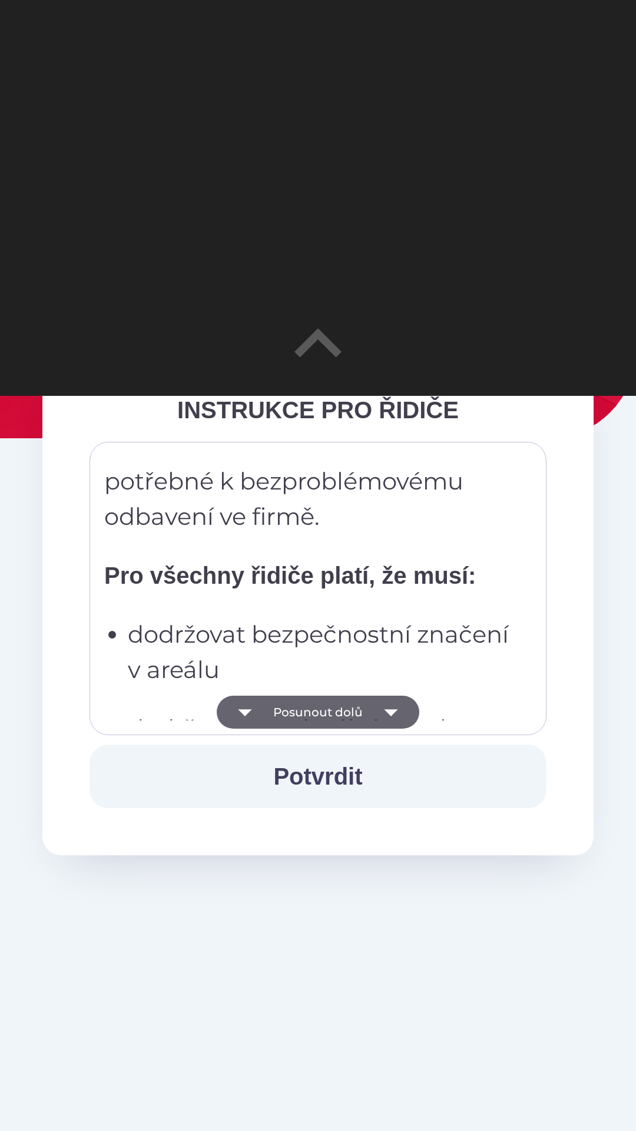
click at [308, 712] on button "Posunout dolů" at bounding box center [318, 712] width 203 height 33
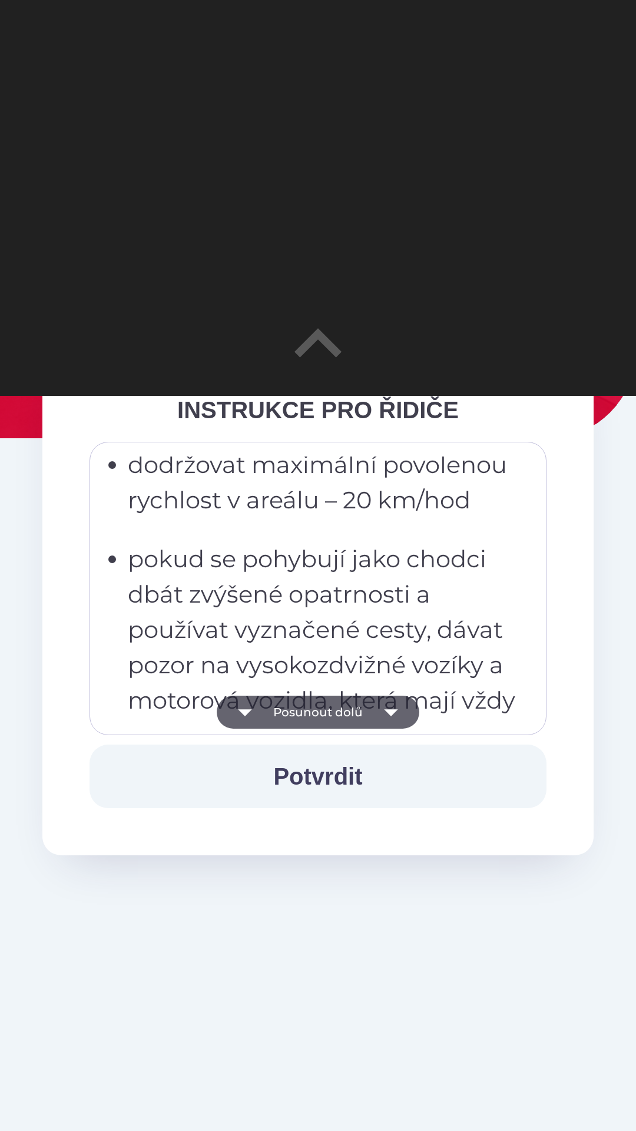
click at [312, 710] on button "Posunout dolů" at bounding box center [318, 712] width 203 height 33
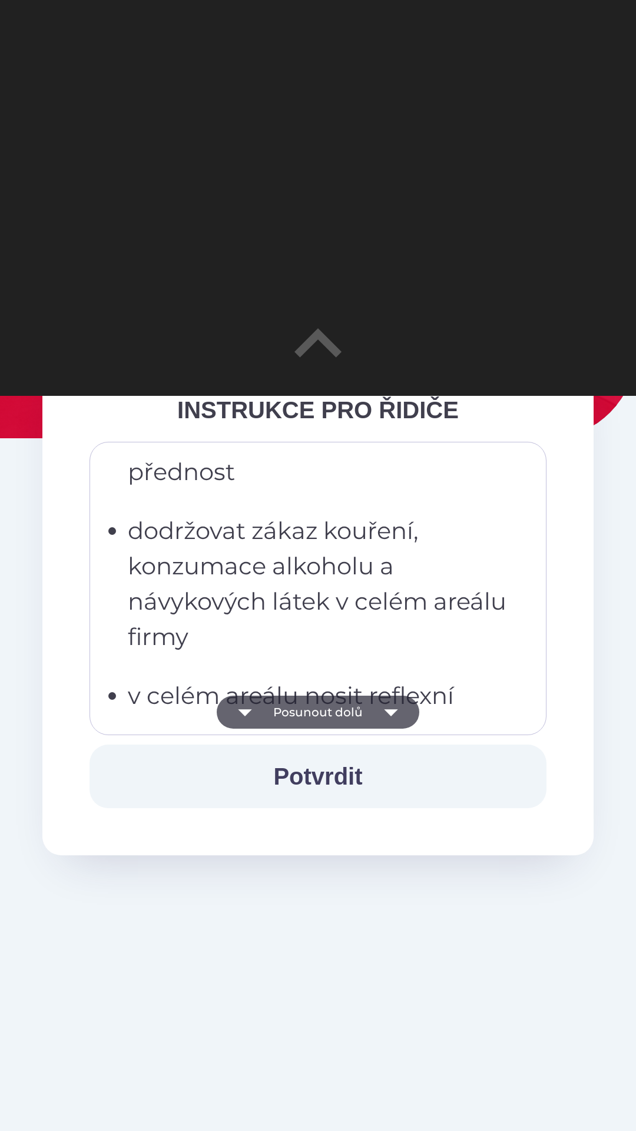
click at [314, 706] on button "Posunout dolů" at bounding box center [318, 712] width 203 height 33
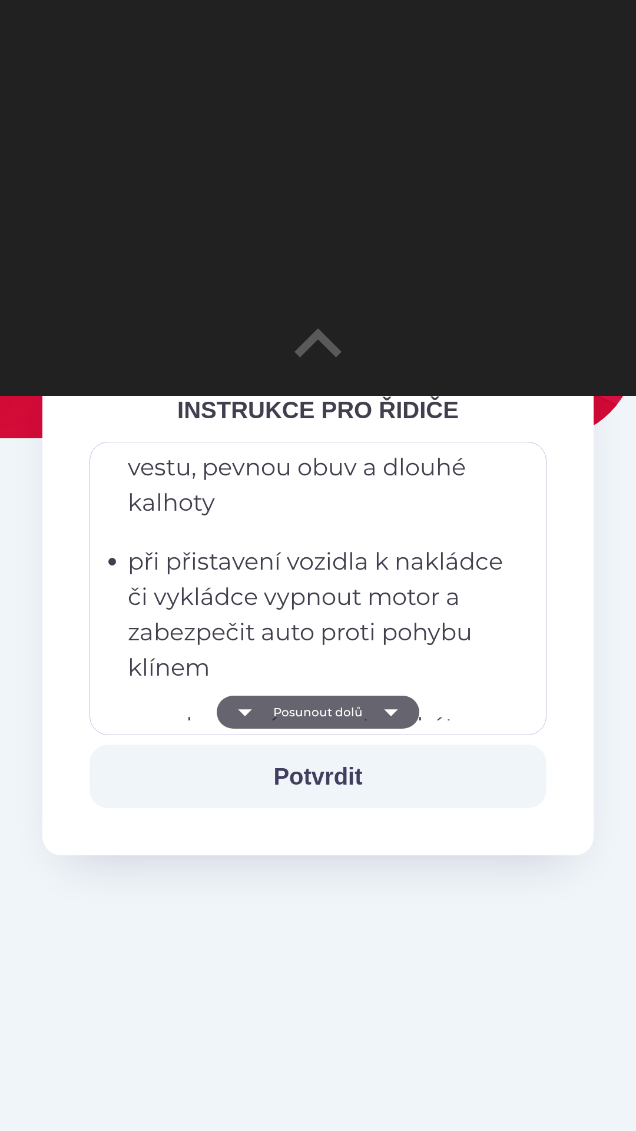
click at [319, 709] on button "Posunout dolů" at bounding box center [318, 712] width 203 height 33
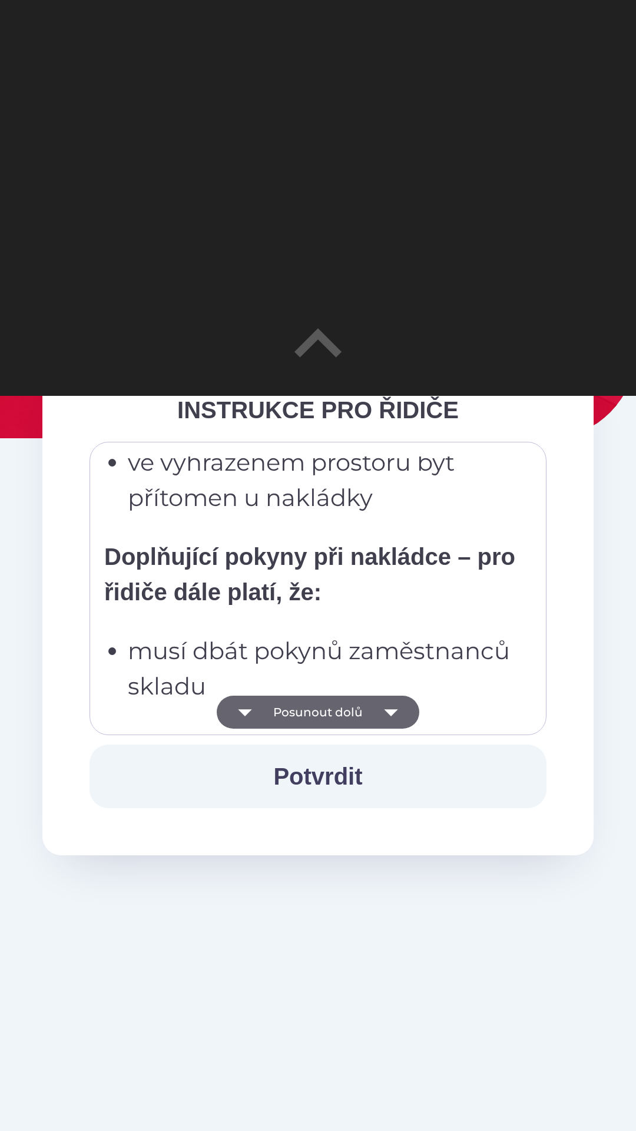
click at [317, 708] on button "Posunout dolů" at bounding box center [318, 712] width 203 height 33
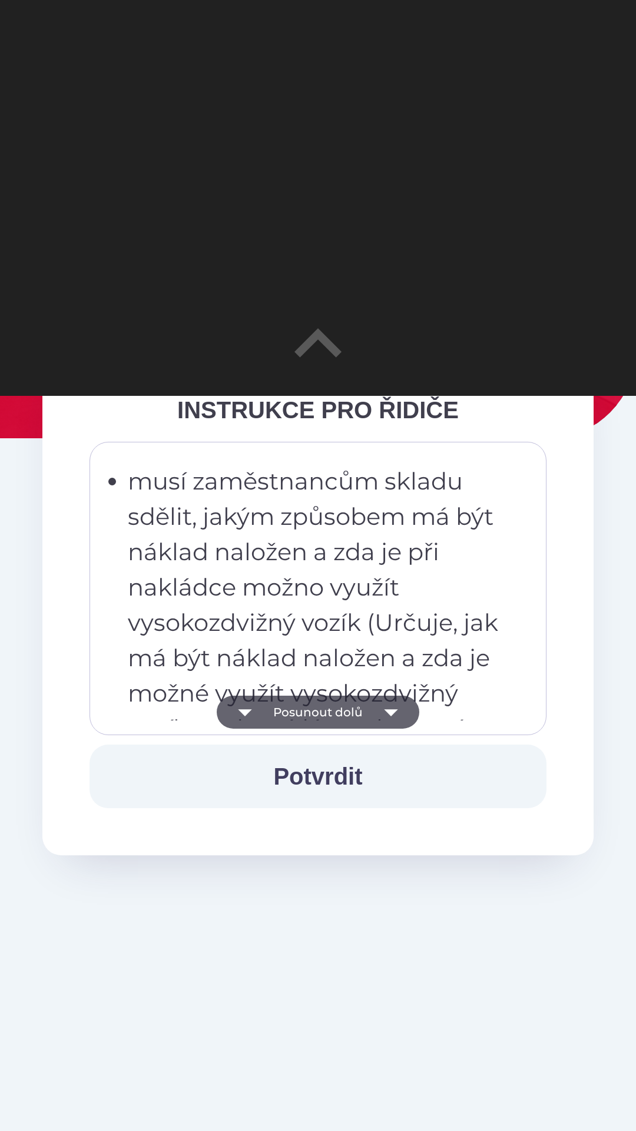
click at [320, 711] on button "Posunout dolů" at bounding box center [318, 712] width 203 height 33
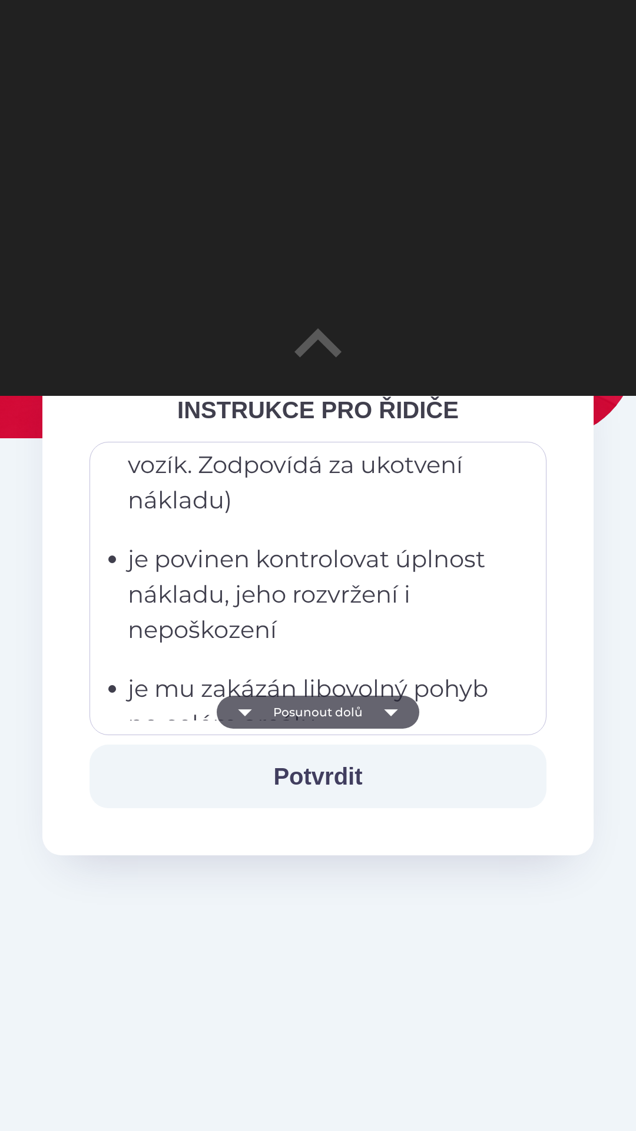
click at [320, 708] on button "Posunout dolů" at bounding box center [318, 712] width 203 height 33
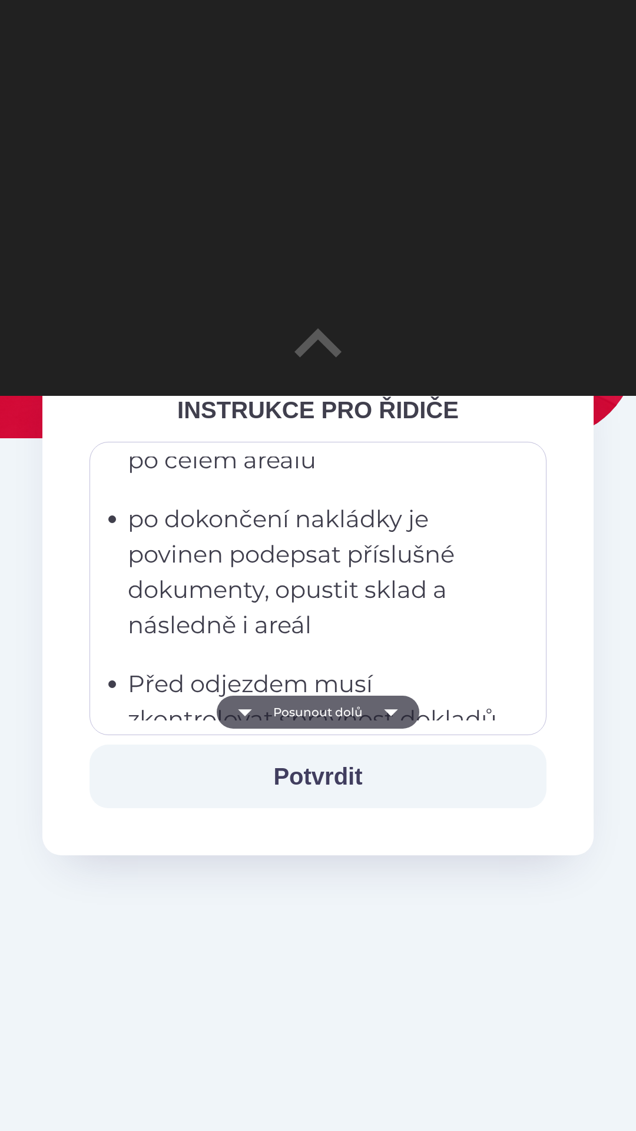
click at [320, 709] on button "Posunout dolů" at bounding box center [318, 712] width 203 height 33
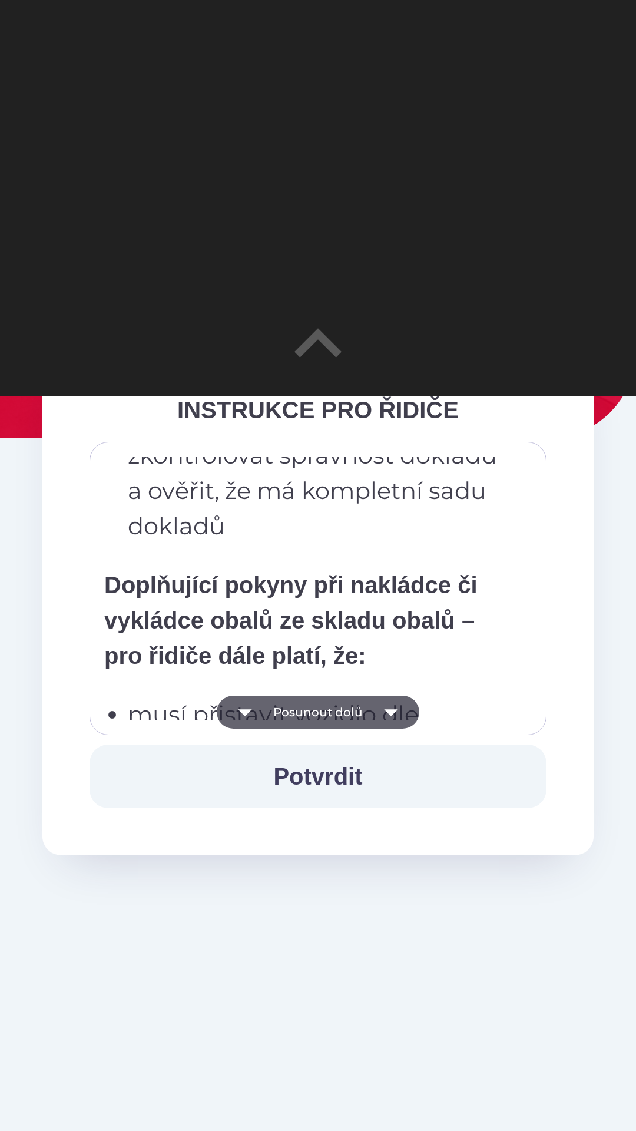
click at [320, 712] on button "Posunout dolů" at bounding box center [318, 712] width 203 height 33
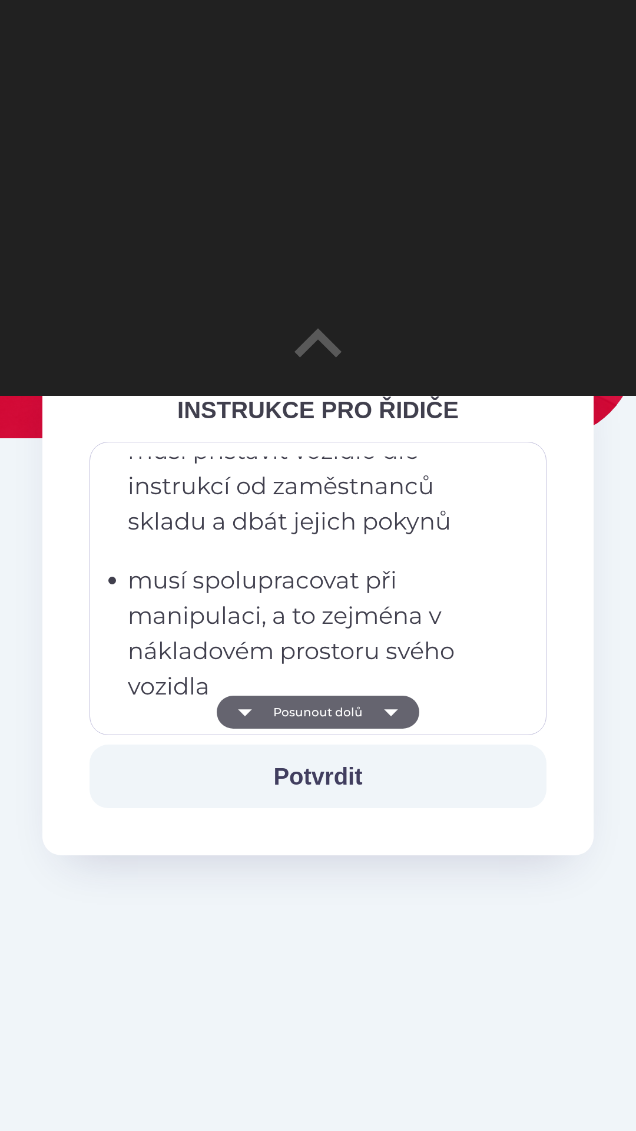
click at [320, 708] on button "Posunout dolů" at bounding box center [318, 712] width 203 height 33
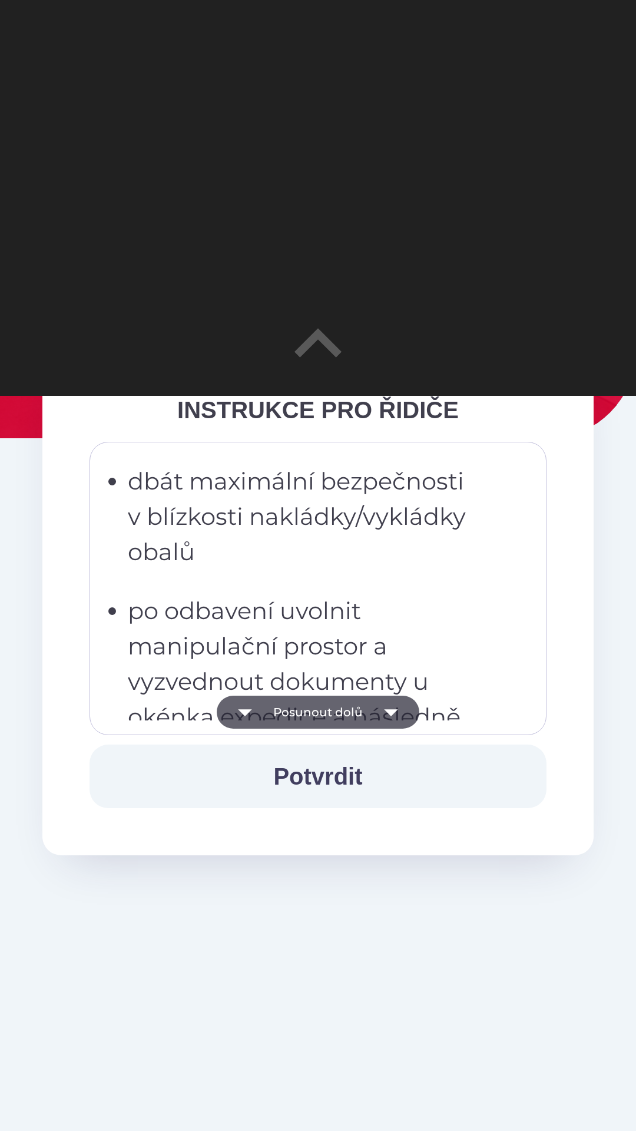
click at [323, 709] on button "Posunout dolů" at bounding box center [318, 712] width 203 height 33
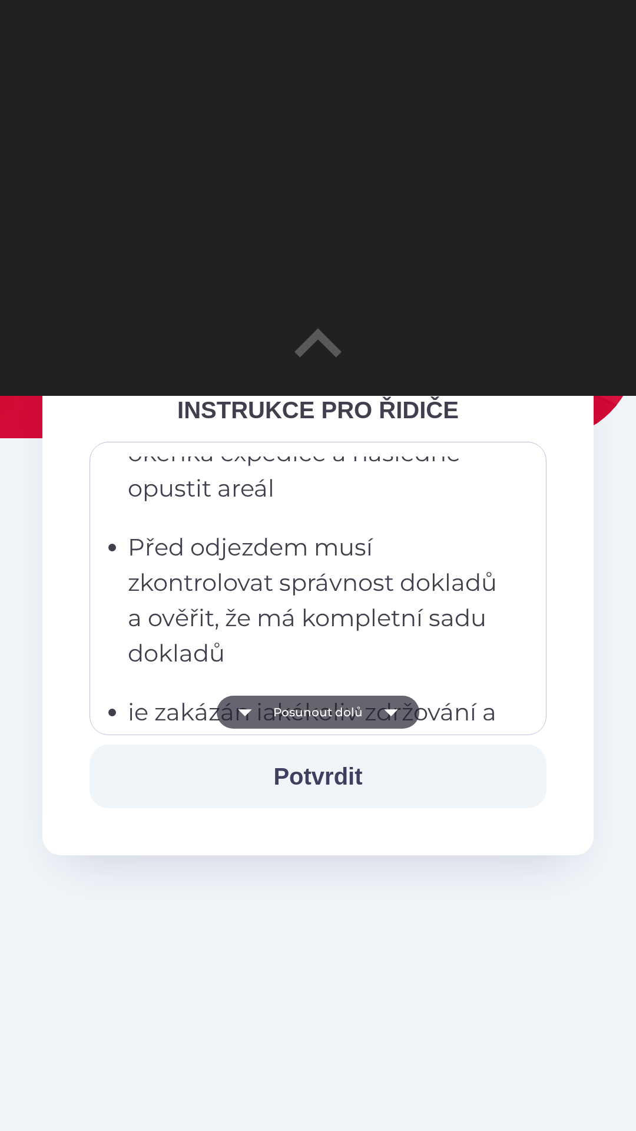
click at [321, 707] on button "Posunout dolů" at bounding box center [318, 712] width 203 height 33
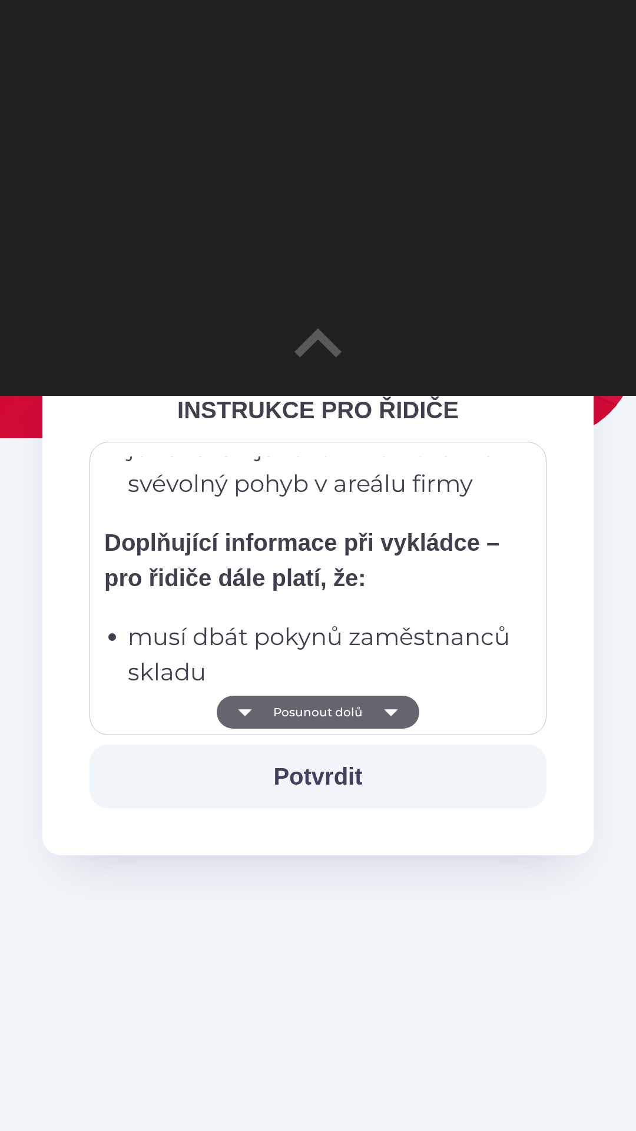
click at [322, 709] on button "Posunout dolů" at bounding box center [318, 712] width 203 height 33
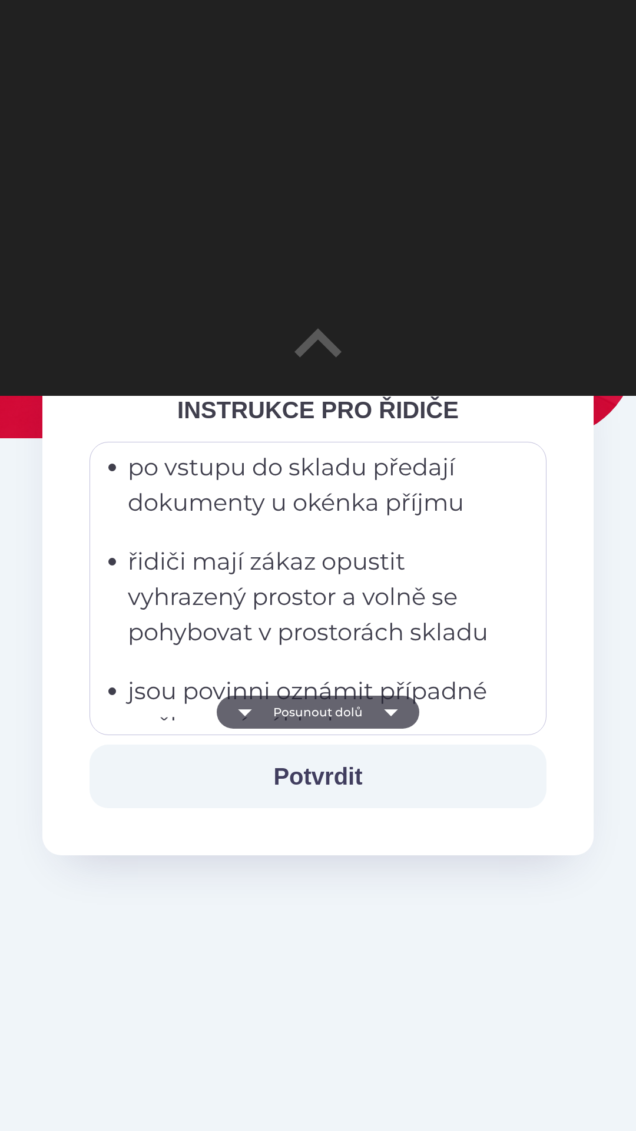
click at [323, 709] on button "Posunout dolů" at bounding box center [318, 712] width 203 height 33
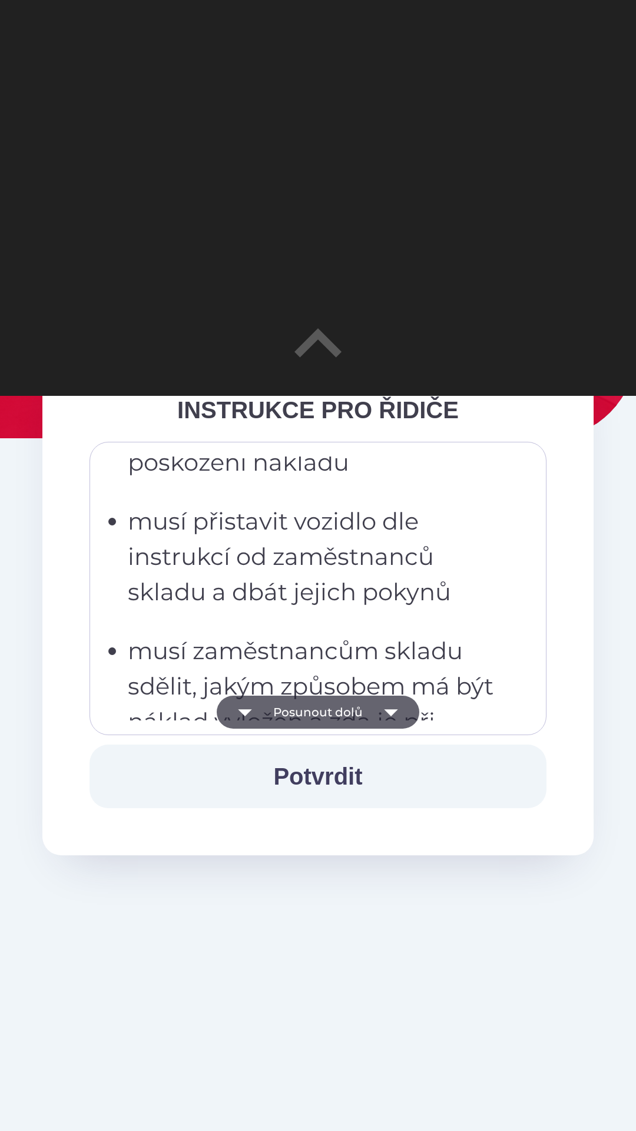
click at [323, 716] on button "Posunout dolů" at bounding box center [318, 712] width 203 height 33
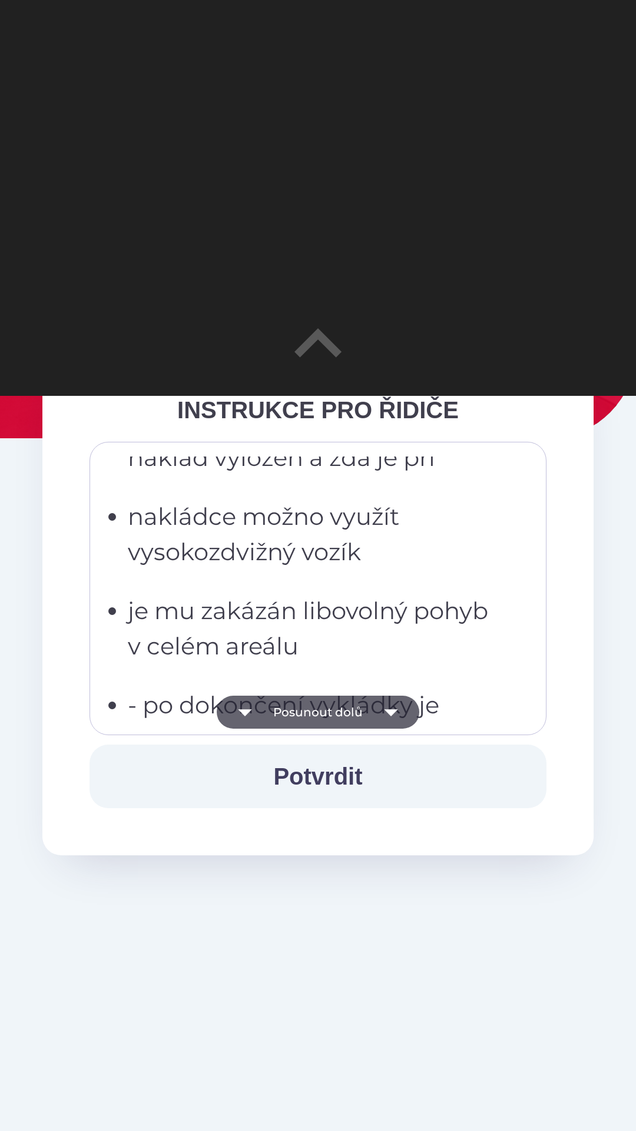
click at [323, 707] on button "Posunout dolů" at bounding box center [318, 712] width 203 height 33
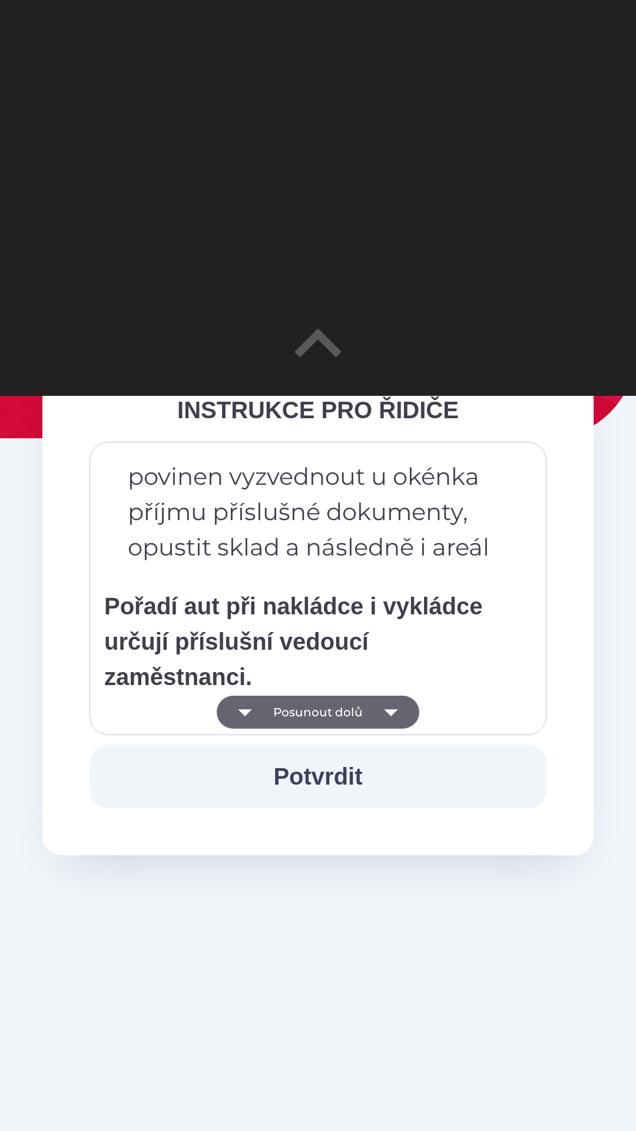
click at [323, 708] on button "Posunout dolů" at bounding box center [318, 712] width 203 height 33
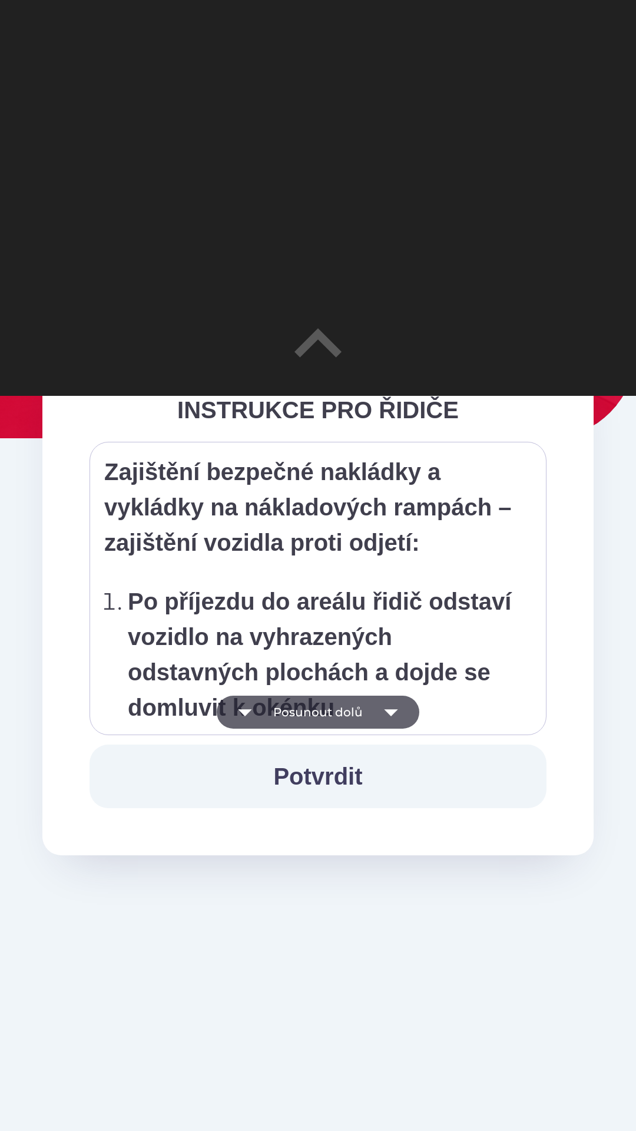
click at [323, 711] on button "Posunout dolů" at bounding box center [318, 712] width 203 height 33
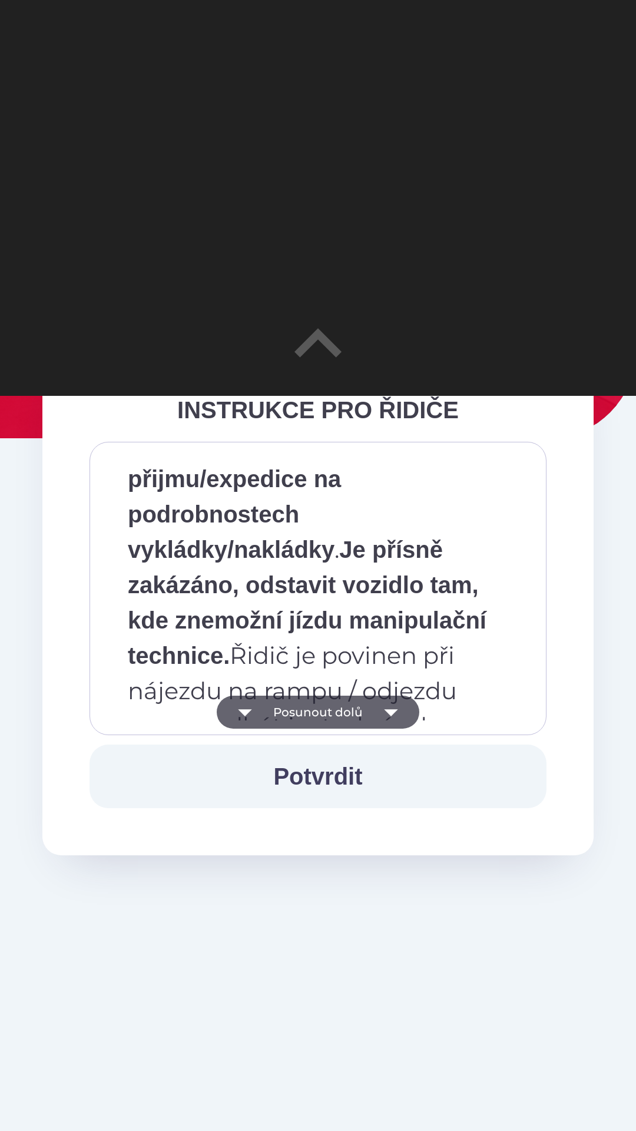
click at [325, 712] on button "Posunout dolů" at bounding box center [318, 712] width 203 height 33
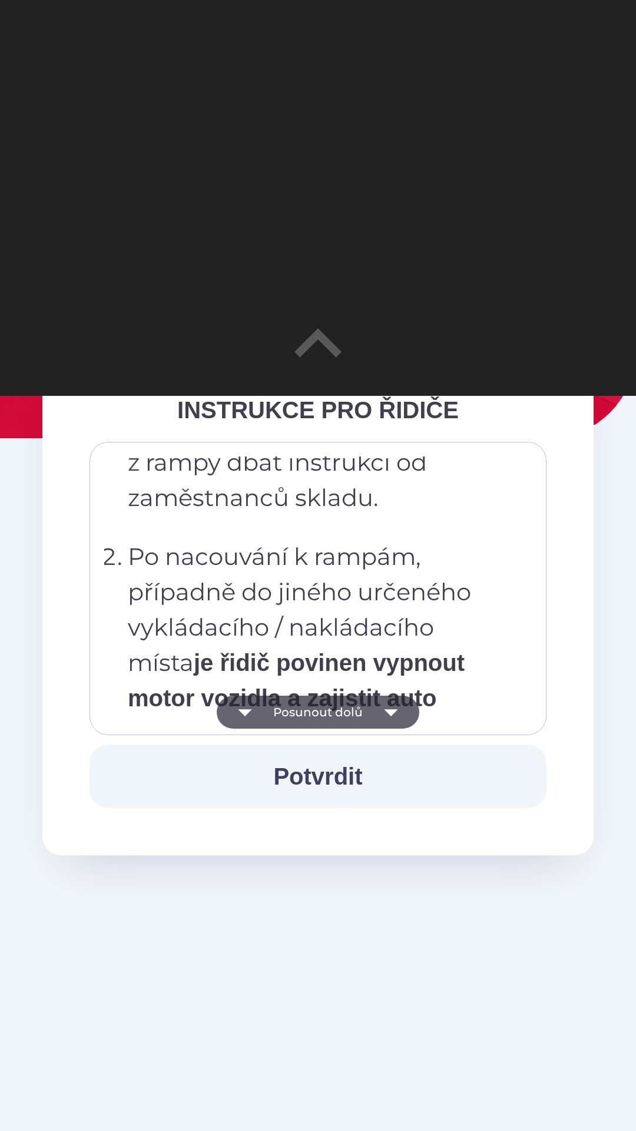
click at [324, 715] on button "Posunout dolů" at bounding box center [318, 712] width 203 height 33
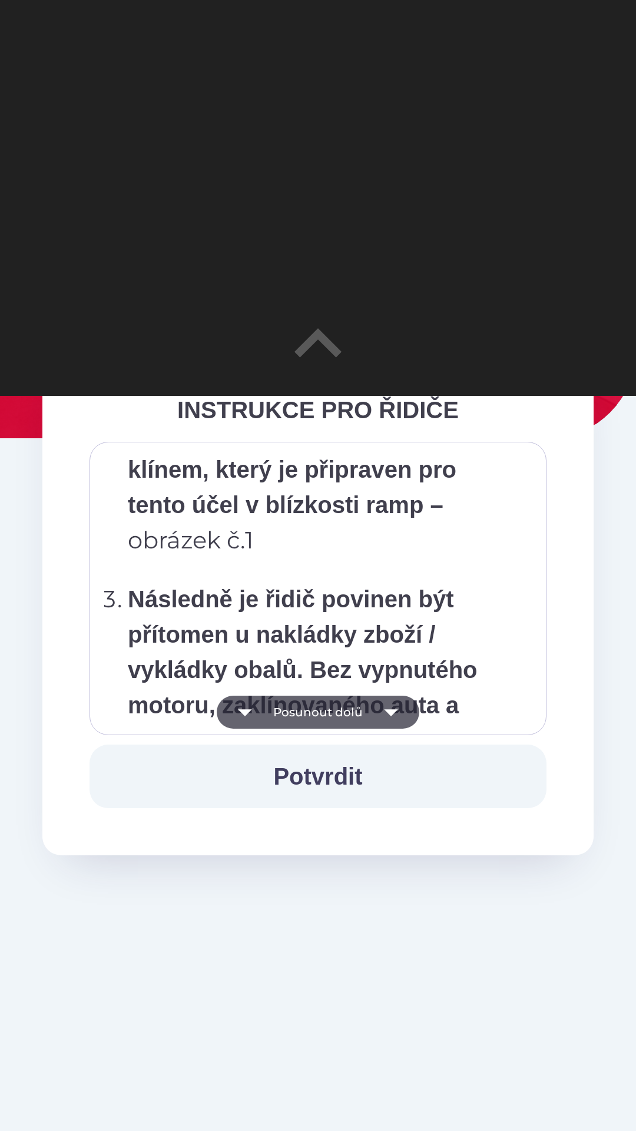
click at [321, 714] on button "Posunout dolů" at bounding box center [318, 712] width 203 height 33
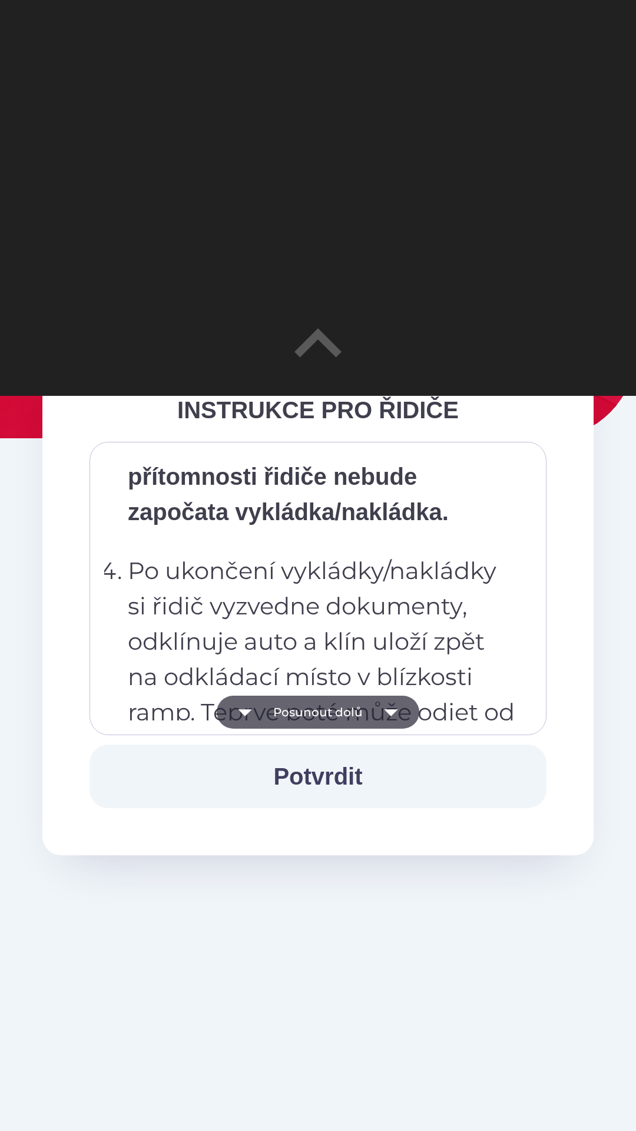
click at [320, 711] on button "Posunout dolů" at bounding box center [318, 712] width 203 height 33
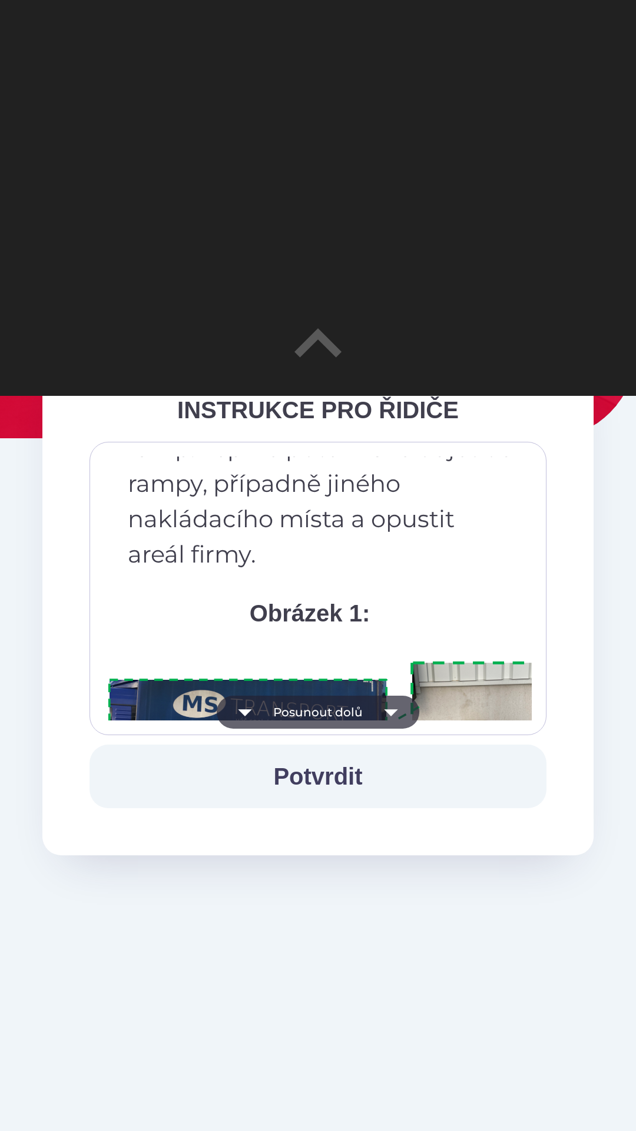
click at [319, 706] on button "Posunout dolů" at bounding box center [318, 712] width 203 height 33
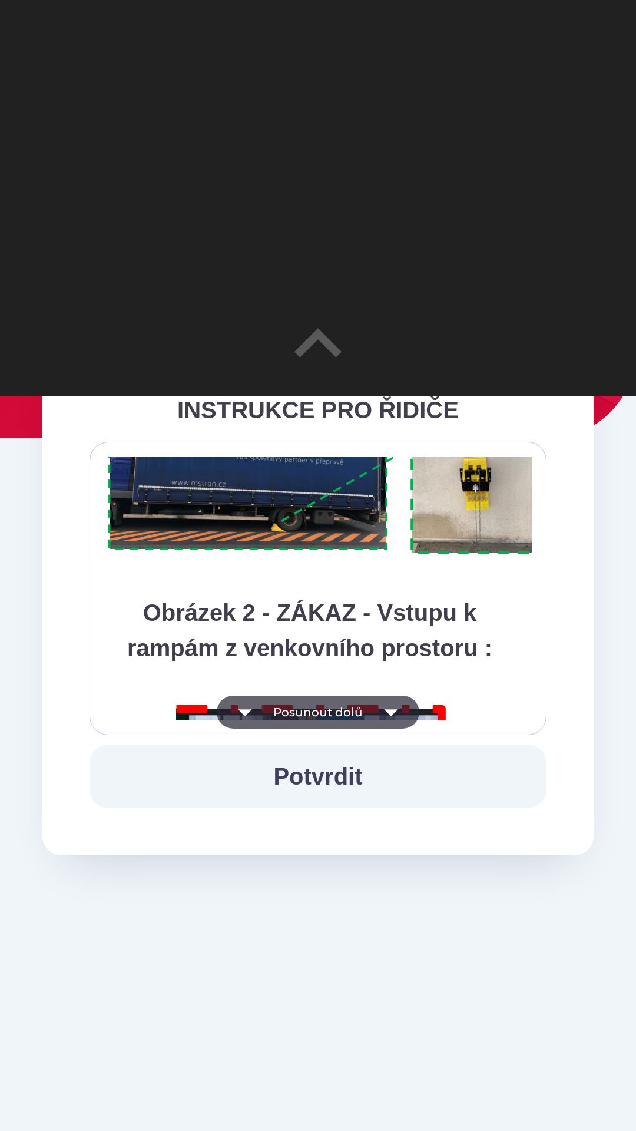
click at [319, 712] on button "Posunout dolů" at bounding box center [318, 712] width 203 height 33
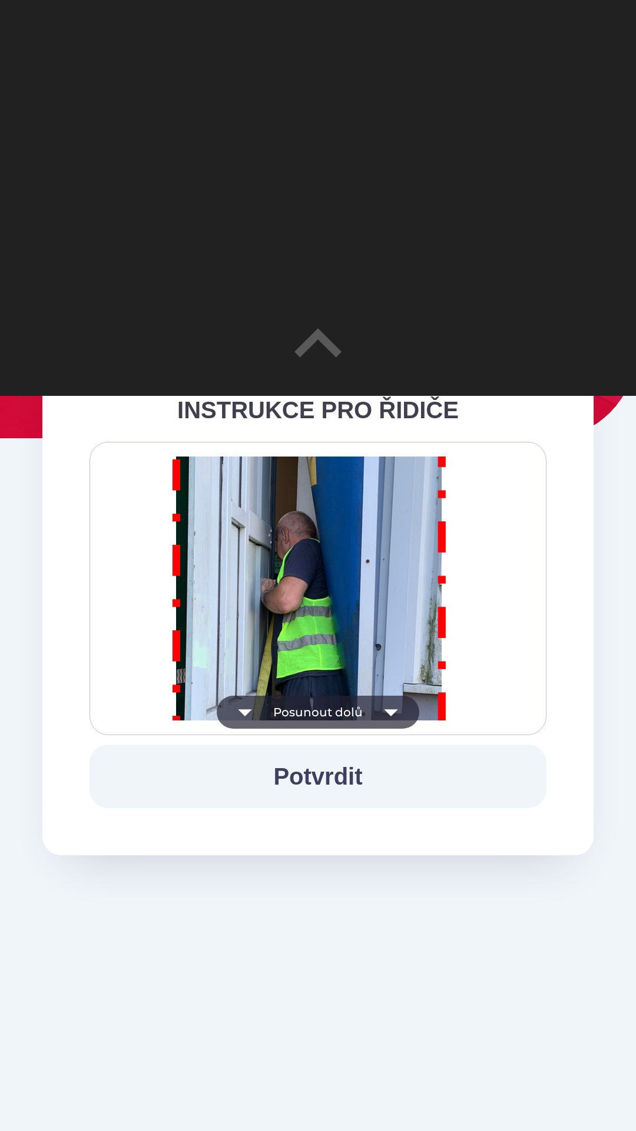
click at [315, 706] on button "Posunout dolů" at bounding box center [318, 712] width 203 height 33
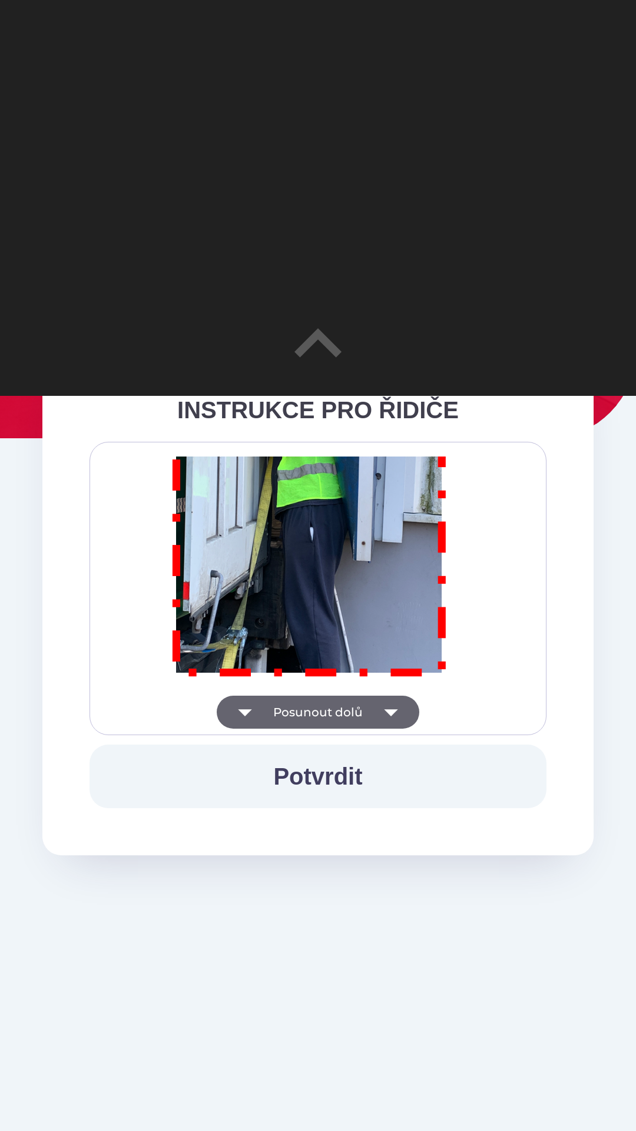
click at [310, 711] on button "Posunout dolů" at bounding box center [318, 712] width 203 height 33
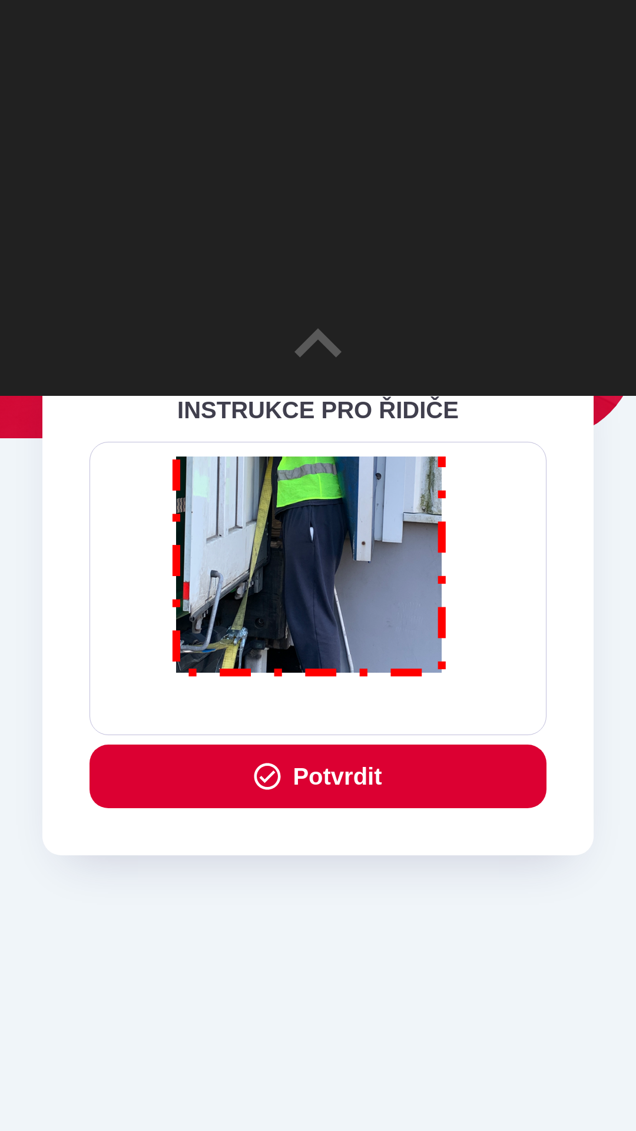
click at [321, 788] on button "Potvrdit" at bounding box center [318, 777] width 457 height 64
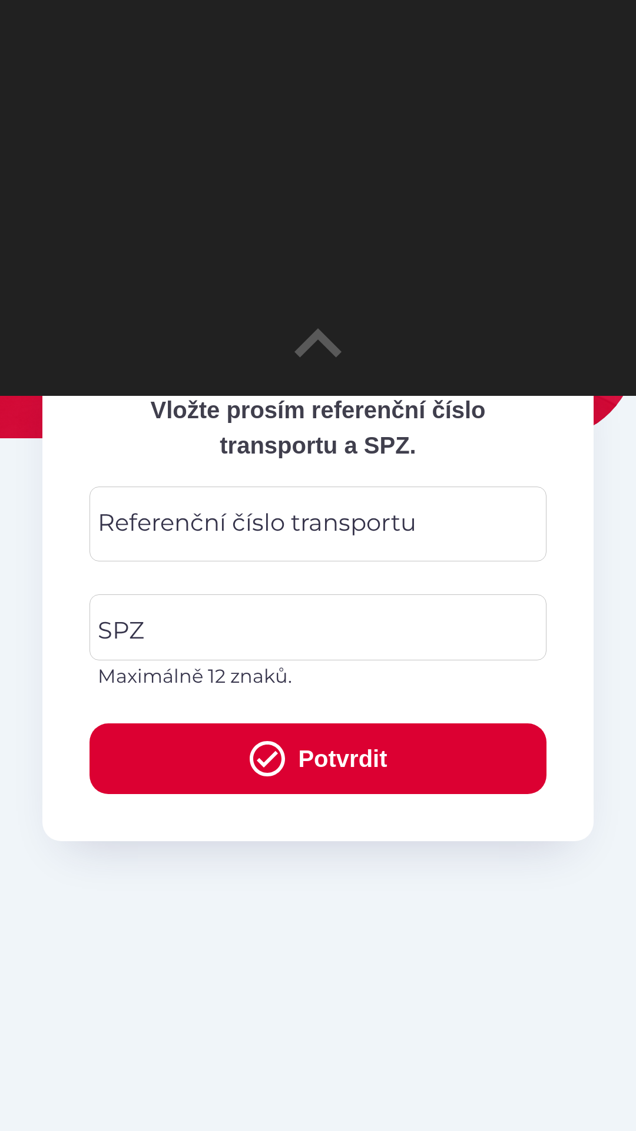
click at [246, 520] on div "Referenční číslo transportu Referenční číslo transportu" at bounding box center [318, 524] width 457 height 75
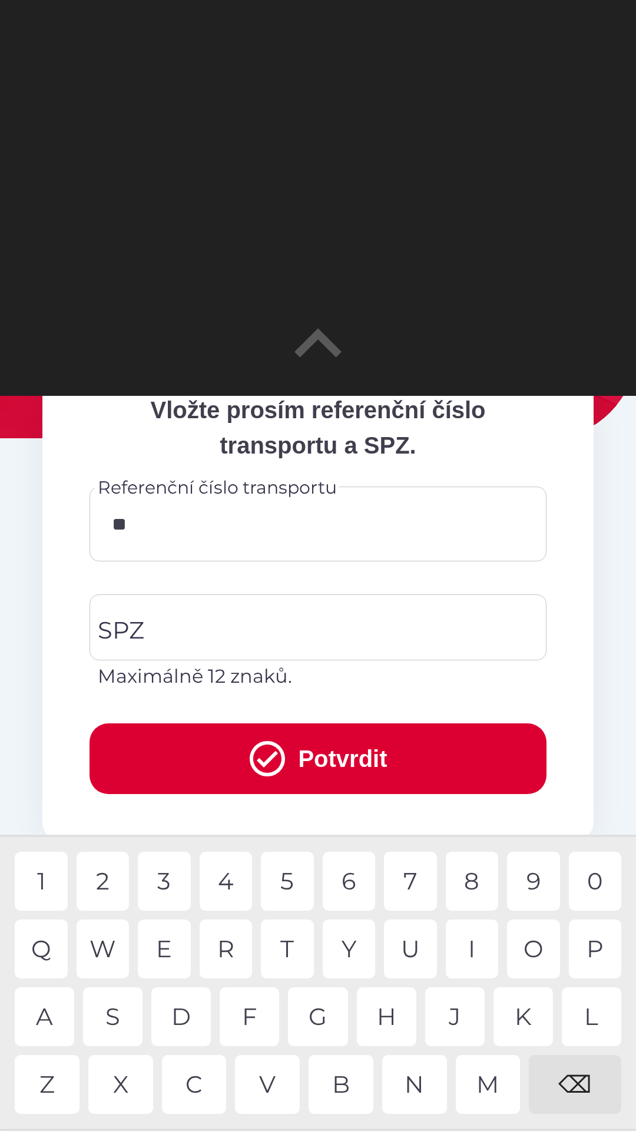
click at [229, 881] on div "4" at bounding box center [226, 881] width 53 height 59
click at [413, 878] on div "7" at bounding box center [410, 881] width 53 height 59
click at [293, 875] on div "5" at bounding box center [287, 881] width 53 height 59
type input "******"
click at [409, 885] on div "7" at bounding box center [410, 881] width 53 height 59
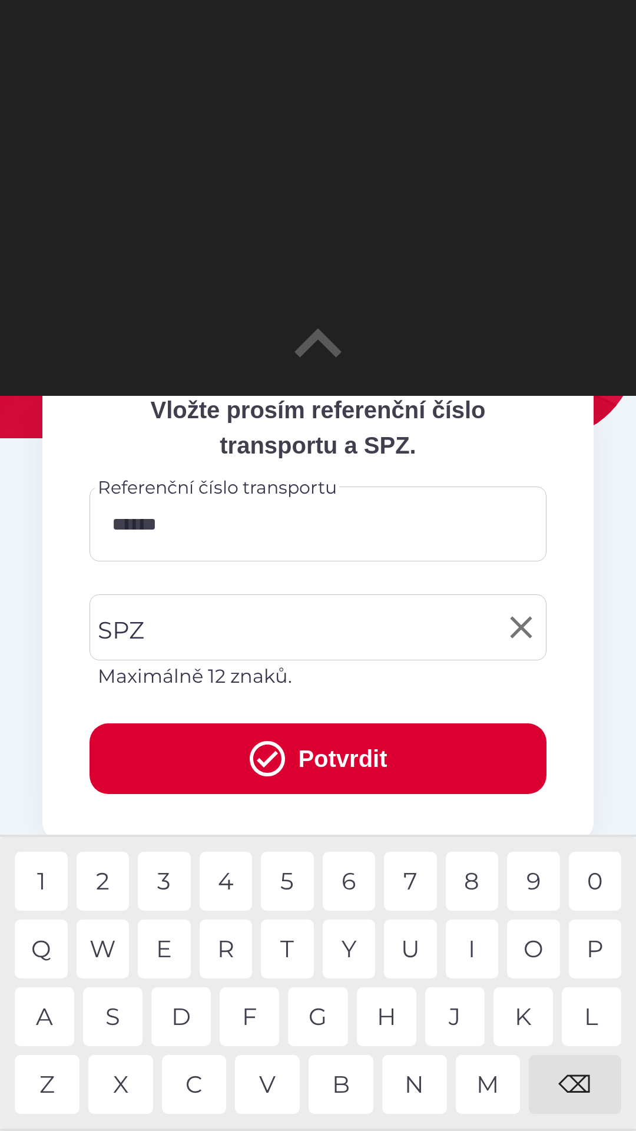
click at [213, 616] on input "SPZ" at bounding box center [309, 627] width 429 height 55
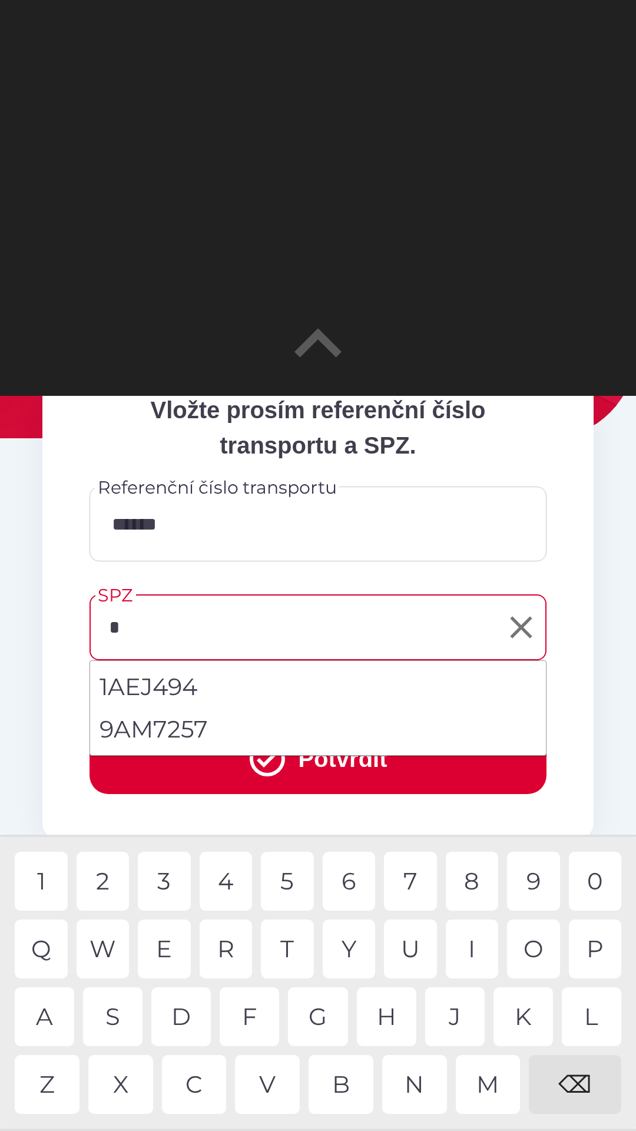
click at [194, 725] on li "9AM7257" at bounding box center [318, 729] width 456 height 42
type input "*******"
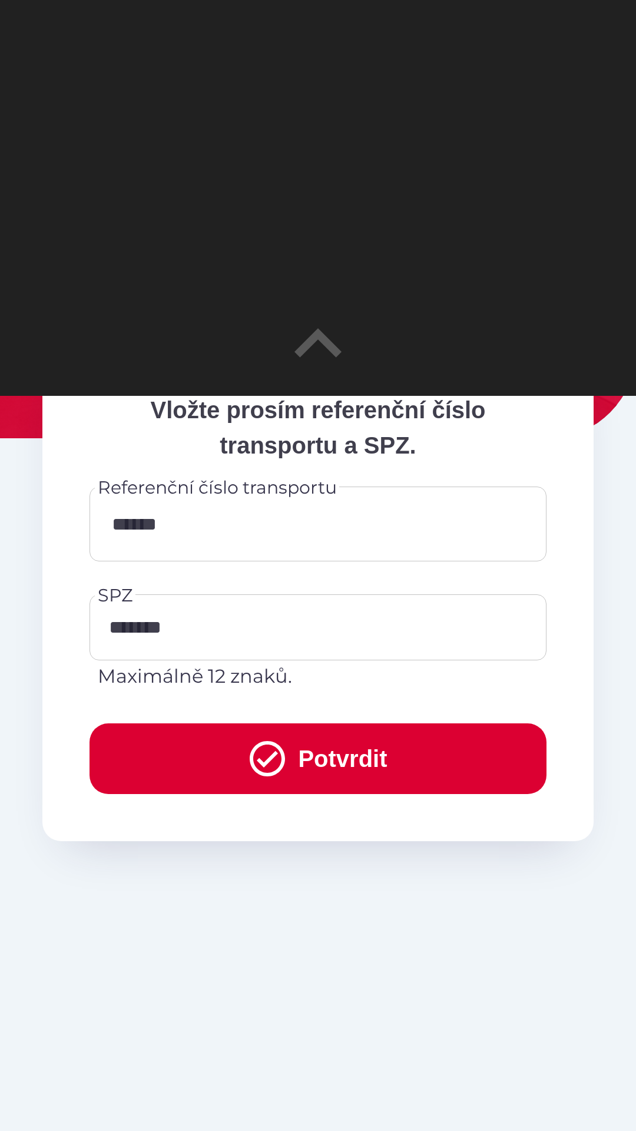
click at [338, 766] on button "Potvrdit" at bounding box center [318, 758] width 457 height 71
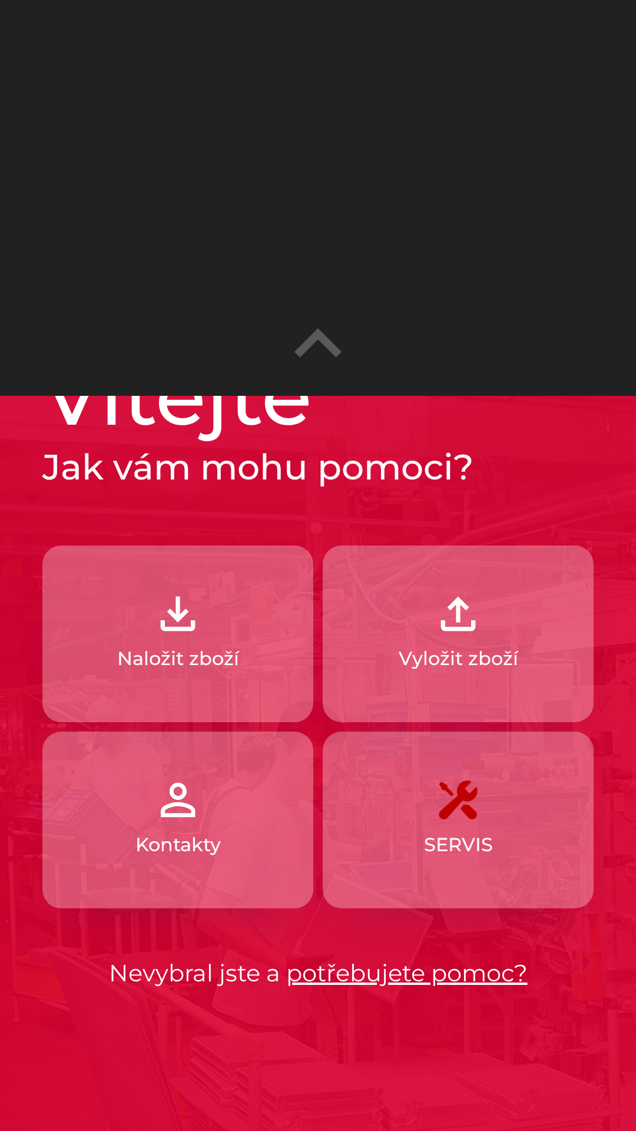
click at [182, 616] on img "button" at bounding box center [178, 614] width 52 height 52
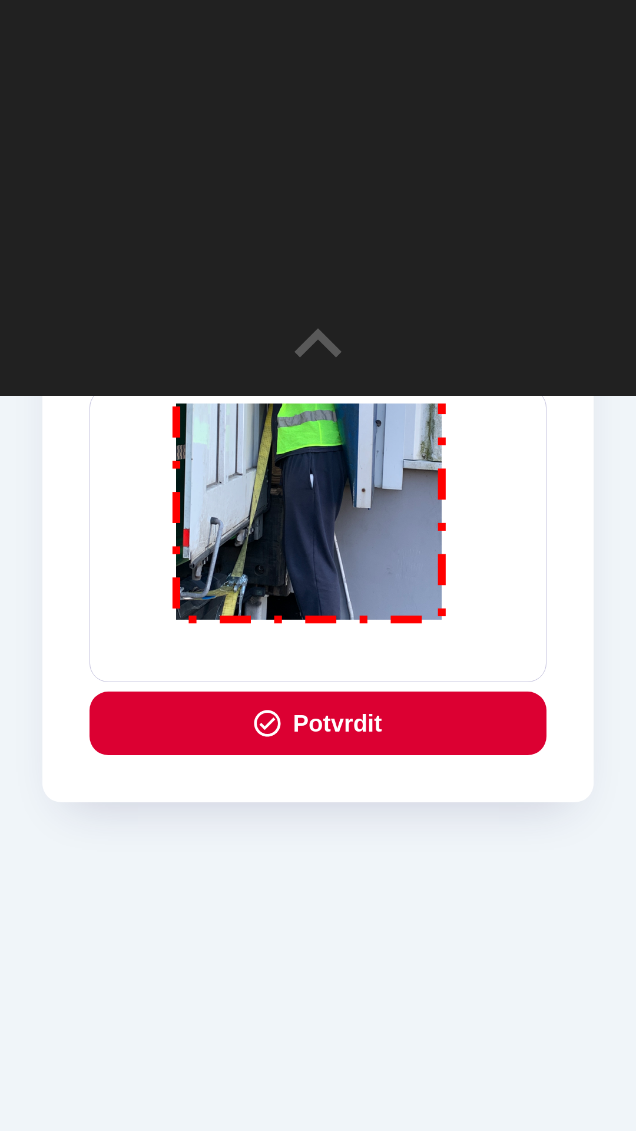
scroll to position [396, 0]
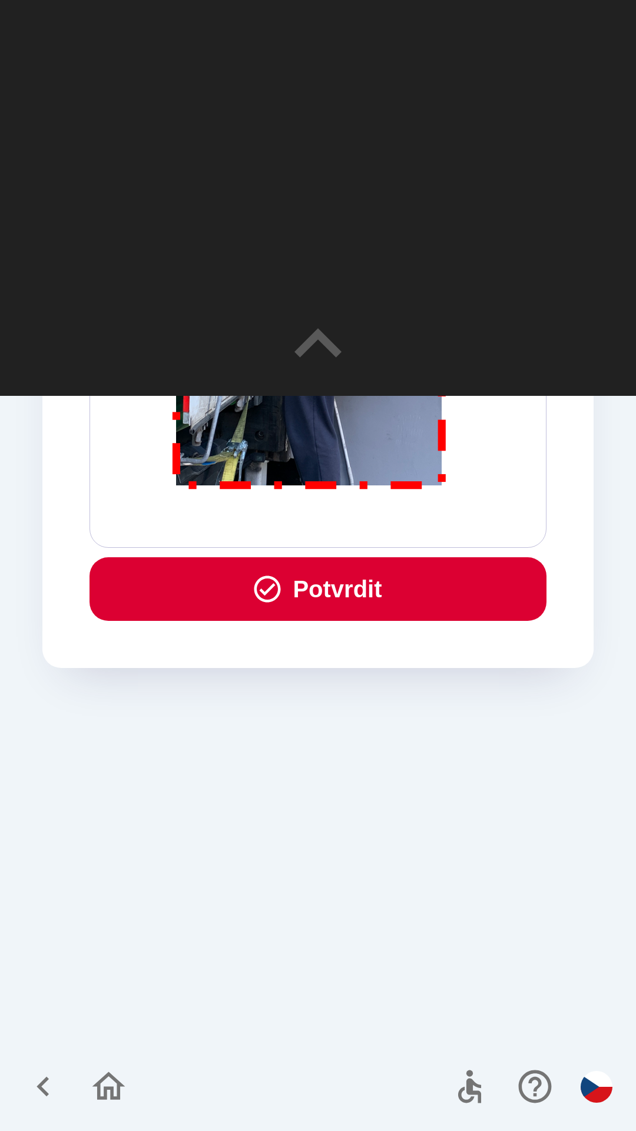
click at [355, 589] on button "Potvrdit" at bounding box center [318, 589] width 457 height 64
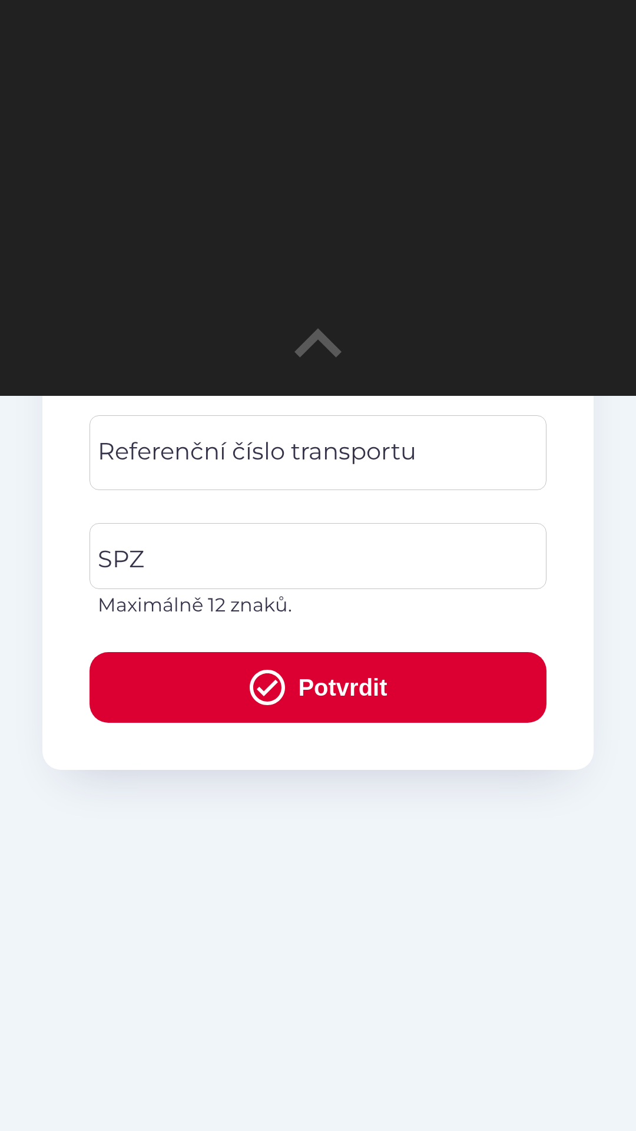
scroll to position [275, 0]
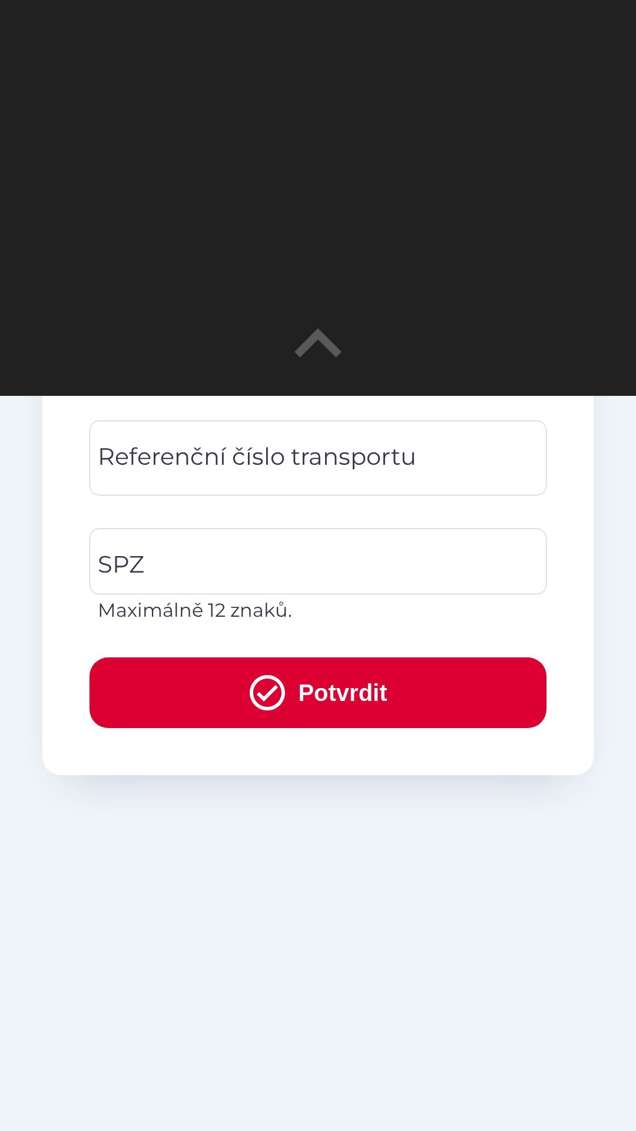
click at [219, 458] on div "Referenční číslo transportu Referenční číslo transportu" at bounding box center [318, 458] width 457 height 75
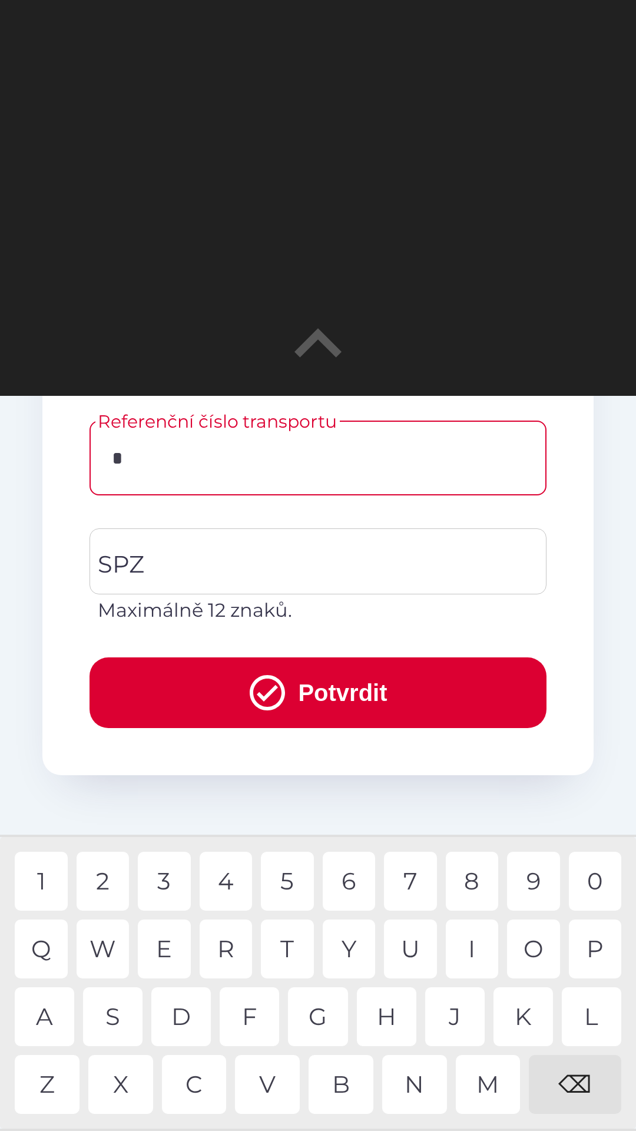
click at [179, 1007] on div "D" at bounding box center [181, 1016] width 60 height 59
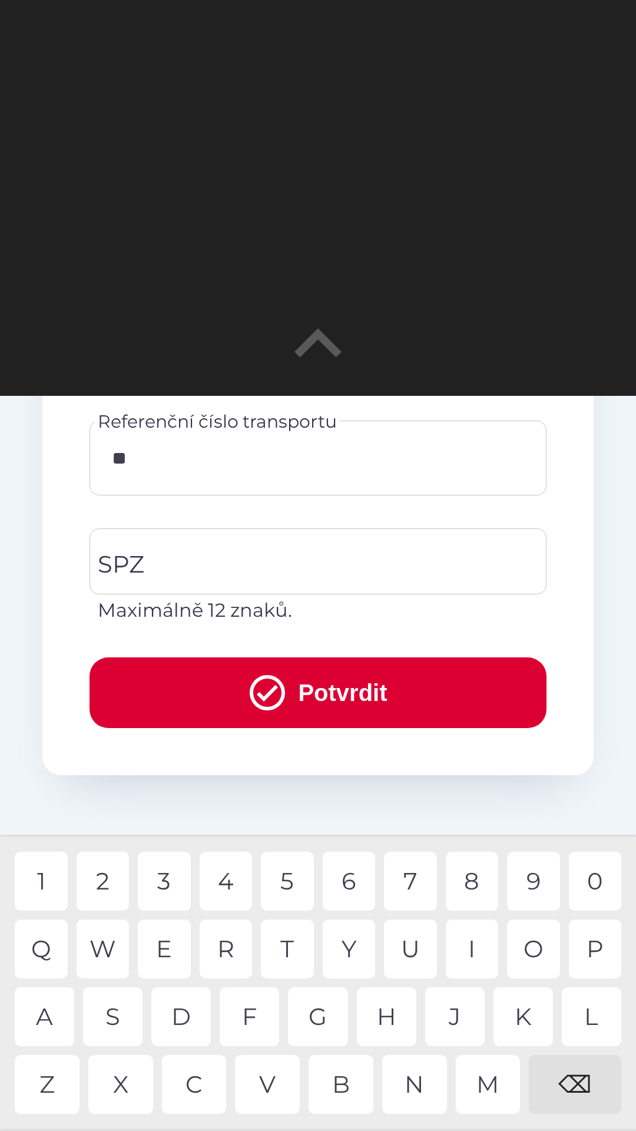
click at [517, 1015] on div "K" at bounding box center [524, 1016] width 60 height 59
click at [278, 1066] on div "V" at bounding box center [267, 1084] width 65 height 59
type input "******"
click at [216, 550] on input "SPZ" at bounding box center [309, 561] width 429 height 55
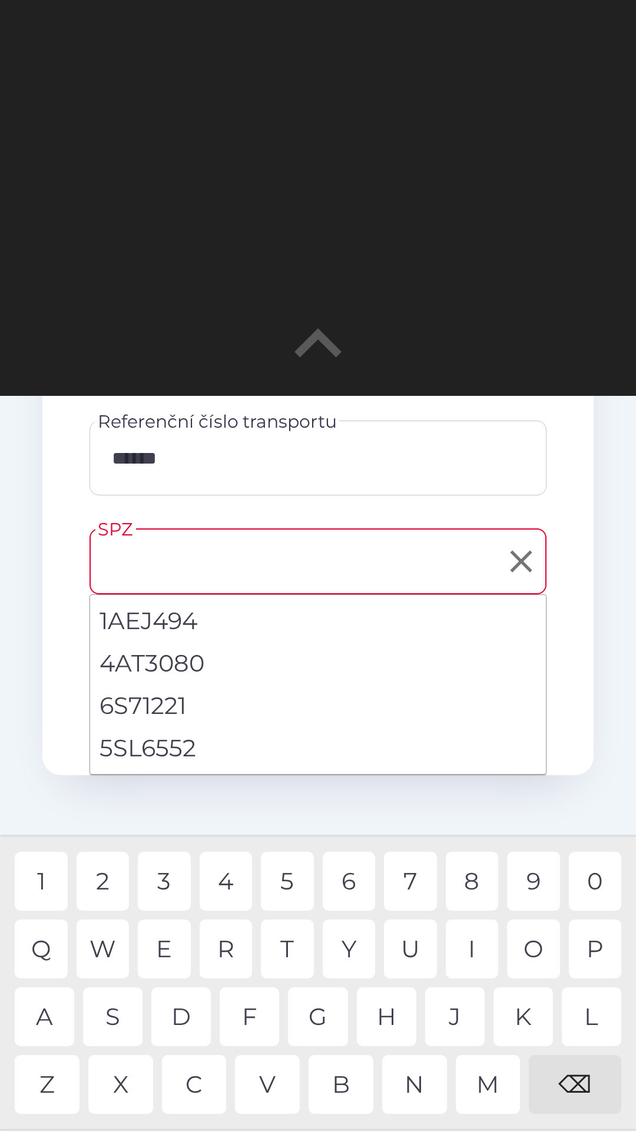
click at [216, 745] on li "5SL6552" at bounding box center [318, 748] width 456 height 42
type input "*******"
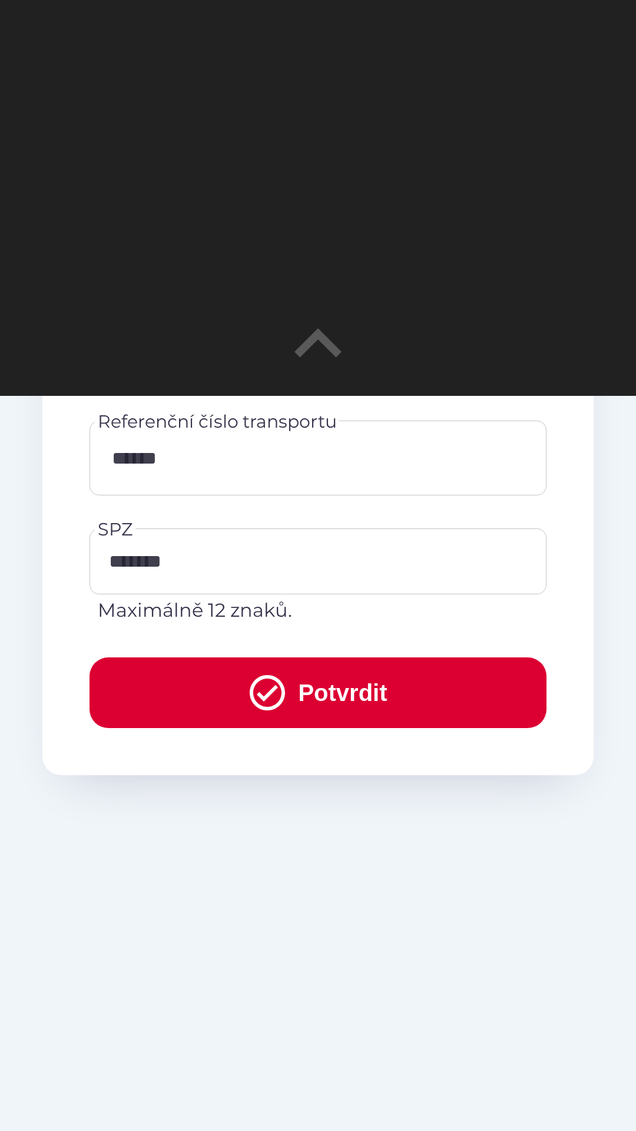
click at [246, 695] on icon "submit" at bounding box center [267, 693] width 42 height 42
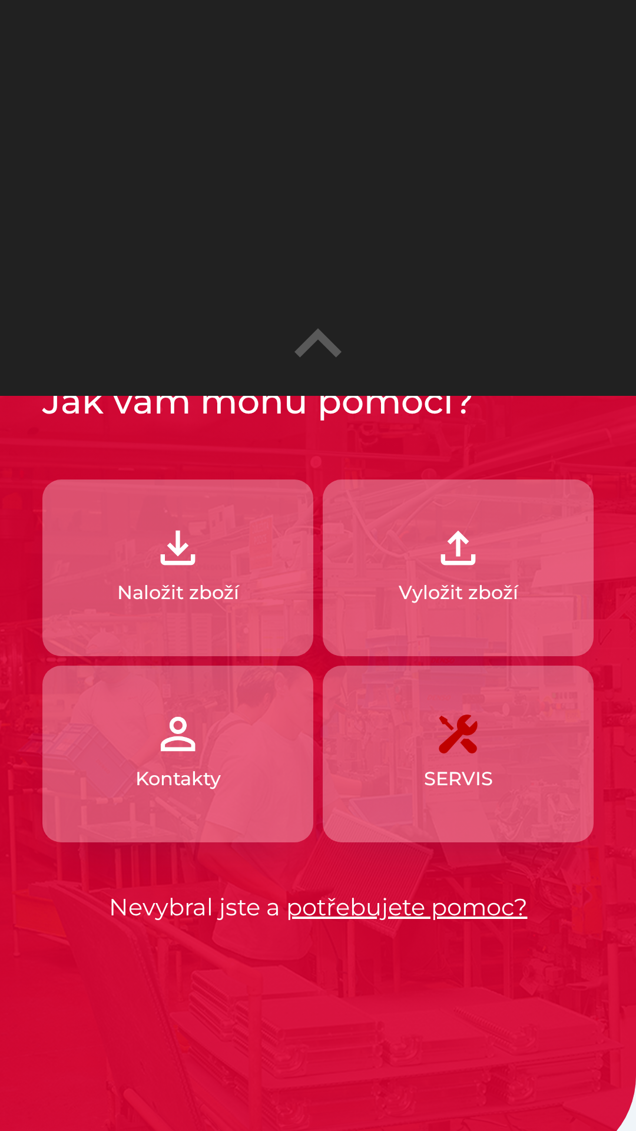
click at [211, 571] on button "Naložit zboží" at bounding box center [177, 568] width 271 height 177
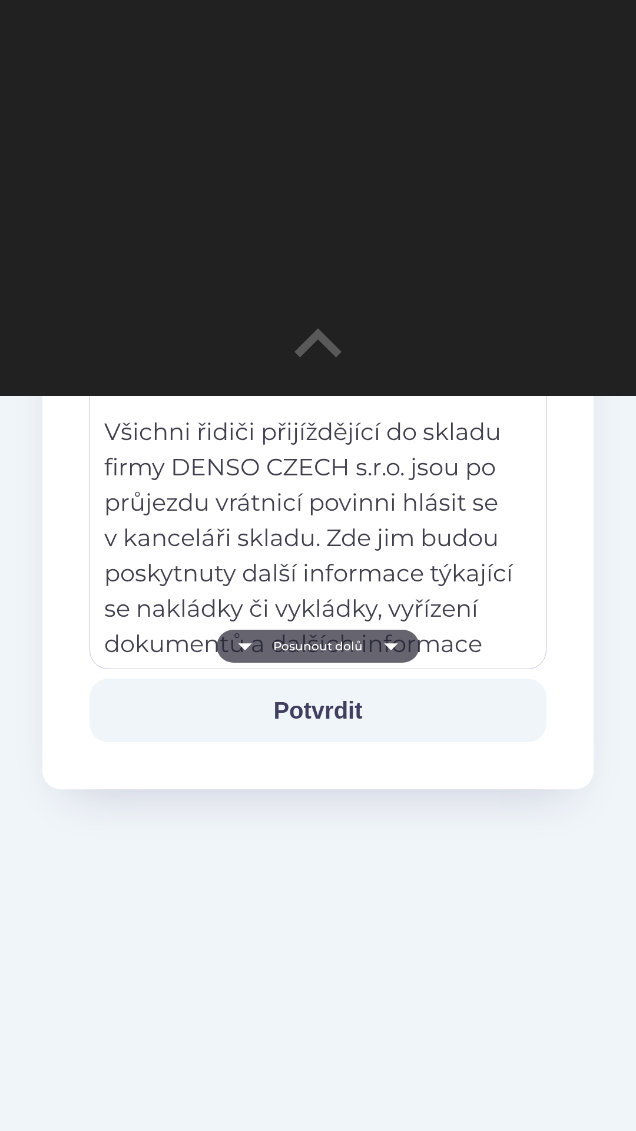
click at [338, 717] on button "Potvrdit" at bounding box center [318, 711] width 457 height 64
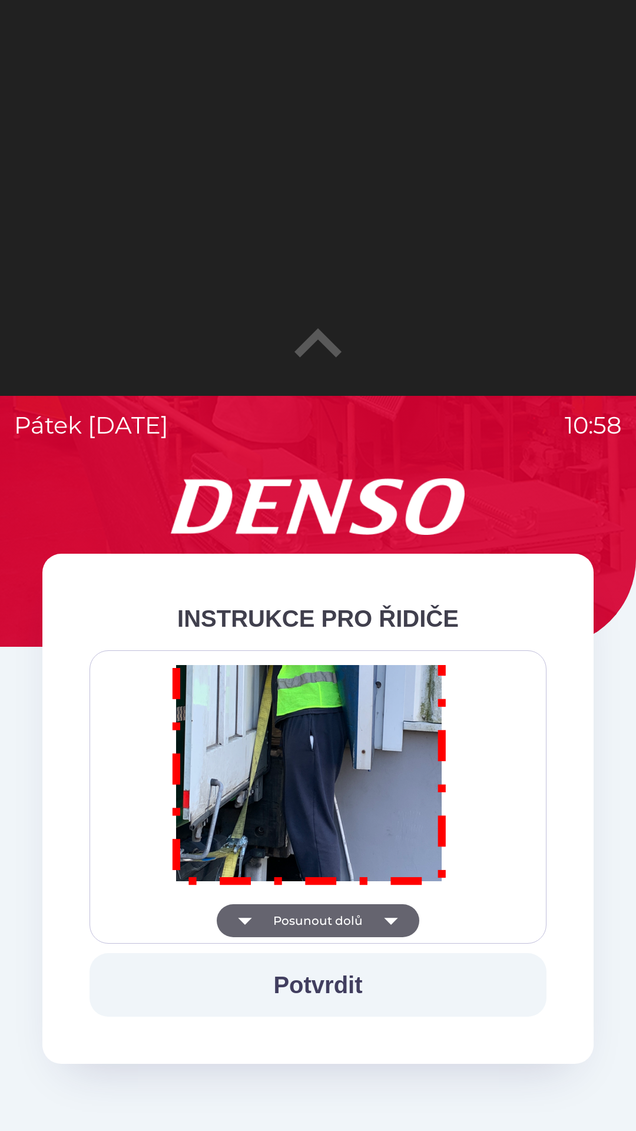
scroll to position [6875, 0]
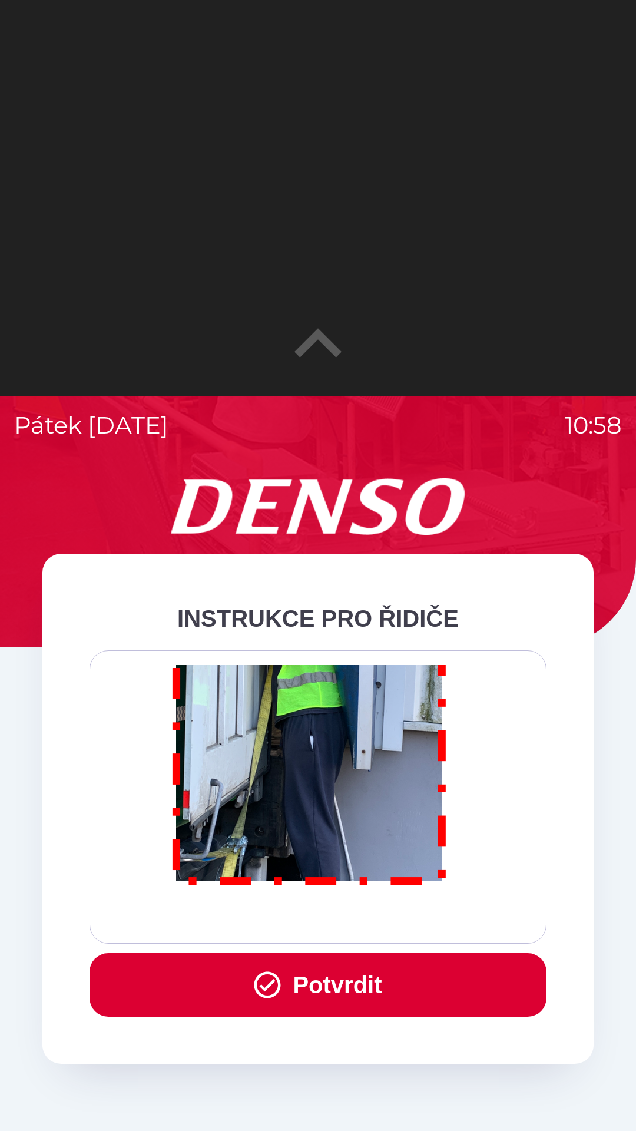
click at [348, 987] on button "Potvrdit" at bounding box center [318, 985] width 457 height 64
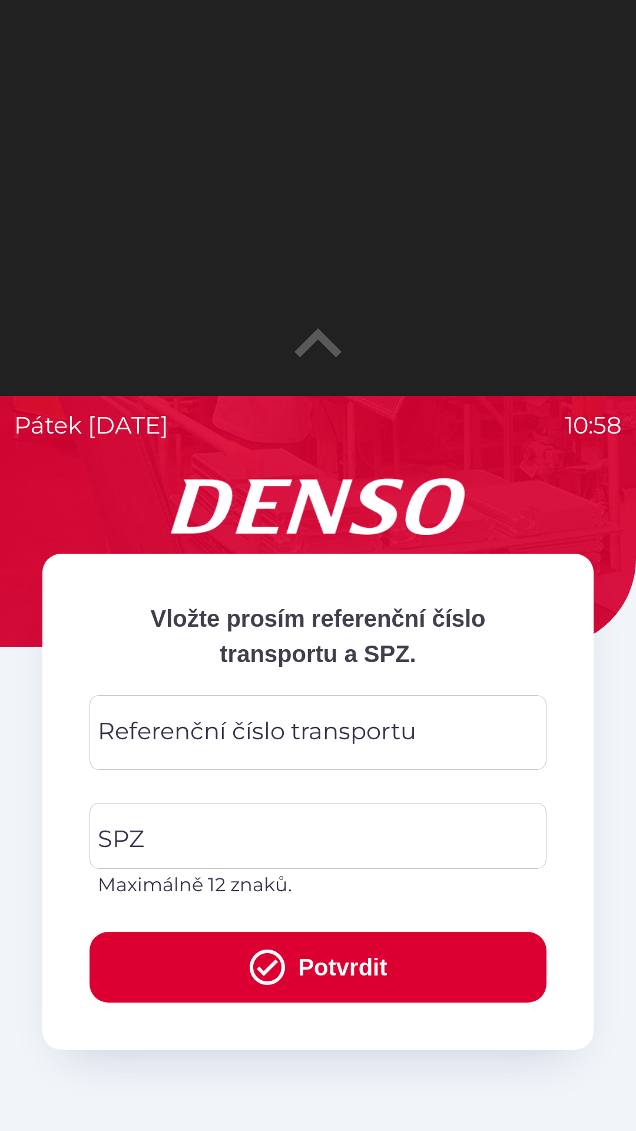
click at [419, 741] on input "Referenční číslo transportu" at bounding box center [318, 732] width 429 height 47
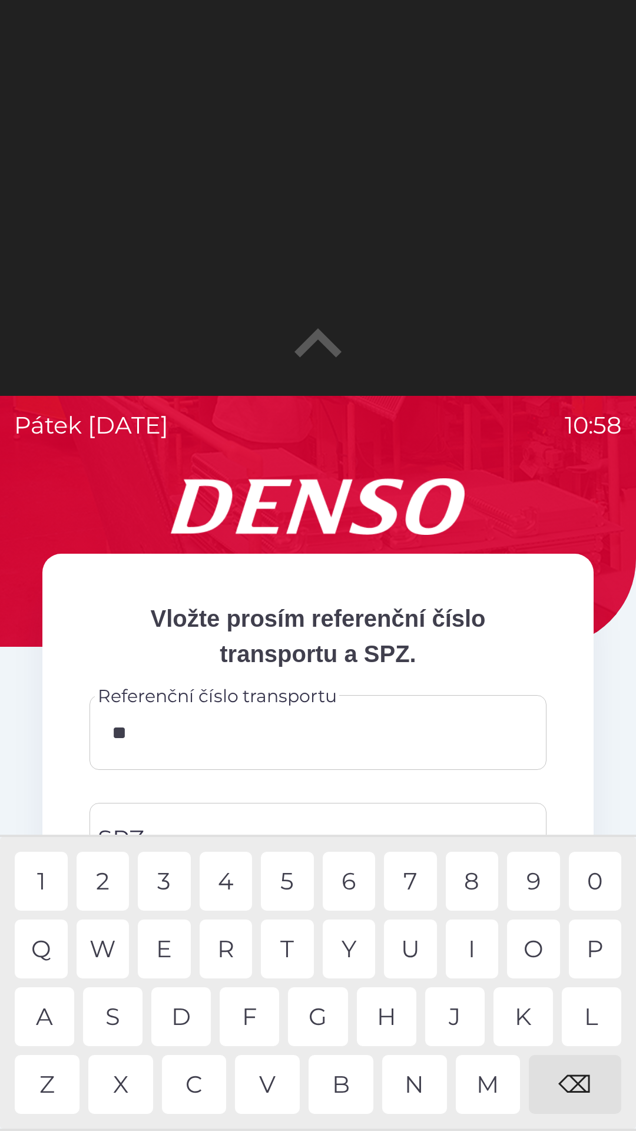
click at [233, 883] on div "4" at bounding box center [226, 881] width 53 height 59
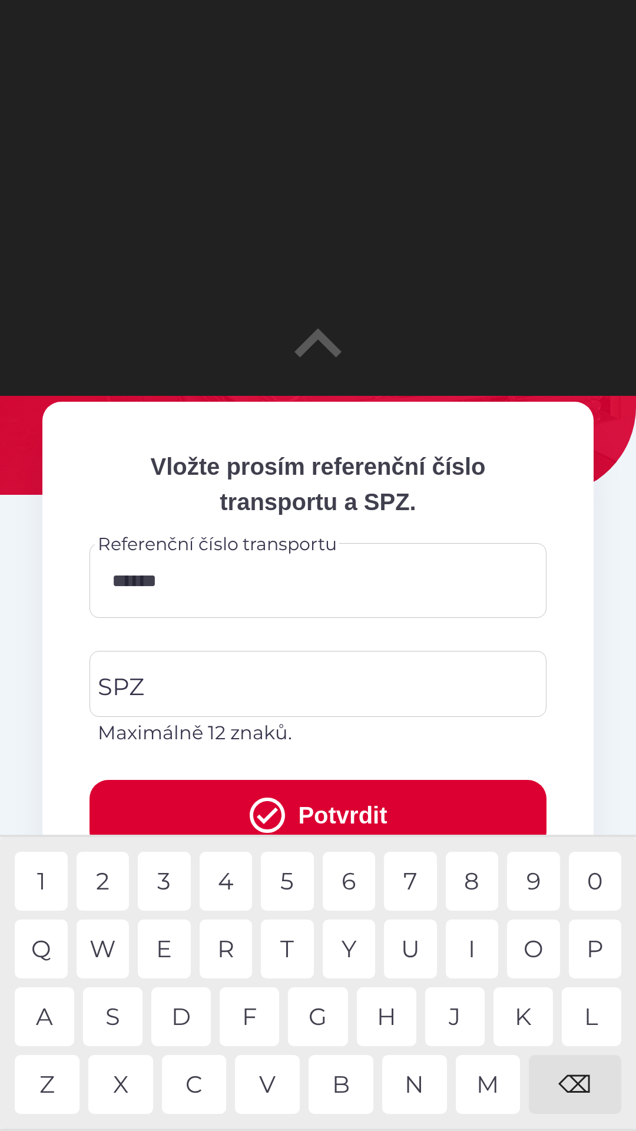
scroll to position [156, 0]
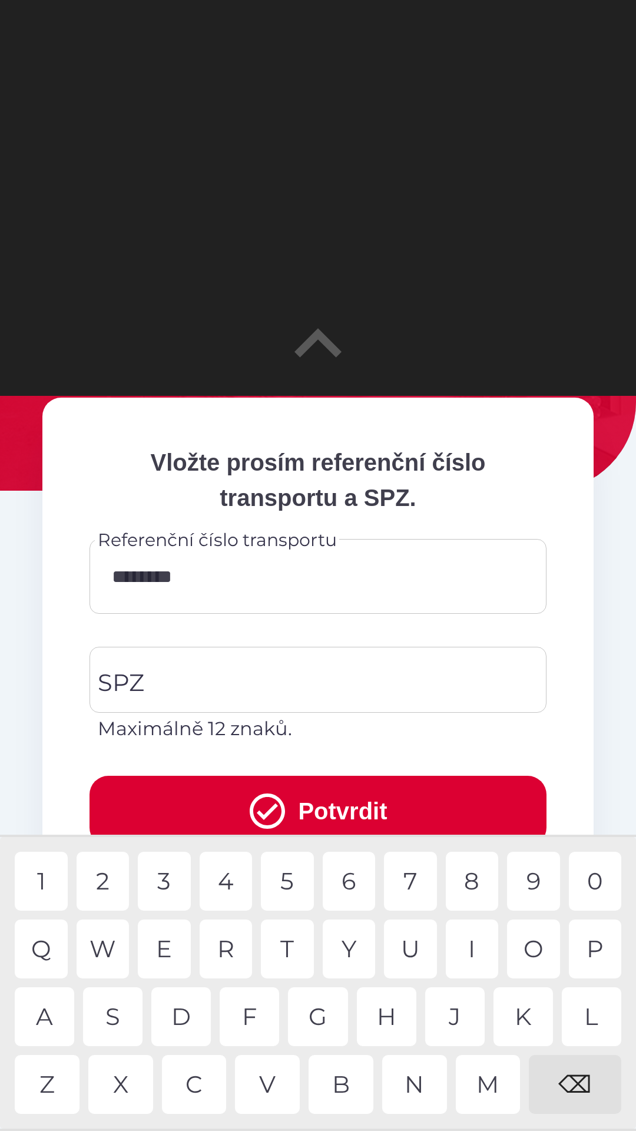
click at [232, 874] on div "4" at bounding box center [226, 881] width 53 height 59
click at [405, 884] on div "7" at bounding box center [410, 881] width 53 height 59
click at [294, 882] on div "5" at bounding box center [287, 881] width 53 height 59
click at [169, 887] on div "3" at bounding box center [164, 881] width 53 height 59
click at [236, 878] on div "4" at bounding box center [226, 881] width 53 height 59
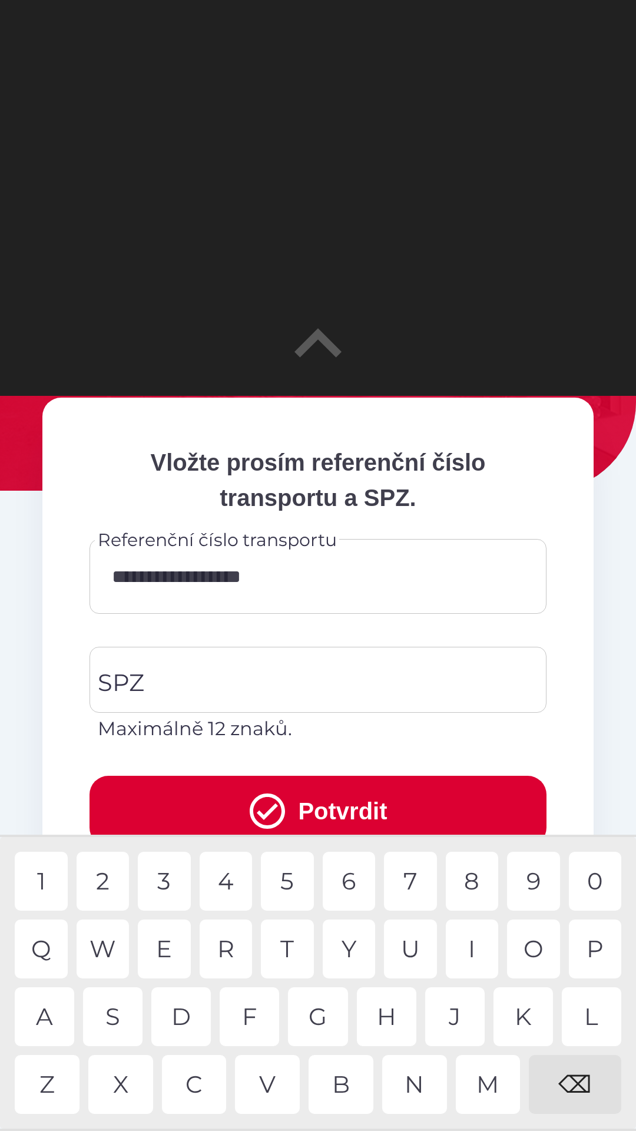
click at [236, 880] on div "4" at bounding box center [226, 881] width 53 height 59
type input "**********"
click at [374, 689] on input "SPZ" at bounding box center [309, 679] width 429 height 55
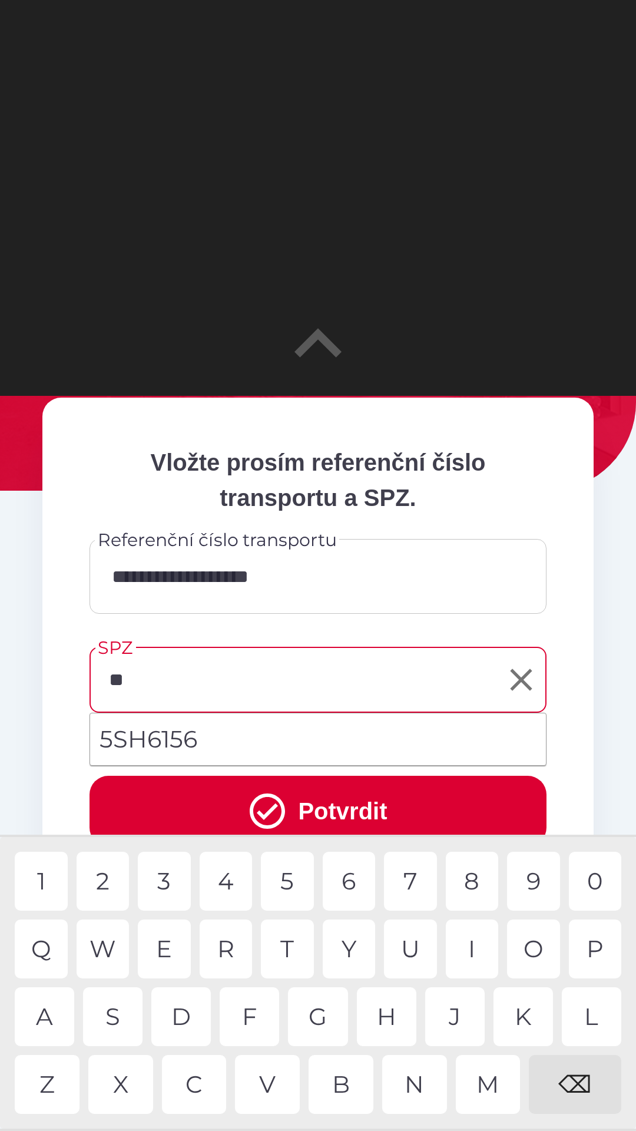
click at [273, 746] on li "5SH6156" at bounding box center [318, 739] width 456 height 42
type input "*******"
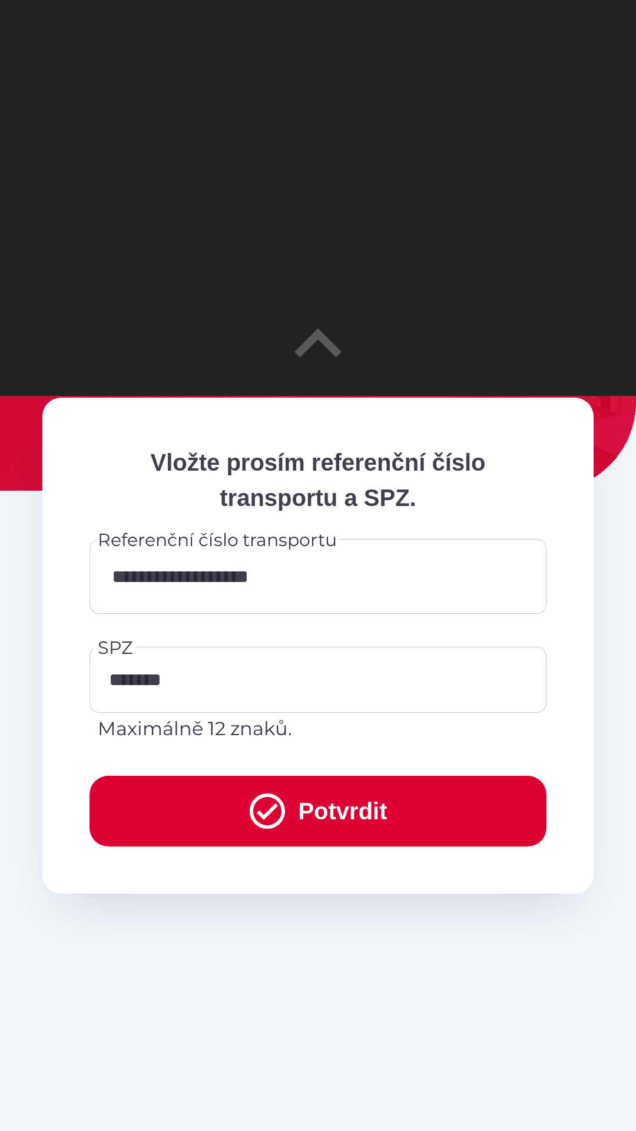
click at [405, 809] on button "Potvrdit" at bounding box center [318, 811] width 457 height 71
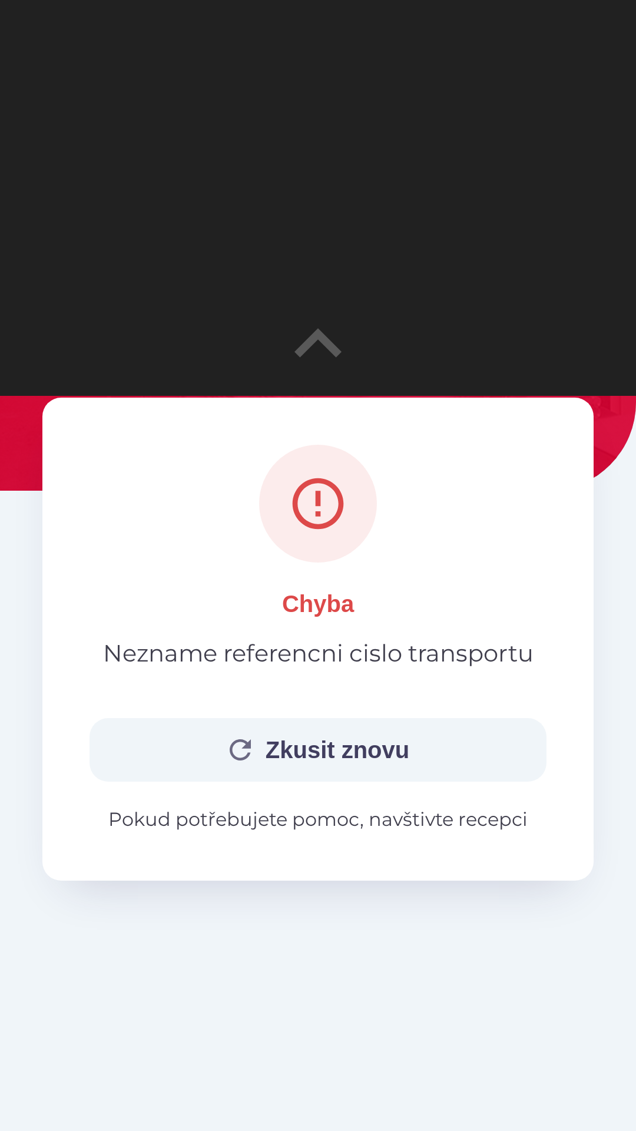
click at [366, 755] on button "Zkusit znovu" at bounding box center [318, 750] width 457 height 64
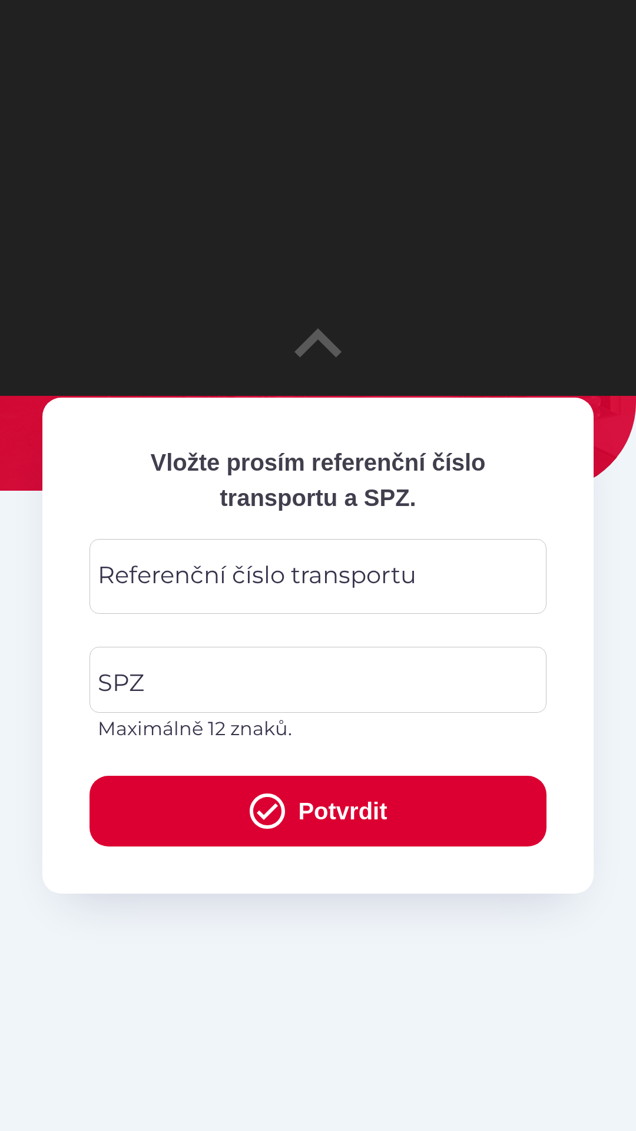
click at [452, 574] on input "Referenční číslo transportu" at bounding box center [318, 576] width 429 height 47
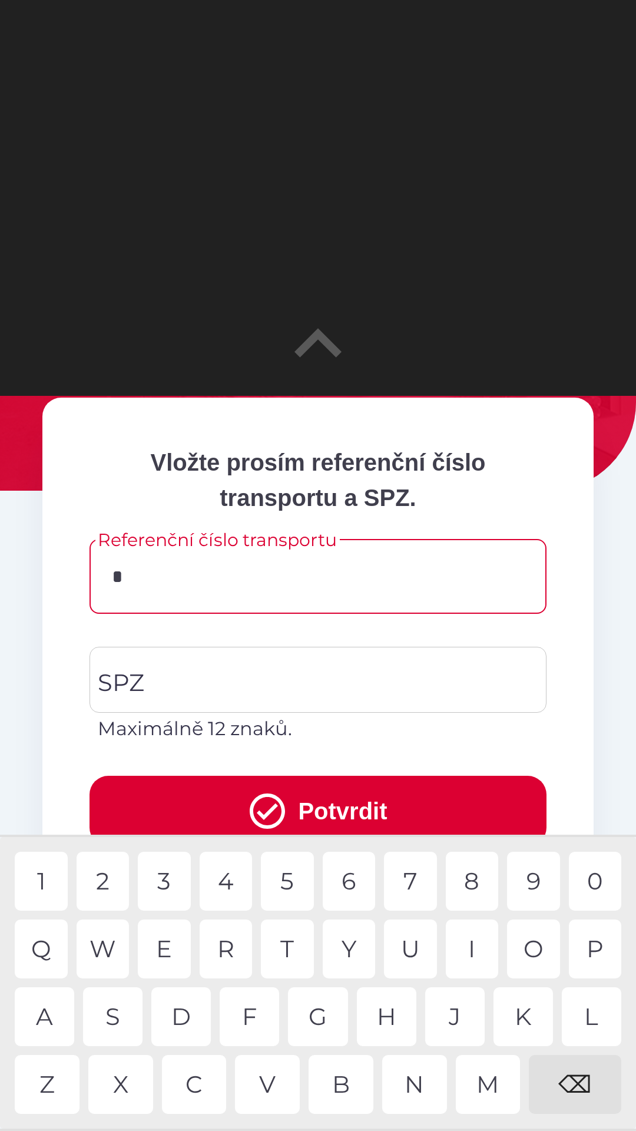
click at [170, 880] on div "3" at bounding box center [164, 881] width 53 height 59
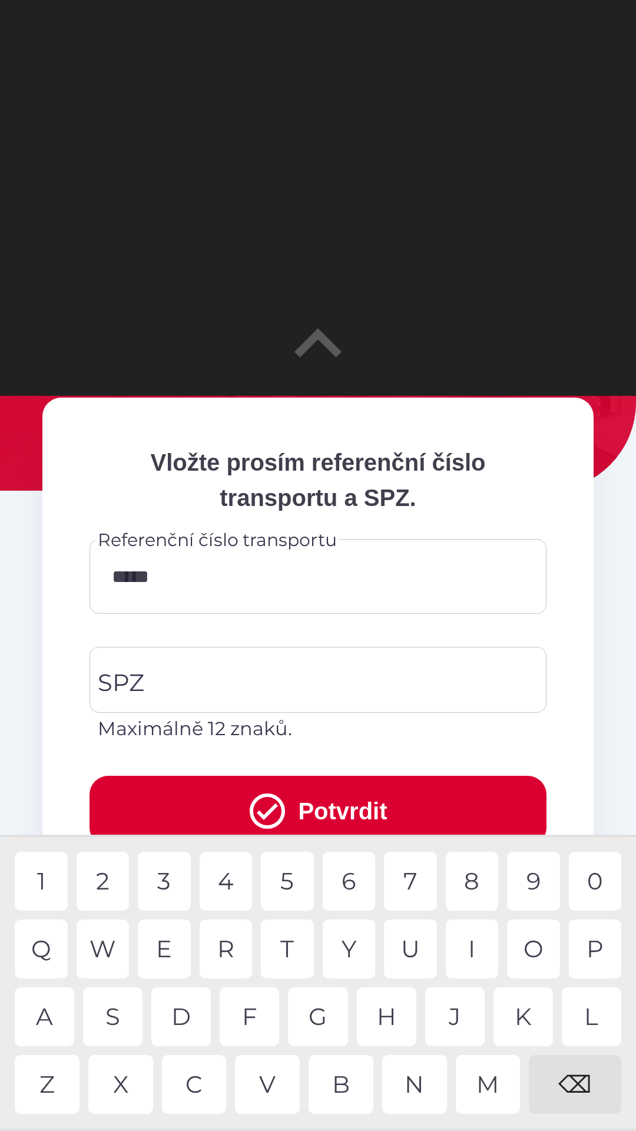
type input "******"
click at [307, 693] on input "SPZ" at bounding box center [309, 679] width 429 height 55
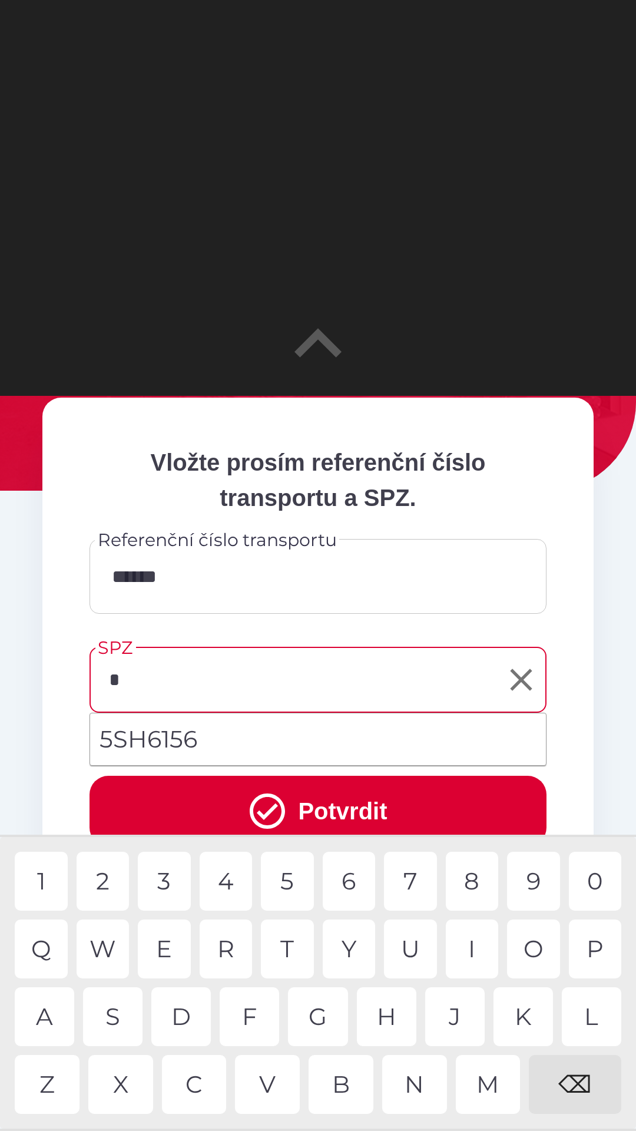
click at [287, 874] on div "5" at bounding box center [287, 881] width 53 height 59
click at [251, 746] on li "5SH6156" at bounding box center [318, 739] width 456 height 42
type input "*******"
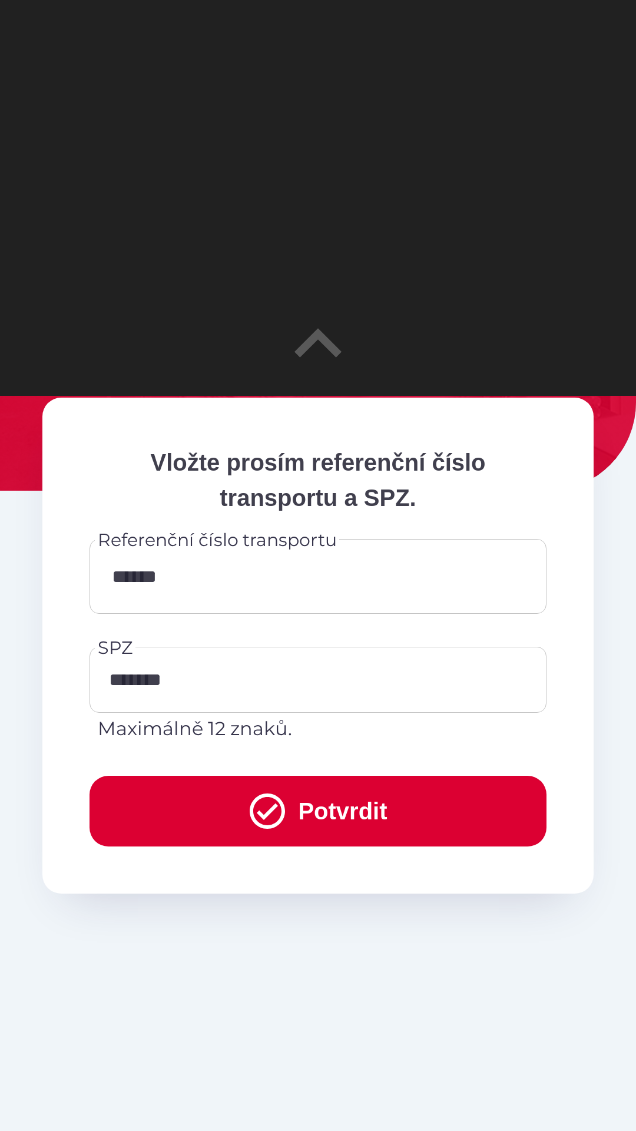
click at [353, 804] on button "Potvrdit" at bounding box center [318, 811] width 457 height 71
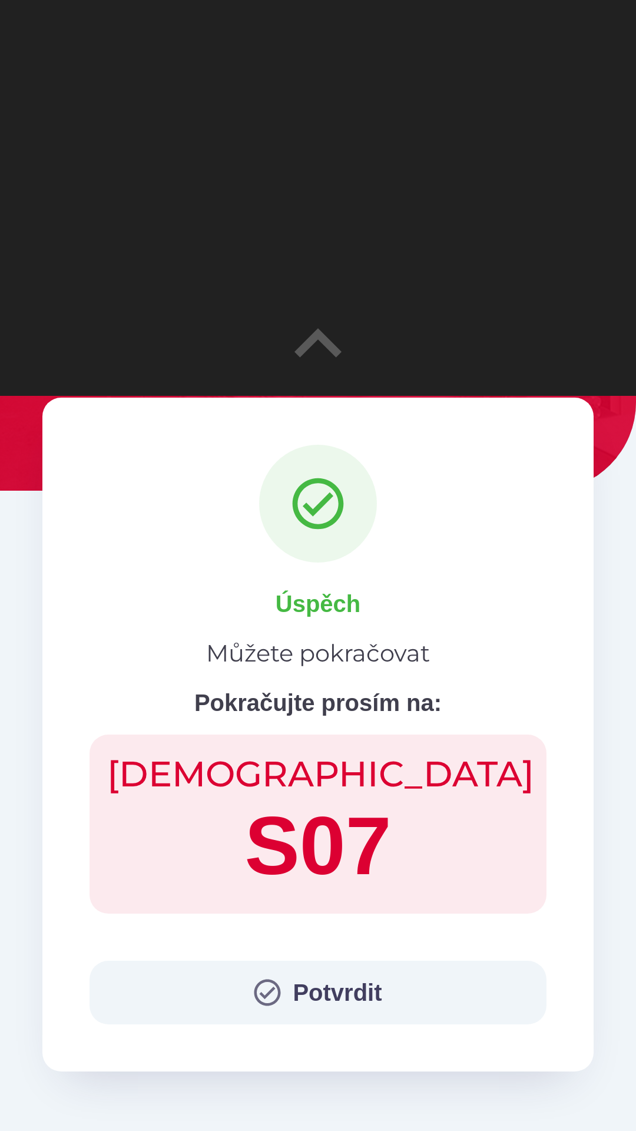
click at [355, 1012] on button "Potvrdit" at bounding box center [318, 993] width 457 height 64
